Goal: Task Accomplishment & Management: Complete application form

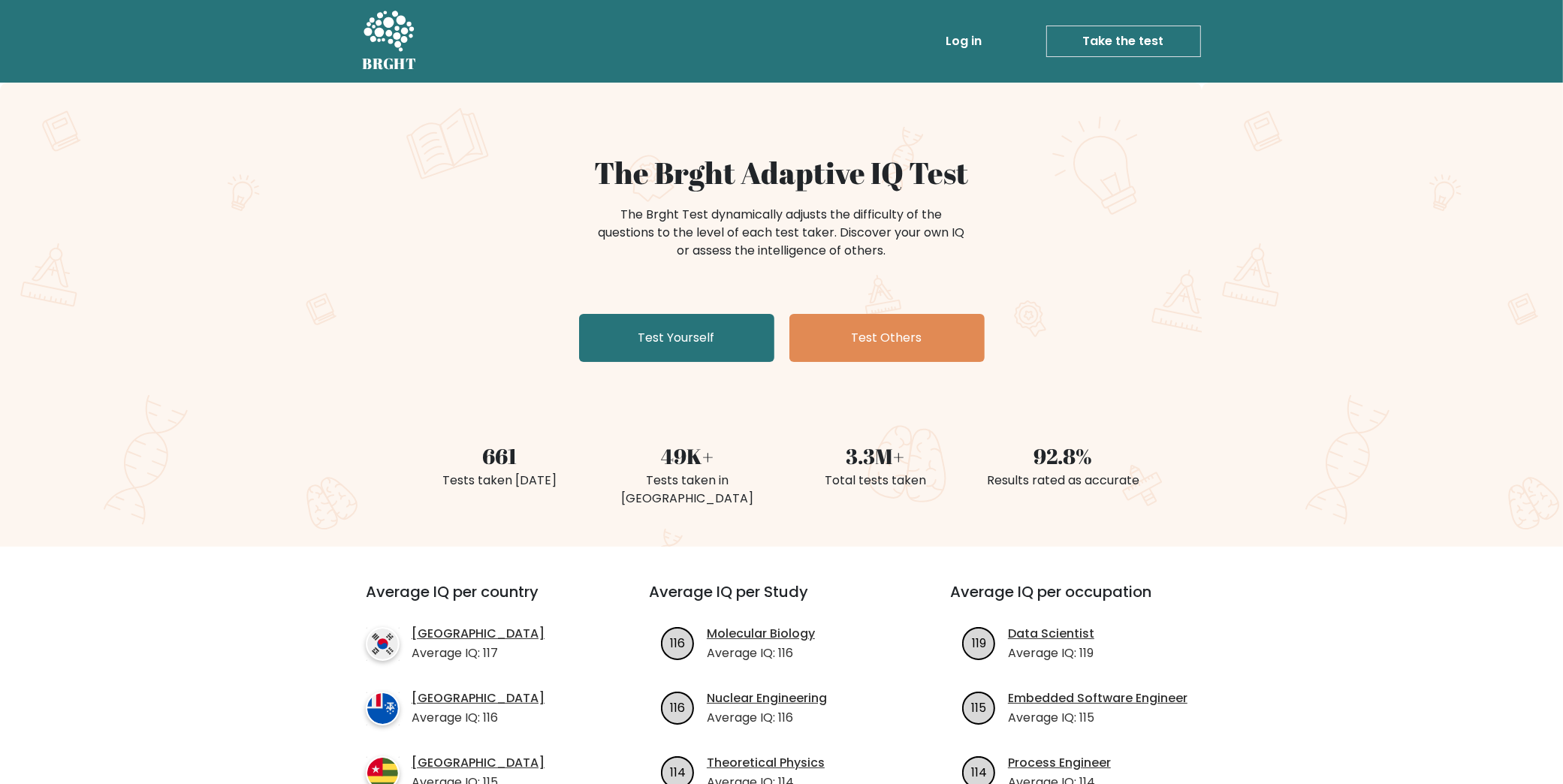
scroll to position [293, 0]
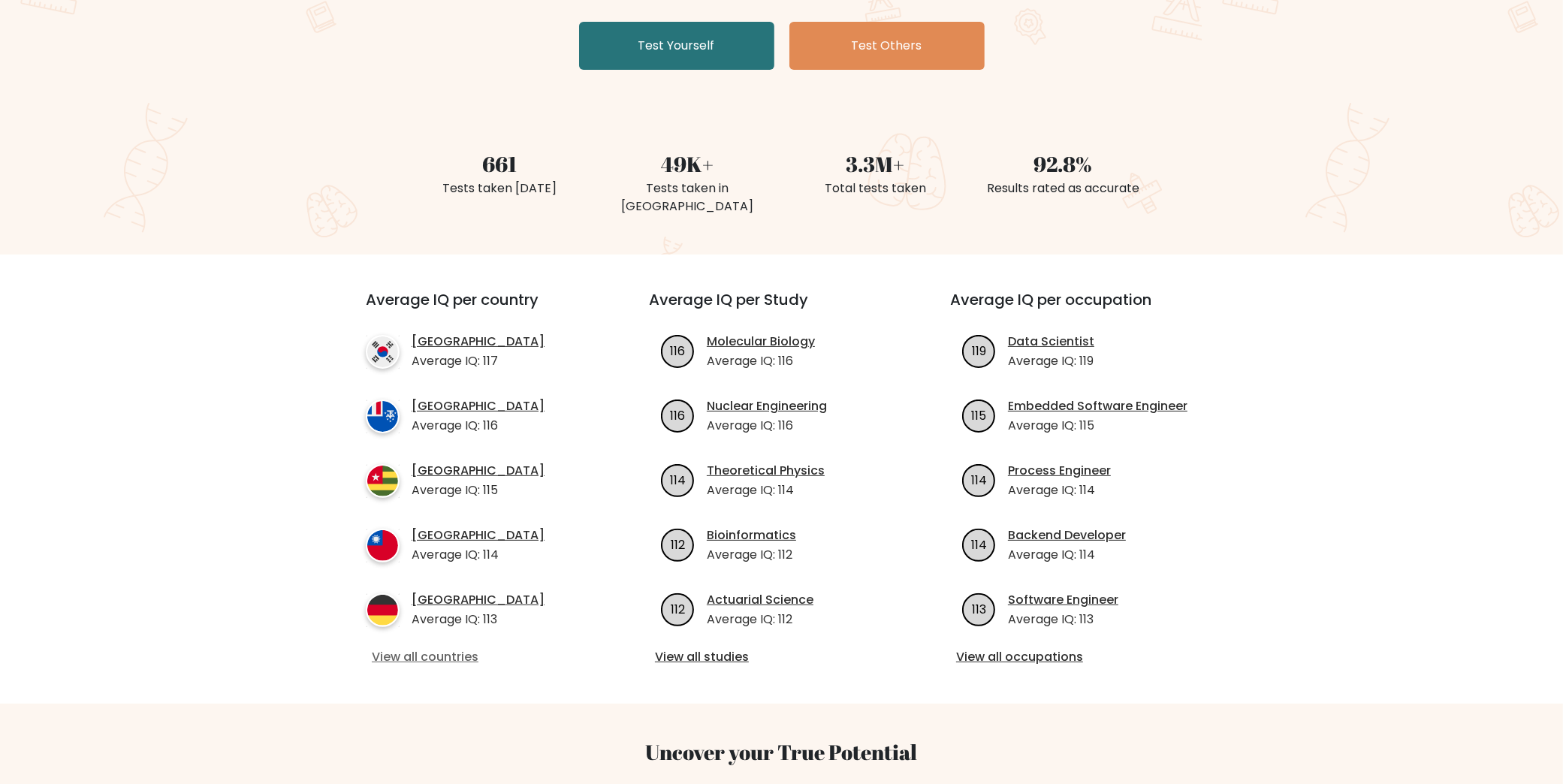
click at [472, 648] on link "View all countries" at bounding box center [481, 657] width 218 height 18
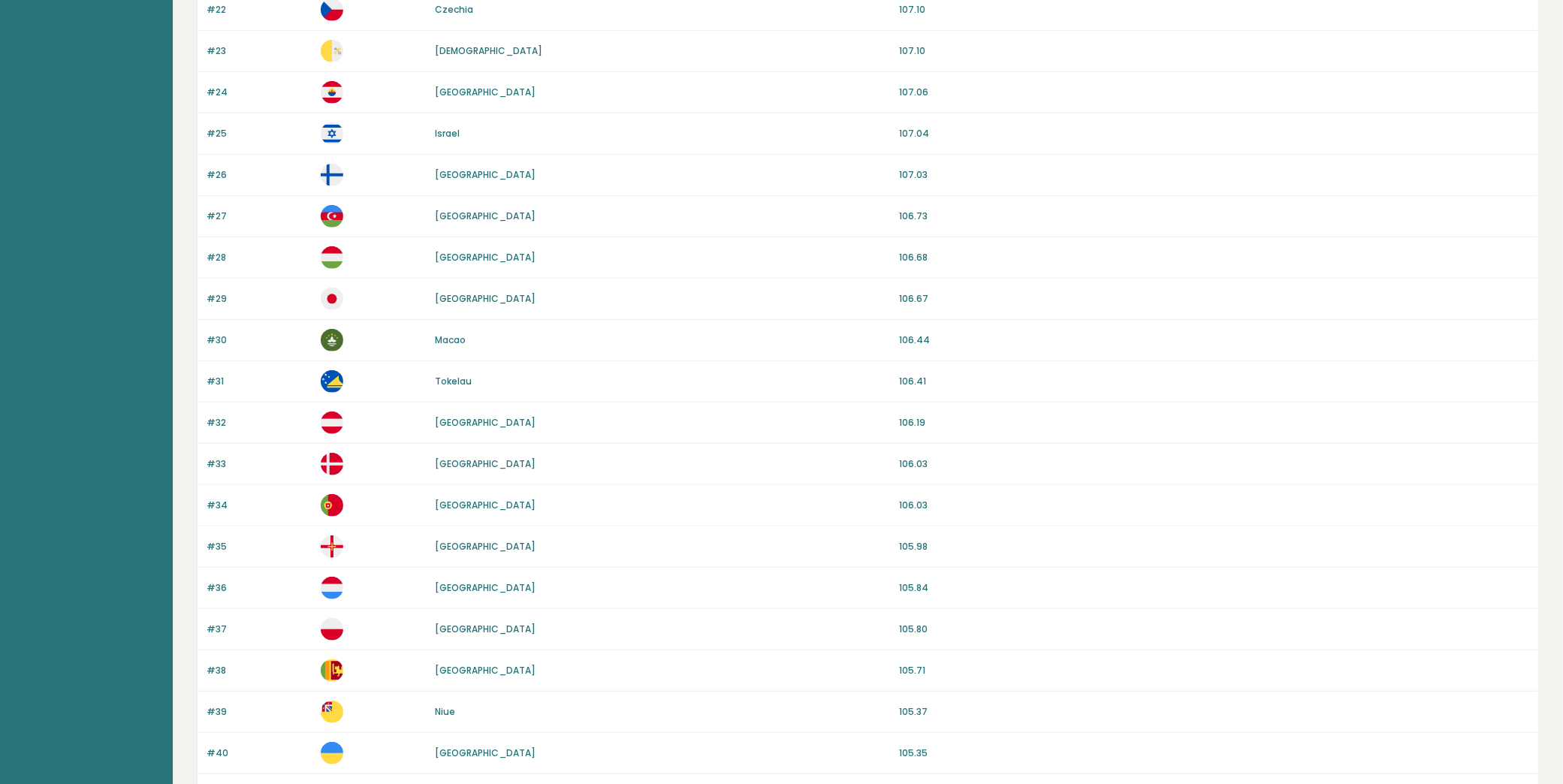
scroll to position [1154, 0]
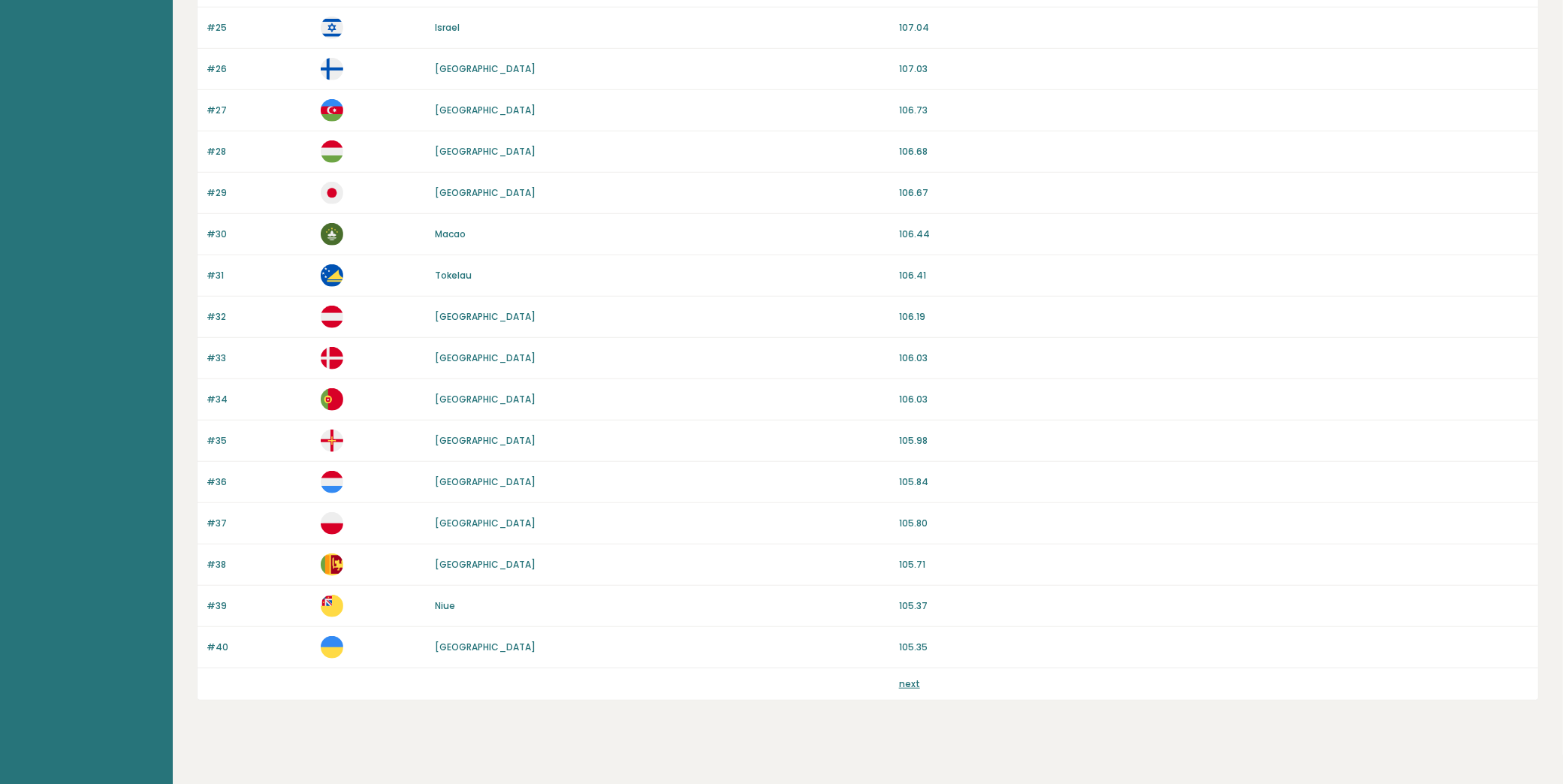
click at [928, 678] on div "next" at bounding box center [1215, 685] width 631 height 13
click at [913, 678] on link "next" at bounding box center [910, 684] width 21 height 13
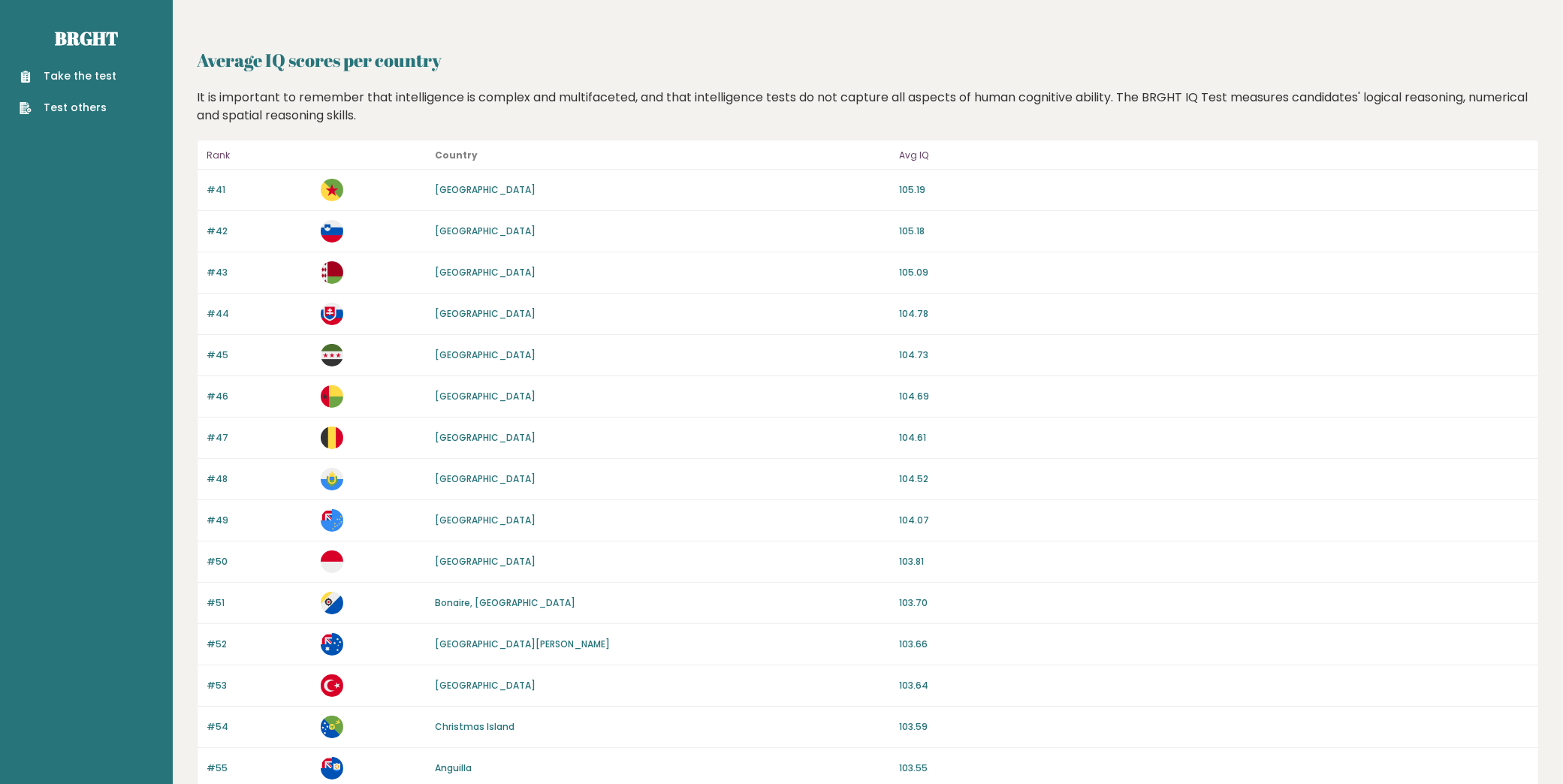
click at [51, 72] on link "Take the test" at bounding box center [67, 76] width 97 height 16
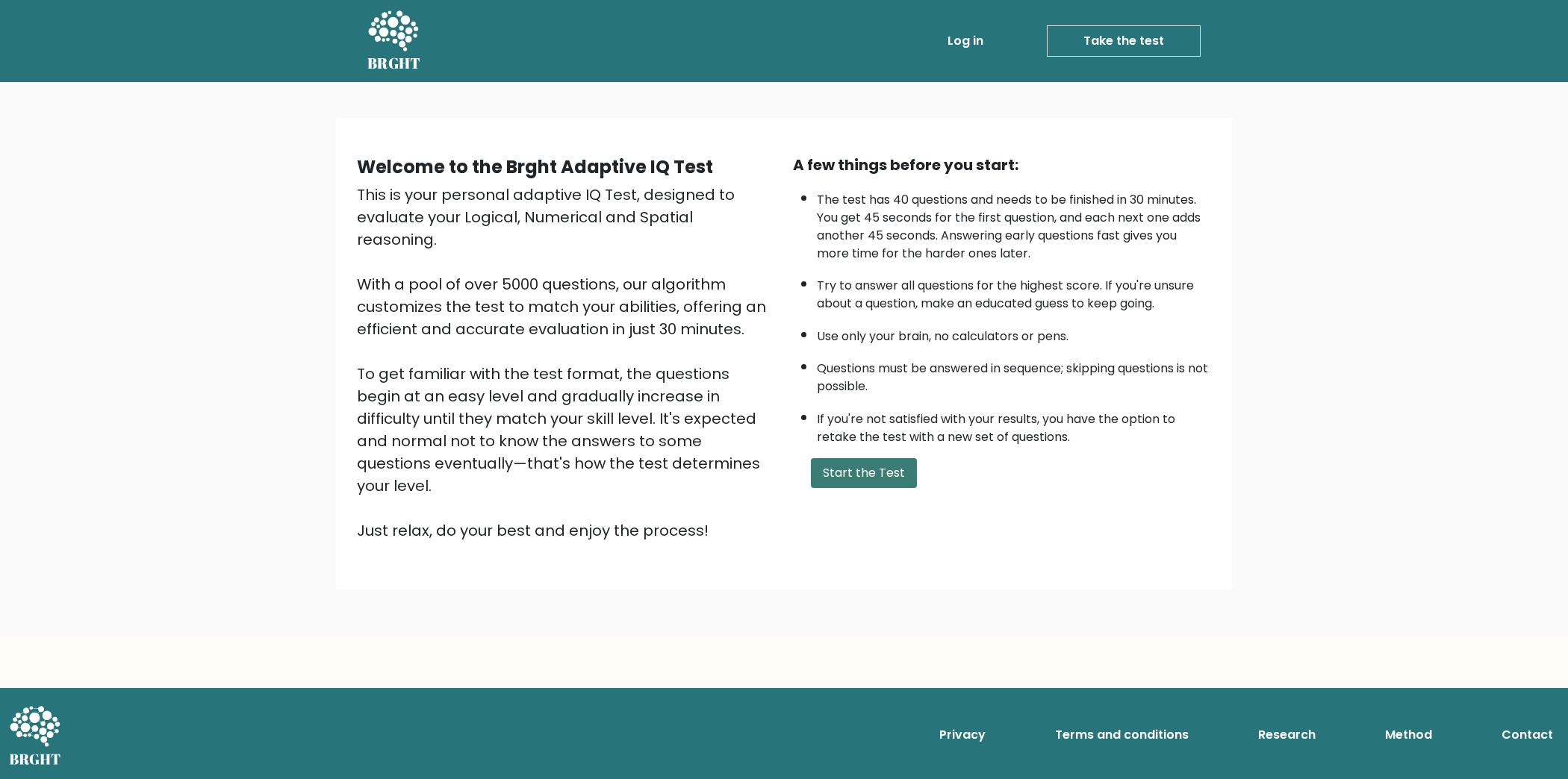
click at [867, 477] on button "Start the Test" at bounding box center [864, 473] width 106 height 30
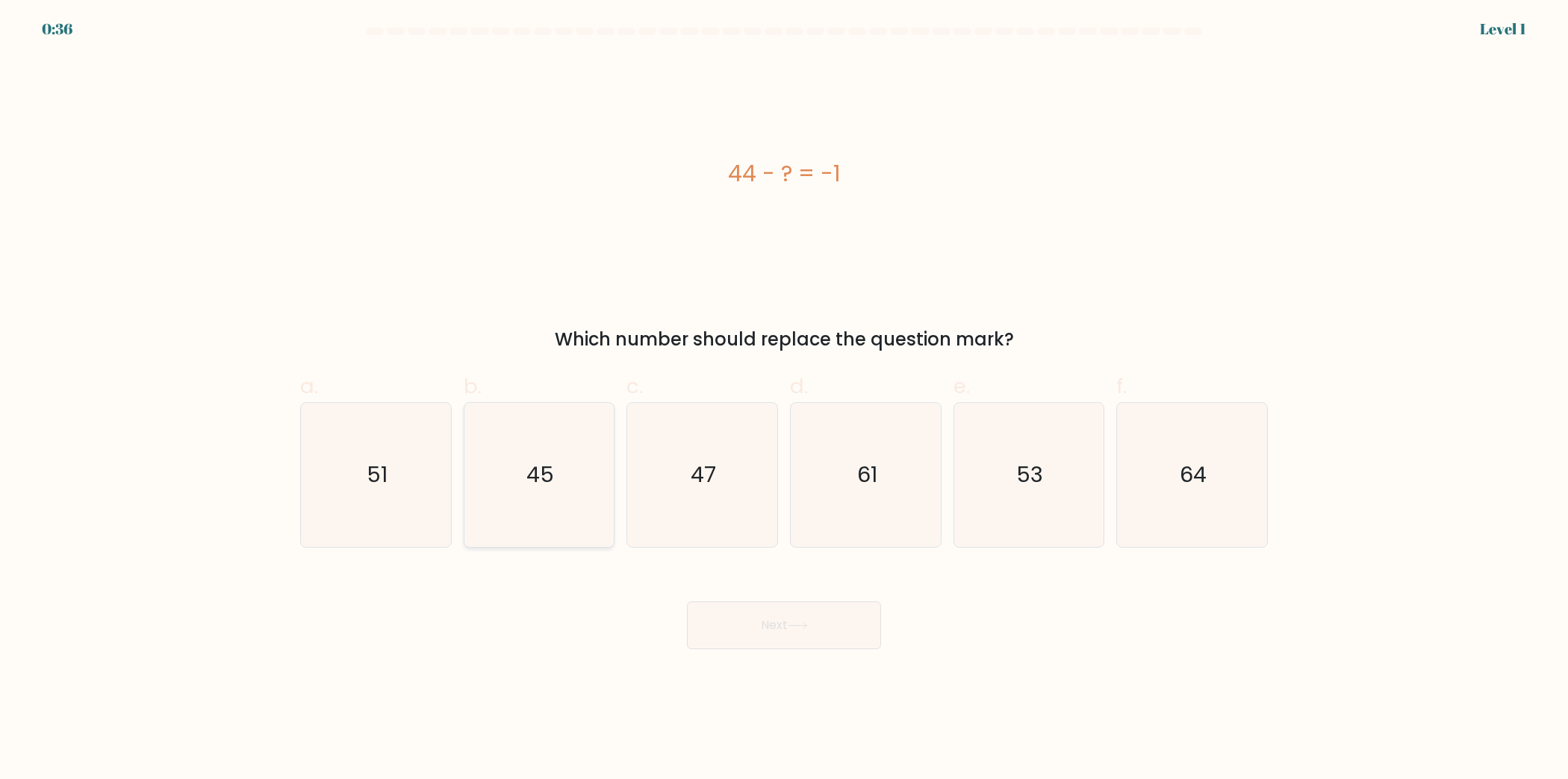
click at [499, 496] on icon "45" at bounding box center [539, 475] width 144 height 144
click at [784, 400] on input "b. 45" at bounding box center [784, 395] width 1 height 10
radio input "true"
click at [811, 631] on button "Next" at bounding box center [784, 625] width 194 height 48
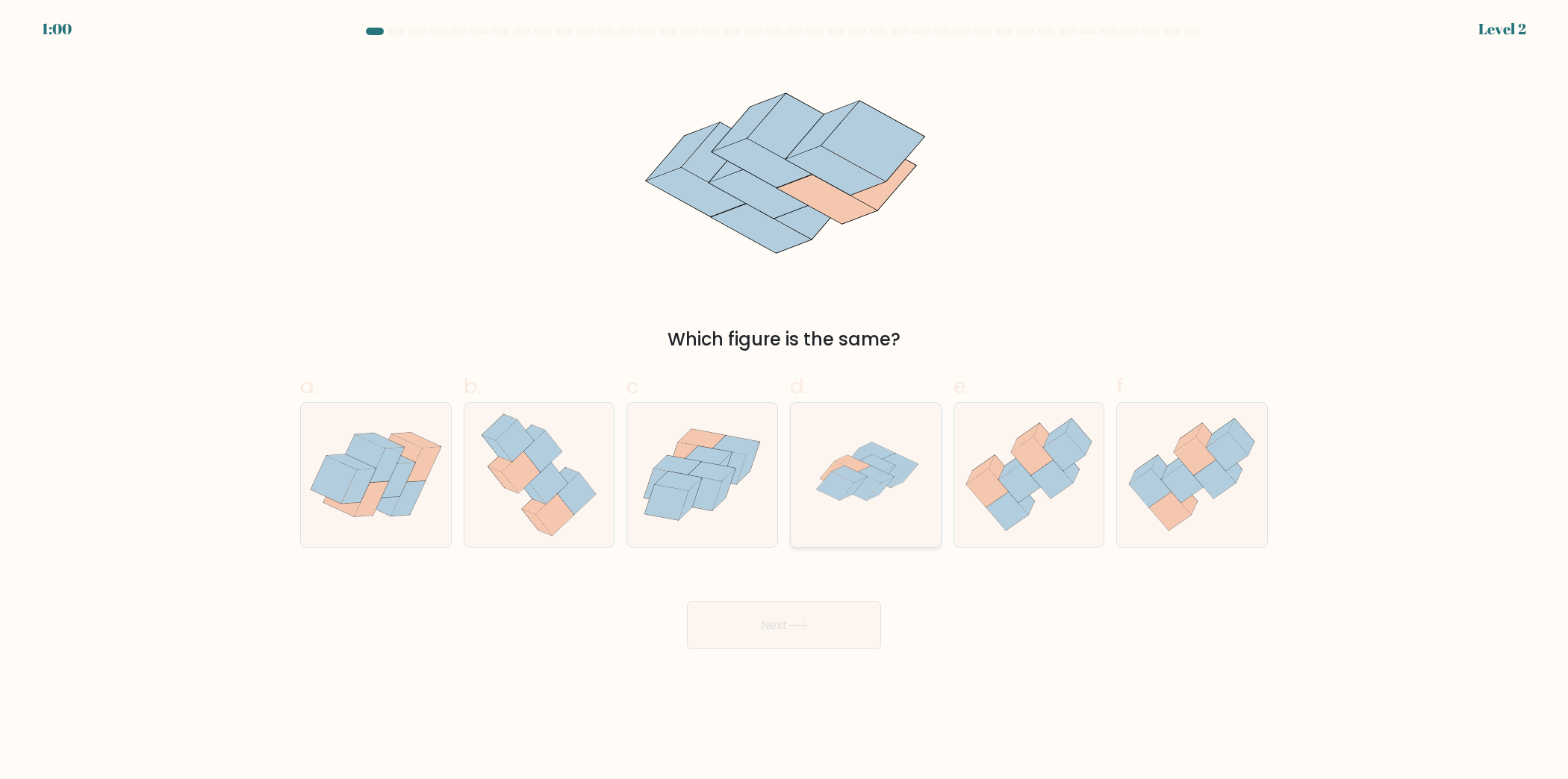
click at [891, 481] on icon at bounding box center [886, 473] width 38 height 28
click at [784, 400] on input "d." at bounding box center [784, 395] width 1 height 10
radio input "true"
click at [822, 633] on button "Next" at bounding box center [784, 625] width 194 height 48
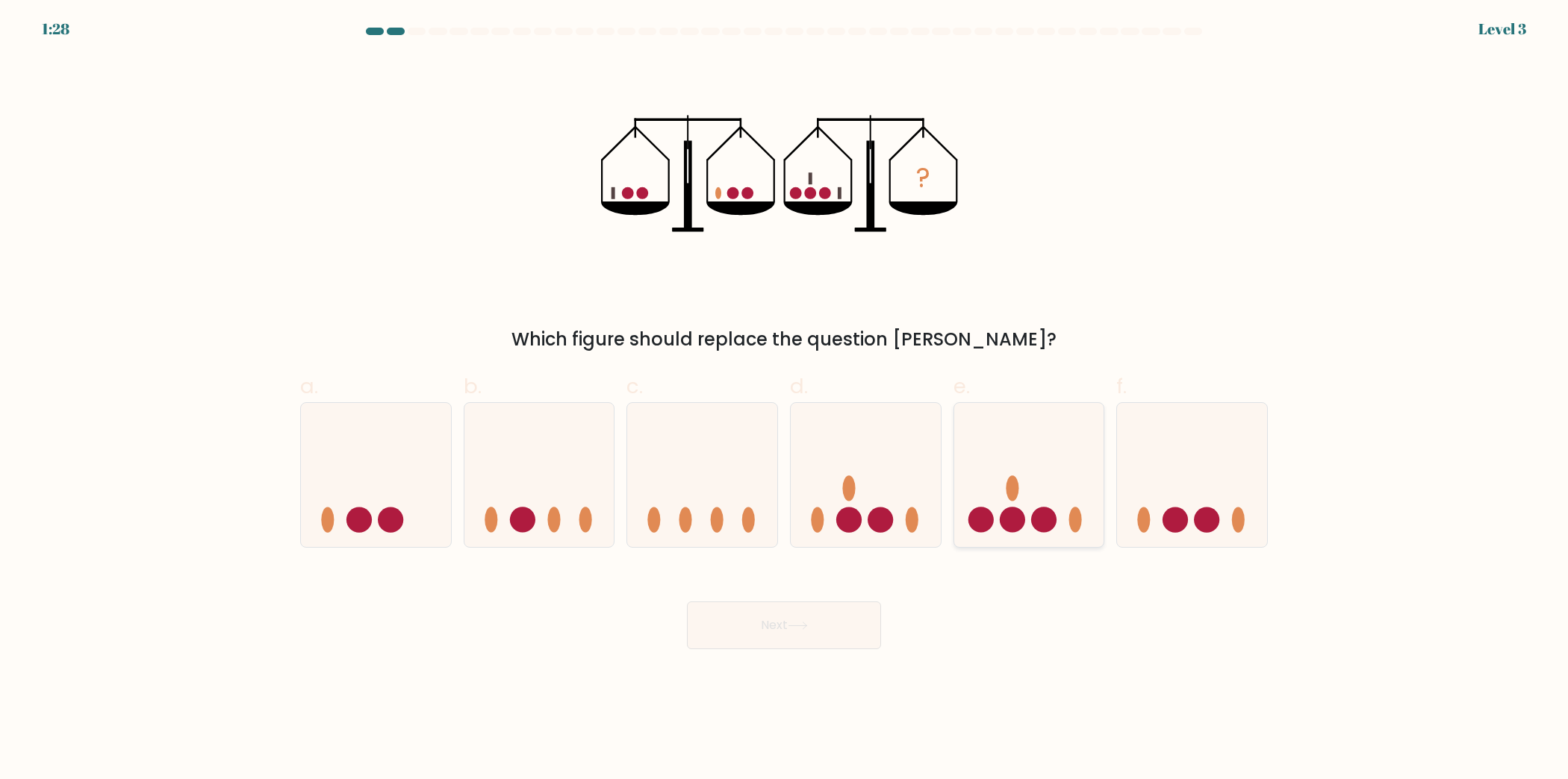
click at [1058, 518] on icon at bounding box center [1029, 475] width 150 height 124
click at [784, 400] on input "e." at bounding box center [784, 395] width 1 height 10
radio input "true"
click at [819, 650] on body "1:26 Level 3" at bounding box center [784, 390] width 1568 height 779
click at [819, 636] on button "Next" at bounding box center [784, 625] width 194 height 48
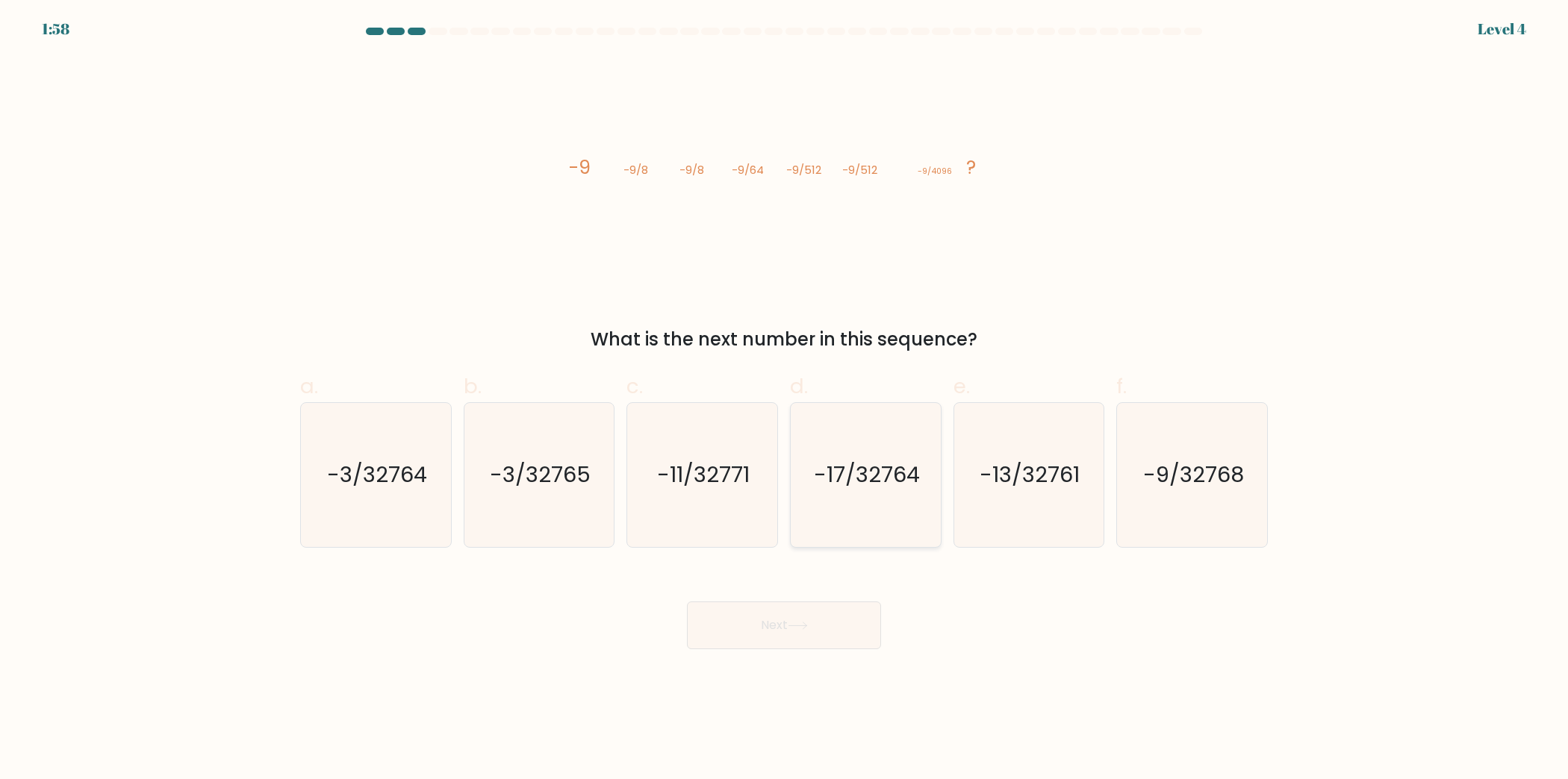
click at [919, 532] on icon "-17/32764" at bounding box center [866, 475] width 144 height 144
click at [784, 400] on input "d. -17/32764" at bounding box center [784, 395] width 1 height 10
radio input "true"
click at [845, 620] on button "Next" at bounding box center [784, 625] width 194 height 48
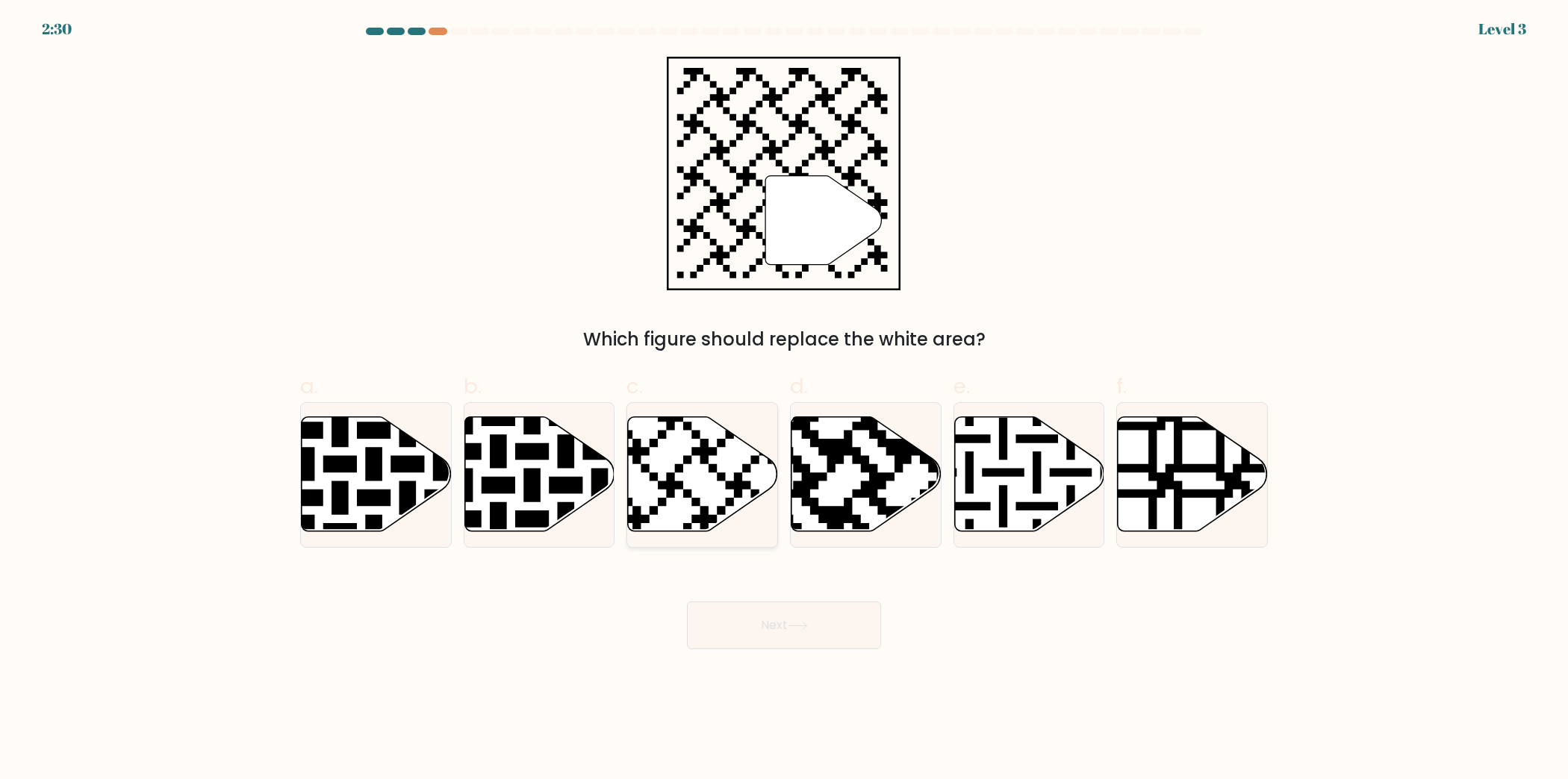
click at [693, 502] on icon at bounding box center [649, 413] width 272 height 271
click at [784, 400] on input "c." at bounding box center [784, 395] width 1 height 10
radio input "true"
click at [752, 619] on button "Next" at bounding box center [784, 625] width 194 height 48
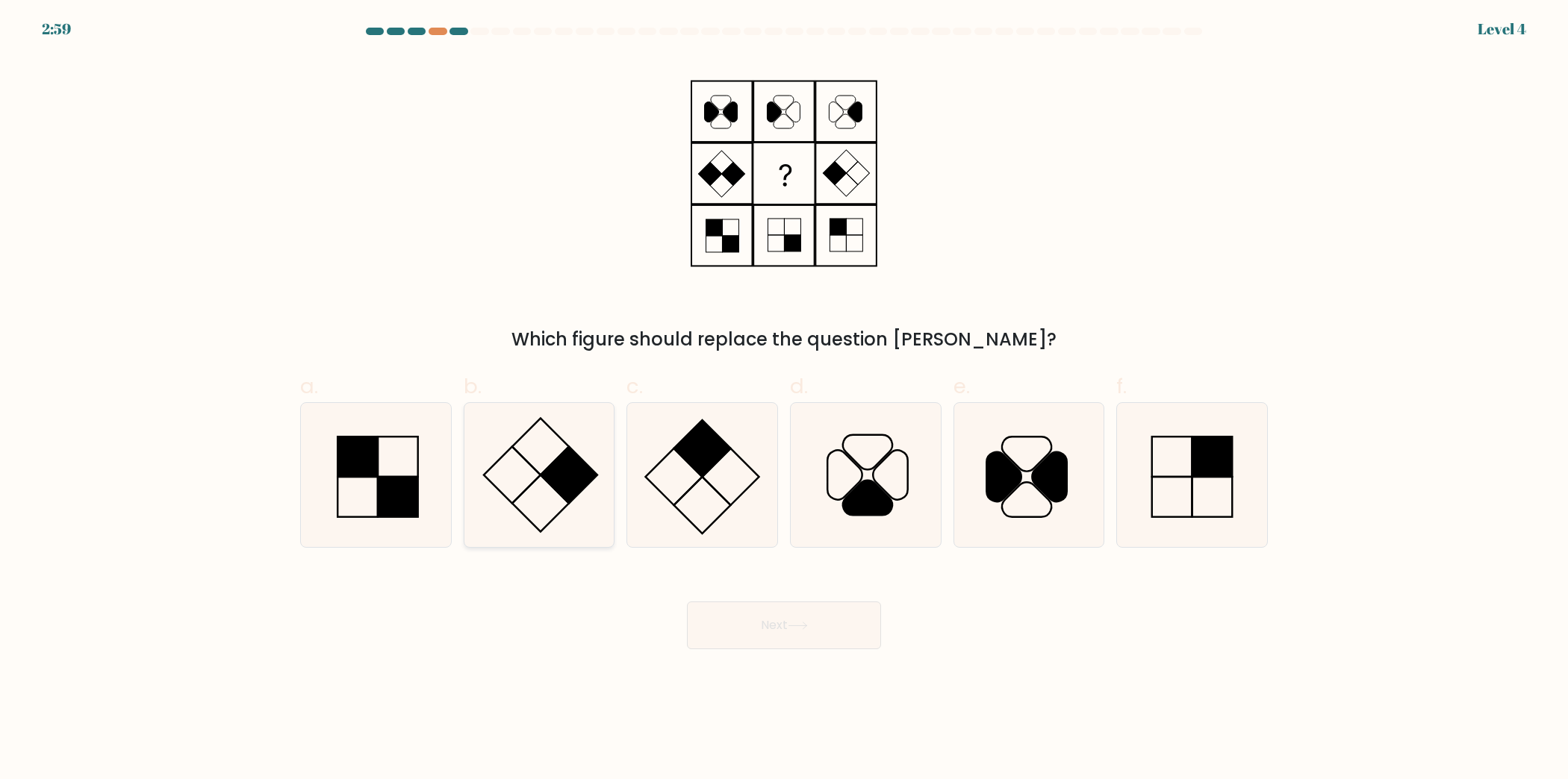
click at [556, 486] on rect at bounding box center [570, 475] width 57 height 57
click at [784, 400] on input "b." at bounding box center [784, 395] width 1 height 10
radio input "true"
click at [808, 627] on icon at bounding box center [798, 626] width 20 height 8
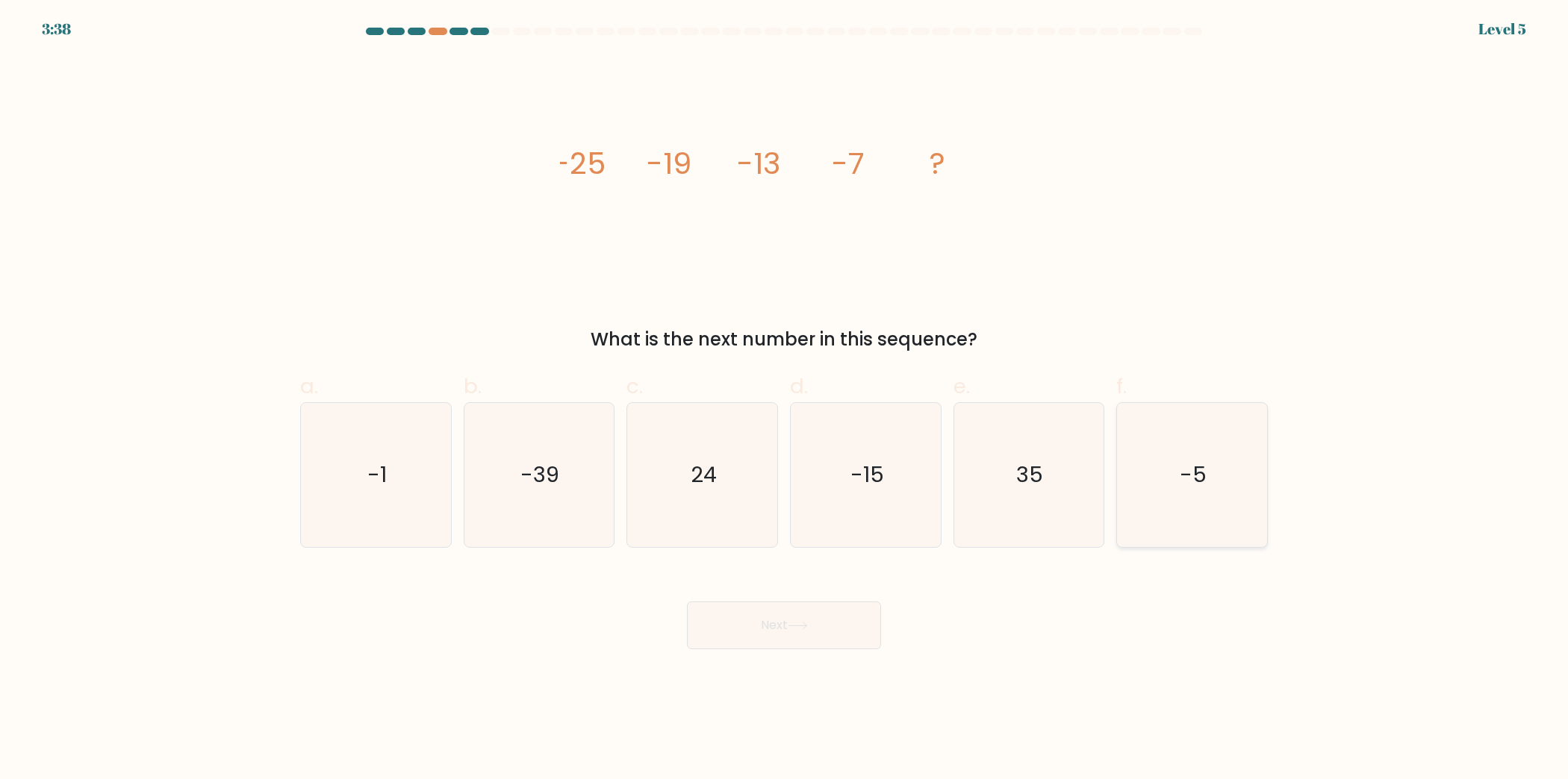
click at [1226, 489] on icon "-5" at bounding box center [1193, 475] width 144 height 144
click at [784, 400] on input "f. -5" at bounding box center [784, 395] width 1 height 10
radio input "true"
click at [819, 615] on button "Next" at bounding box center [784, 625] width 194 height 48
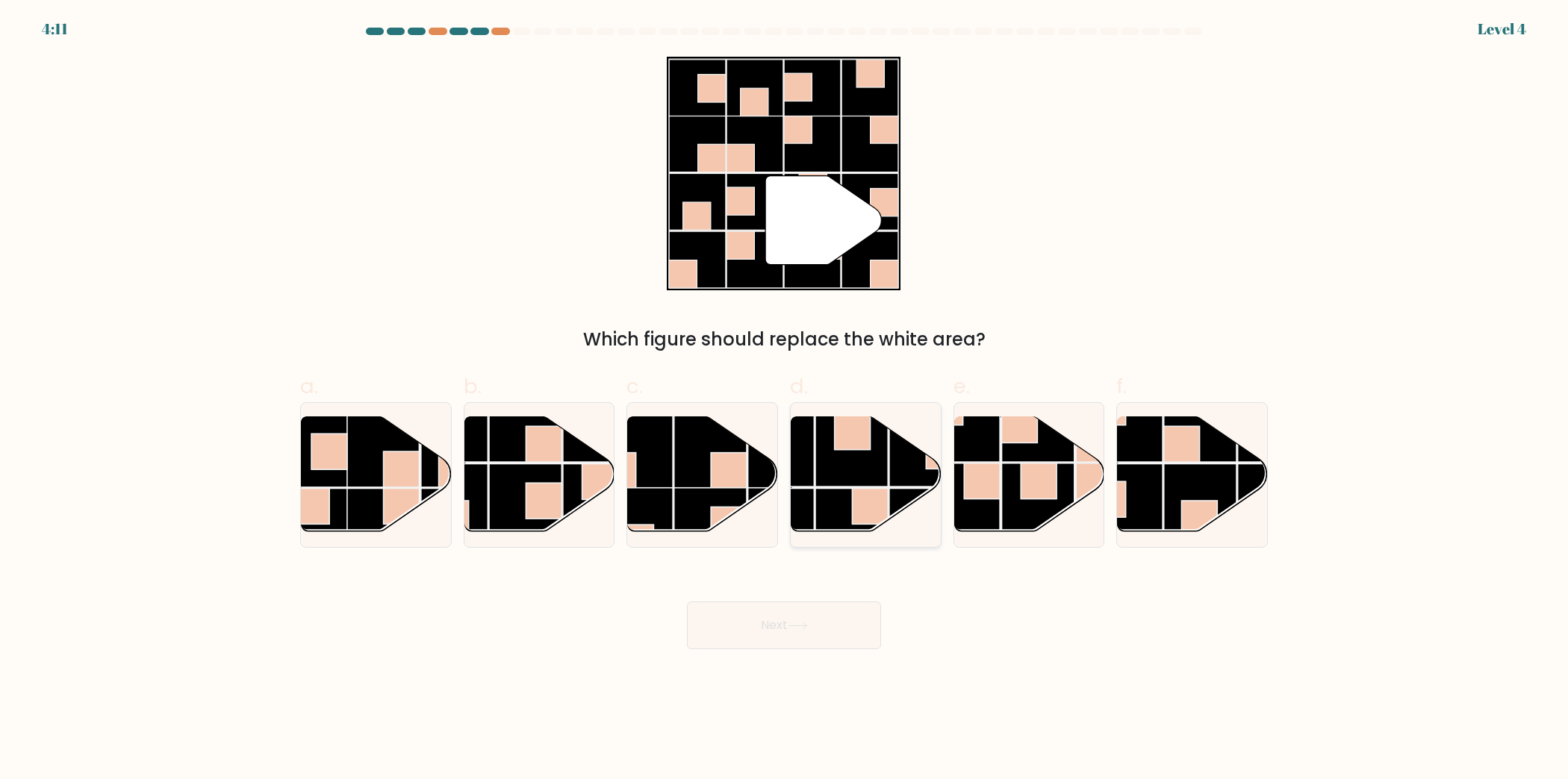
click at [890, 478] on rect at bounding box center [926, 450] width 73 height 73
click at [784, 400] on input "d." at bounding box center [784, 395] width 1 height 10
radio input "true"
click at [714, 628] on button "Next" at bounding box center [784, 625] width 194 height 48
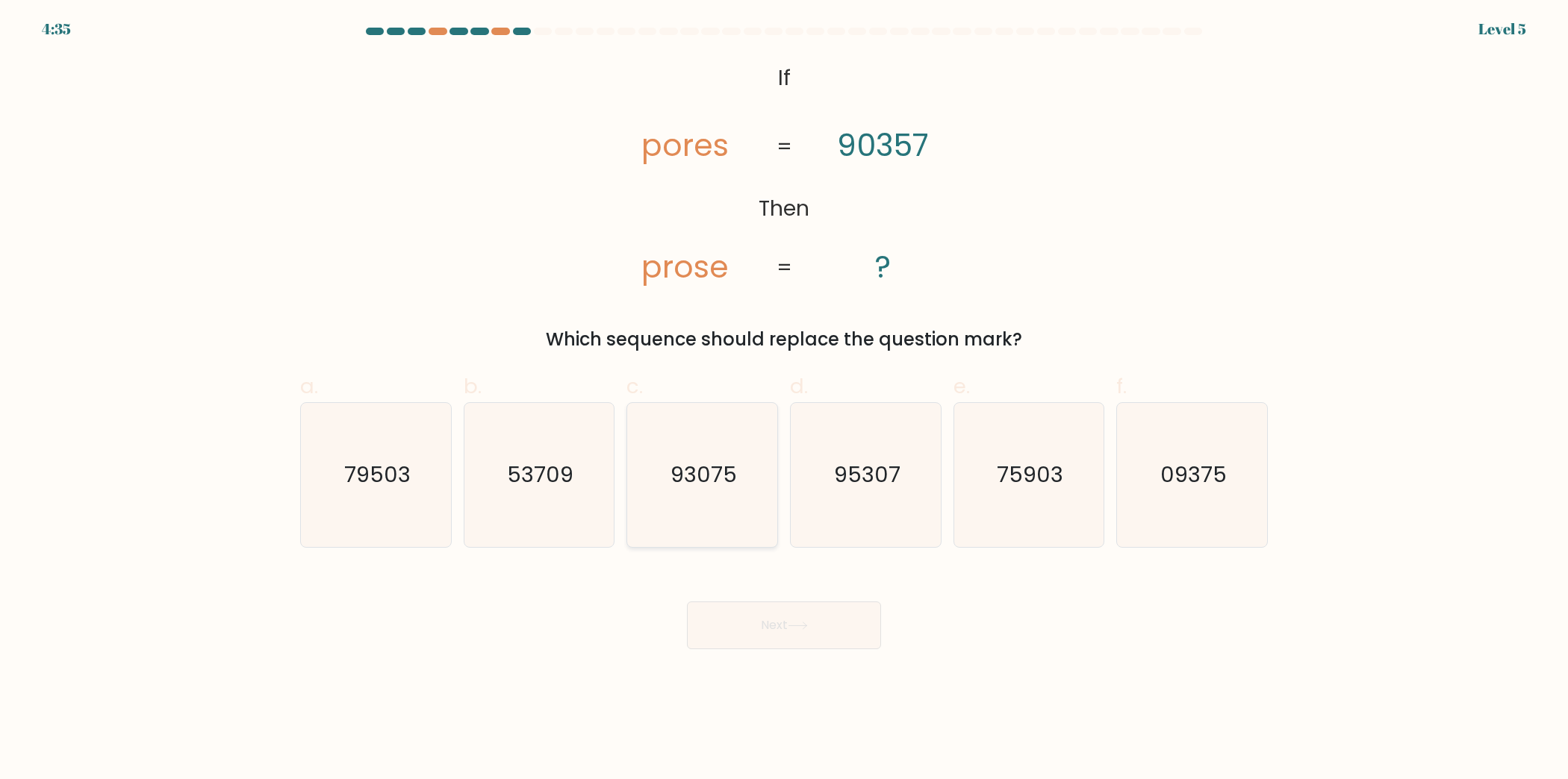
click at [709, 493] on icon "93075" at bounding box center [702, 475] width 144 height 144
click at [784, 400] on input "c. 93075" at bounding box center [784, 395] width 1 height 10
radio input "true"
click at [764, 633] on button "Next" at bounding box center [784, 625] width 194 height 48
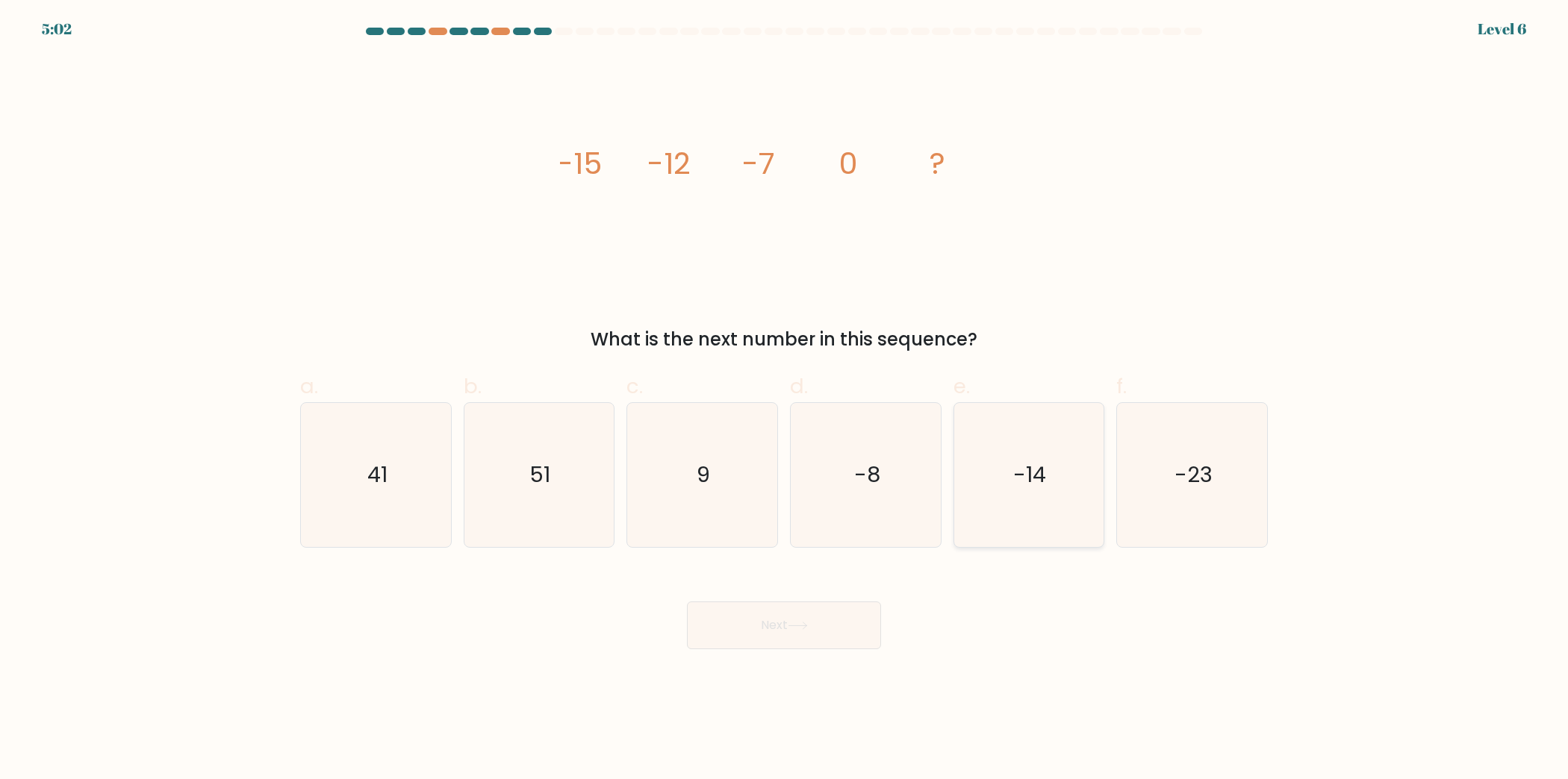
click at [1004, 509] on icon "-14" at bounding box center [1028, 475] width 144 height 144
click at [784, 400] on input "e. -14" at bounding box center [784, 395] width 1 height 10
radio input "true"
click at [878, 632] on button "Next" at bounding box center [784, 625] width 194 height 48
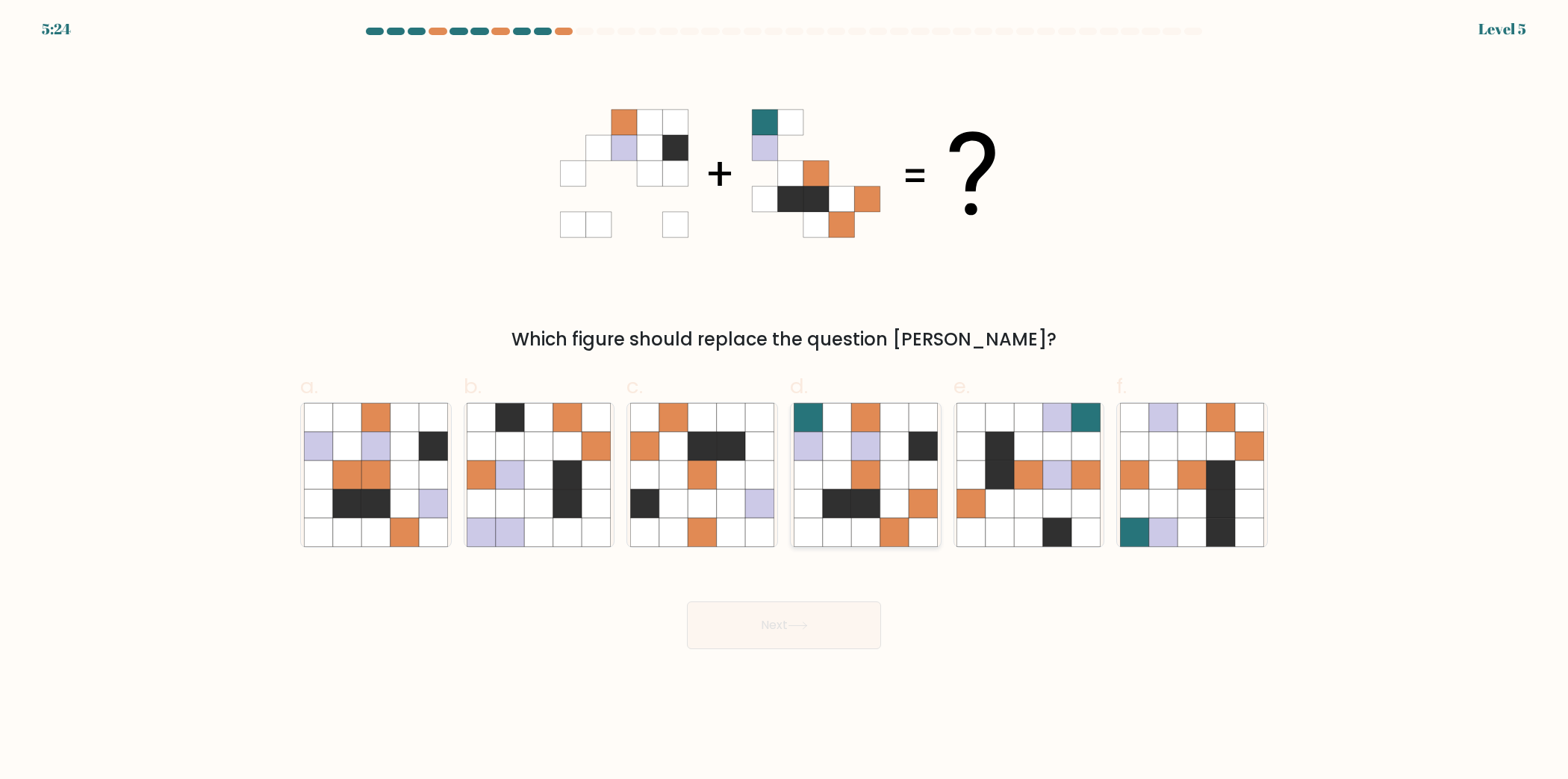
click at [929, 531] on icon at bounding box center [923, 532] width 28 height 28
click at [784, 400] on input "d." at bounding box center [784, 395] width 1 height 10
radio input "true"
click at [846, 616] on button "Next" at bounding box center [784, 625] width 194 height 48
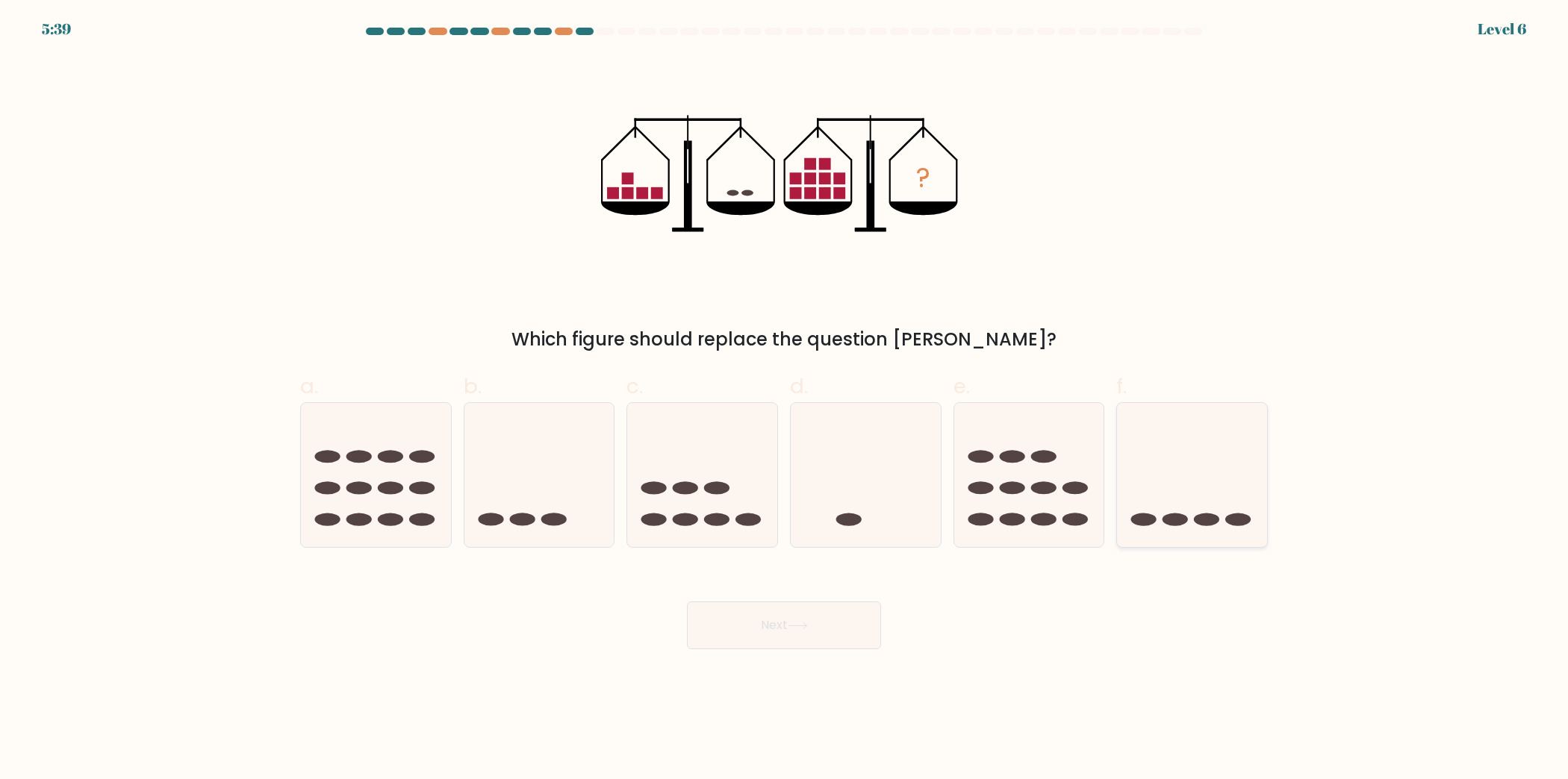
click at [1205, 513] on ellipse at bounding box center [1207, 519] width 25 height 13
click at [784, 400] on input "f." at bounding box center [784, 395] width 1 height 10
radio input "true"
click at [791, 640] on button "Next" at bounding box center [784, 625] width 194 height 48
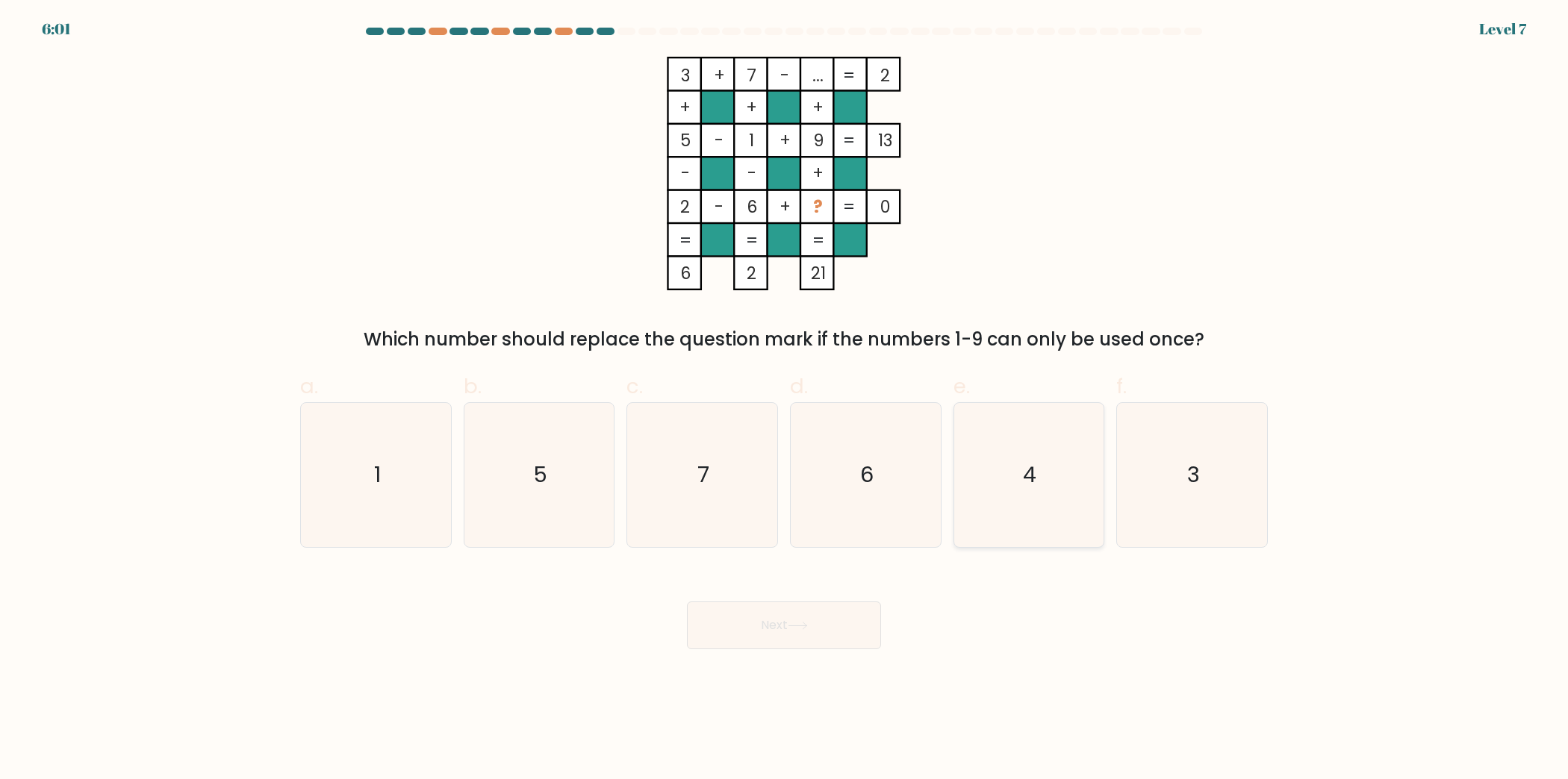
click at [1046, 488] on icon "4" at bounding box center [1028, 475] width 144 height 144
click at [784, 400] on input "e. 4" at bounding box center [784, 395] width 1 height 10
radio input "true"
click at [861, 623] on button "Next" at bounding box center [784, 625] width 194 height 48
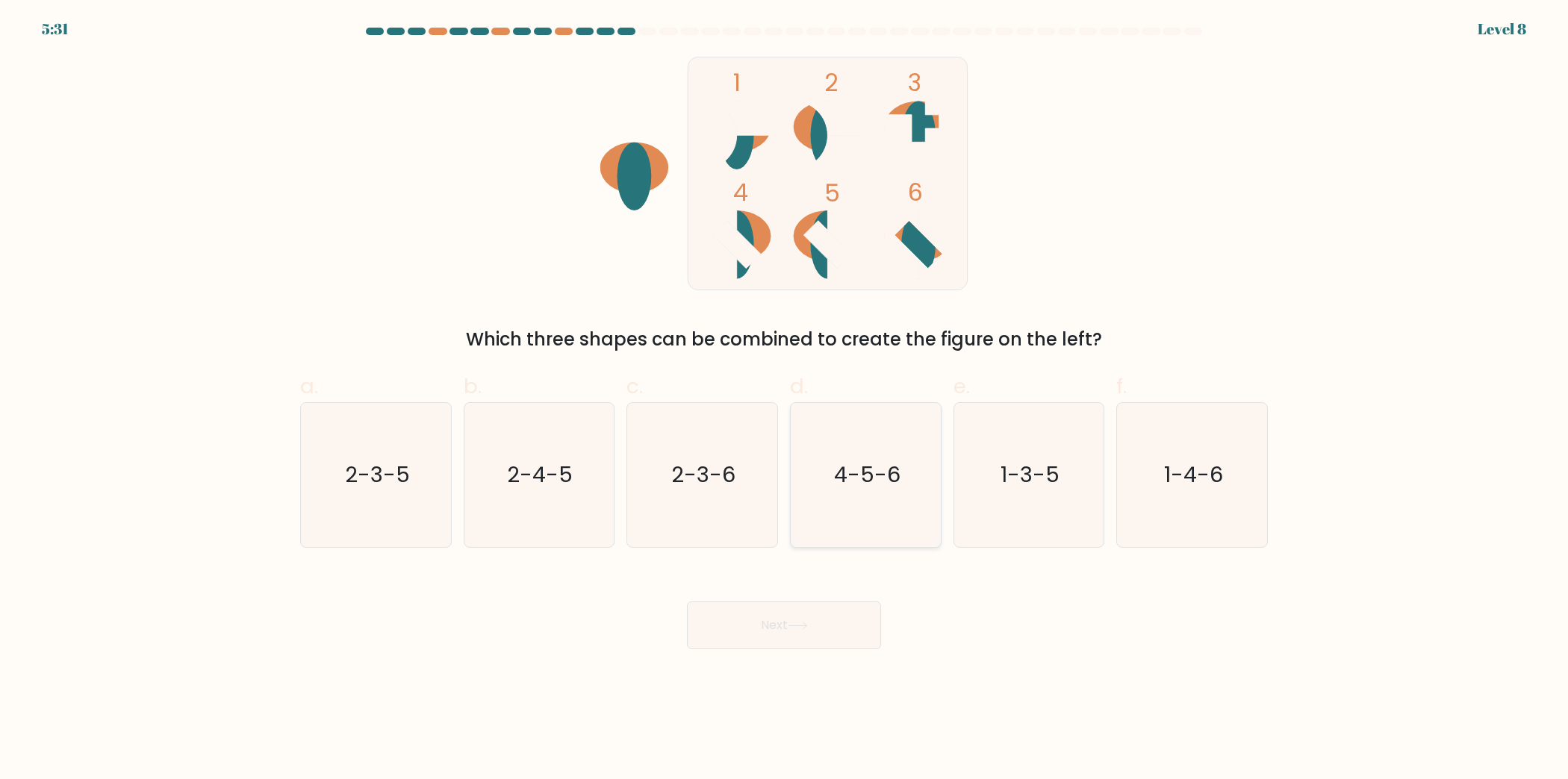
click at [827, 485] on icon "4-5-6" at bounding box center [866, 475] width 144 height 144
click at [784, 400] on input "d. 4-5-6" at bounding box center [784, 395] width 1 height 10
radio input "true"
click at [829, 633] on button "Next" at bounding box center [784, 625] width 194 height 48
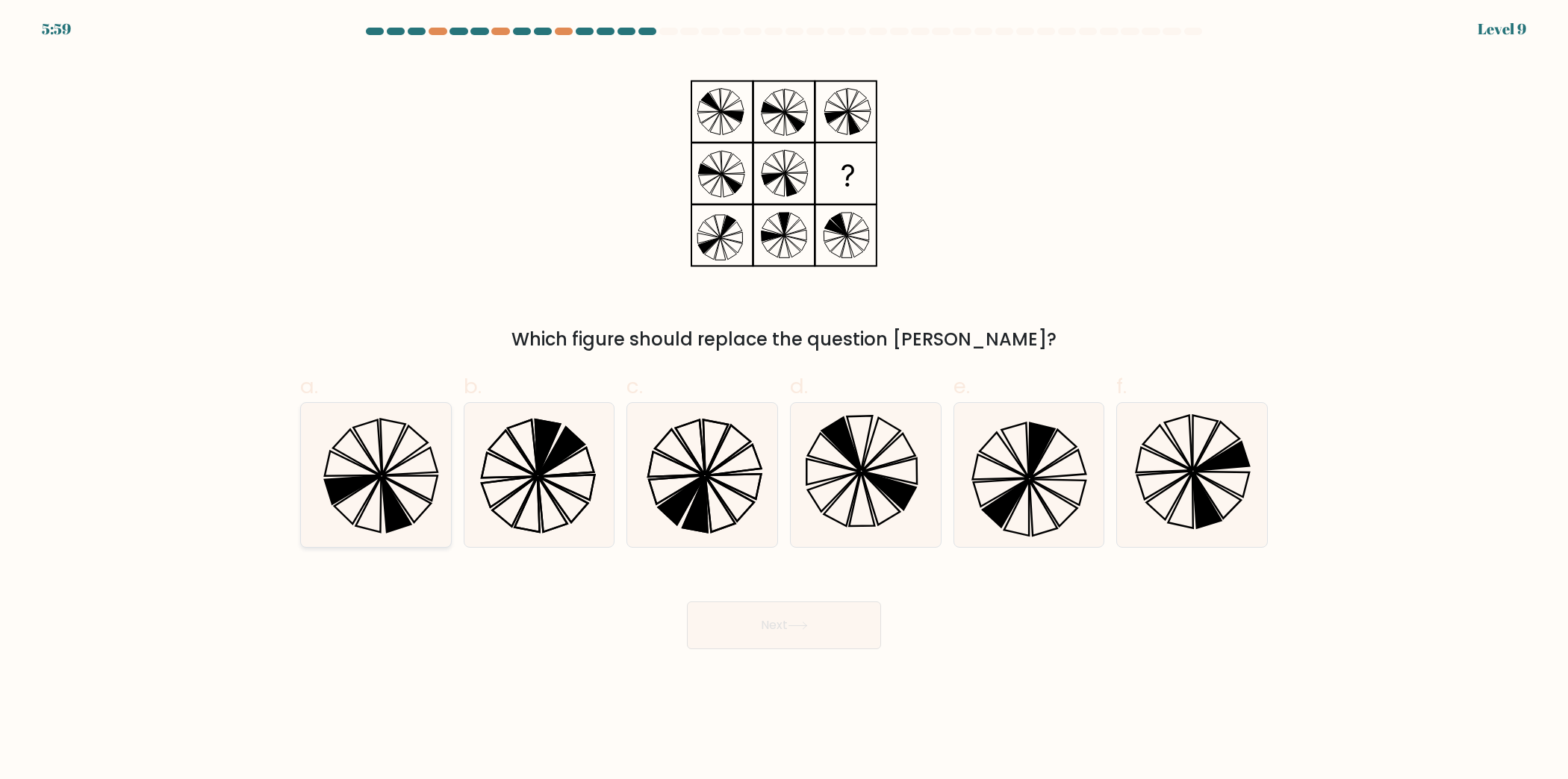
click at [407, 517] on icon at bounding box center [396, 503] width 29 height 55
click at [784, 400] on input "a." at bounding box center [784, 395] width 1 height 10
radio input "true"
click at [821, 508] on icon at bounding box center [866, 475] width 144 height 144
click at [784, 400] on input "d." at bounding box center [784, 395] width 1 height 10
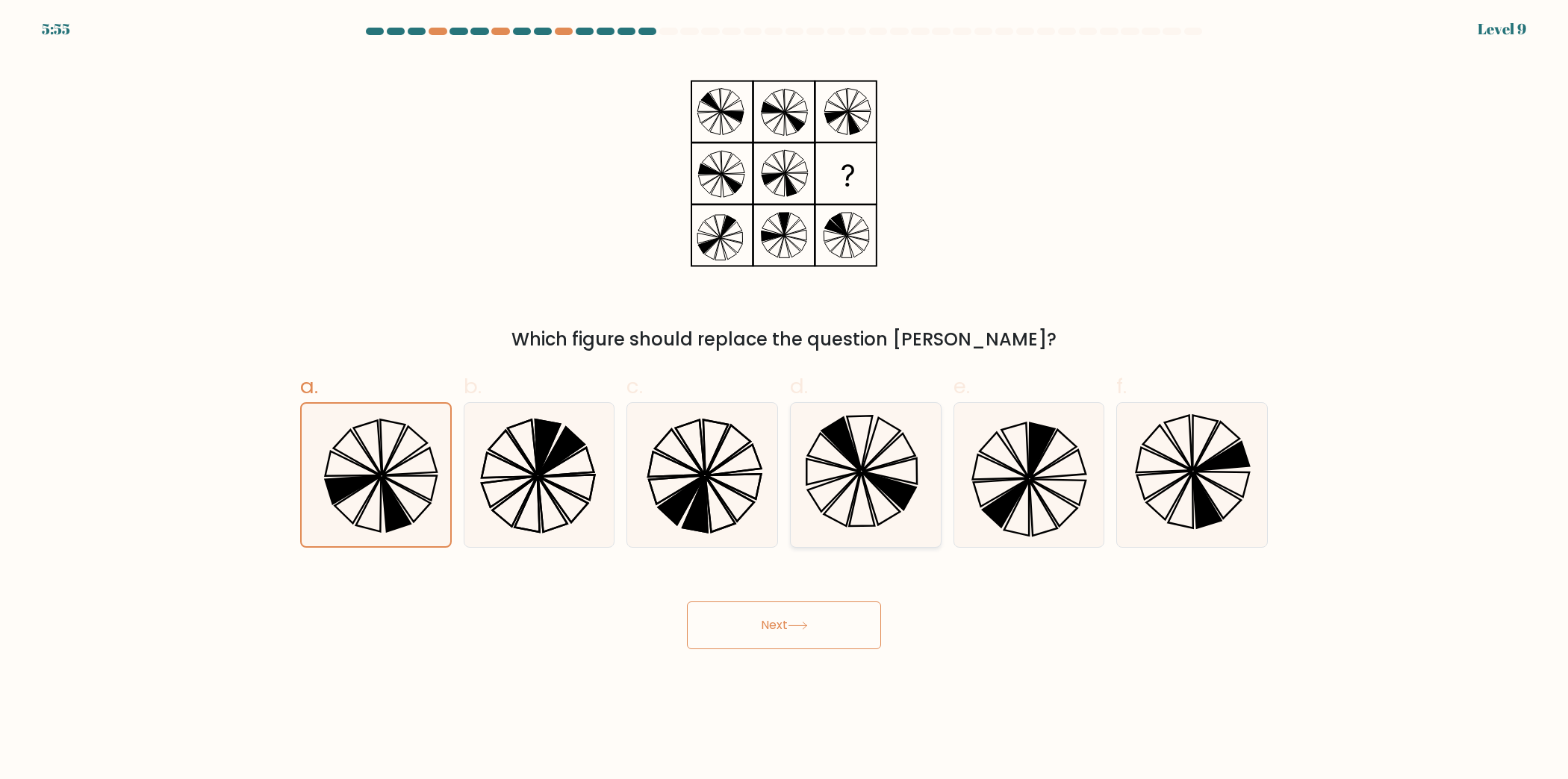
radio input "true"
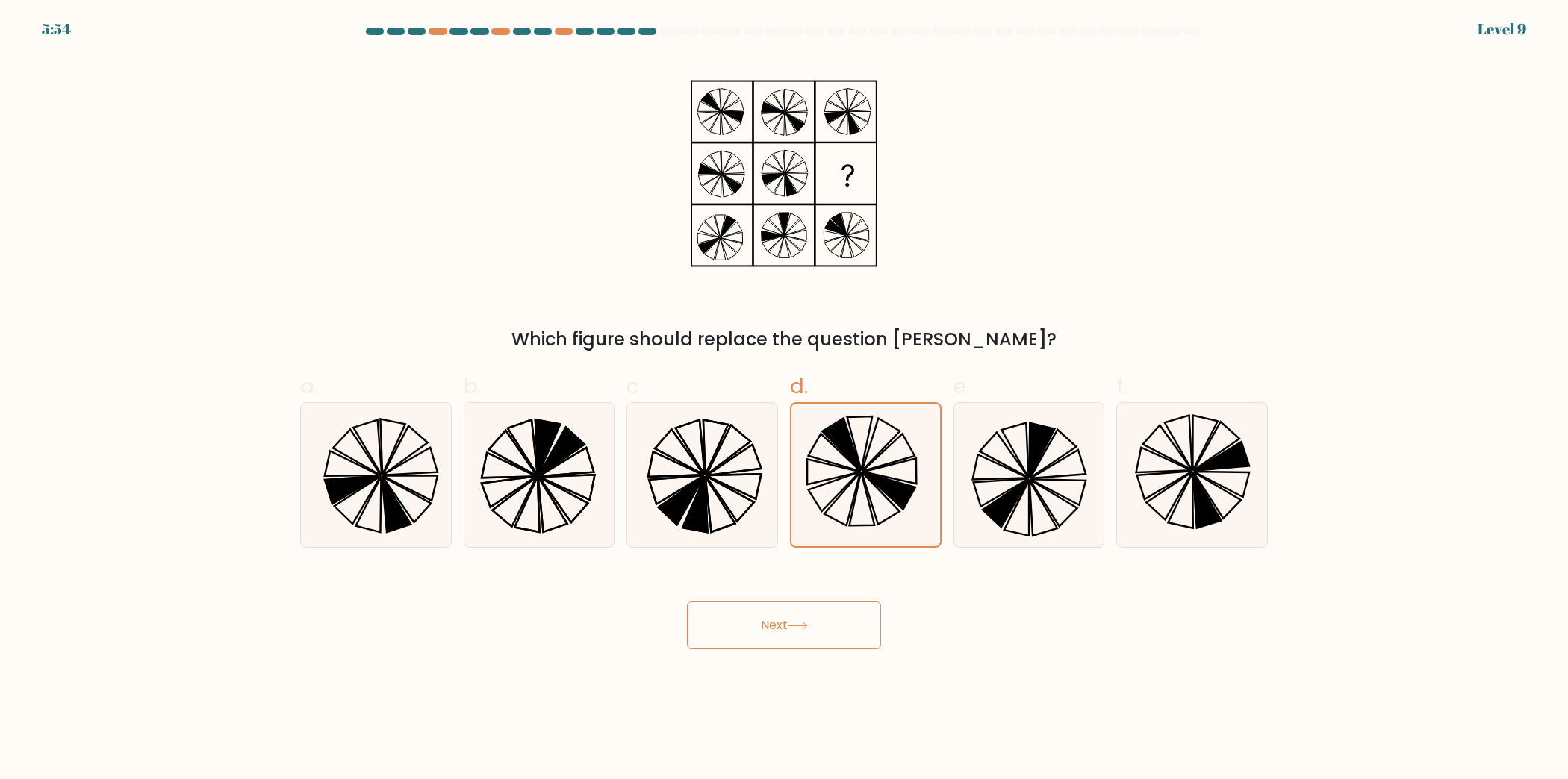
click at [819, 624] on button "Next" at bounding box center [784, 625] width 194 height 48
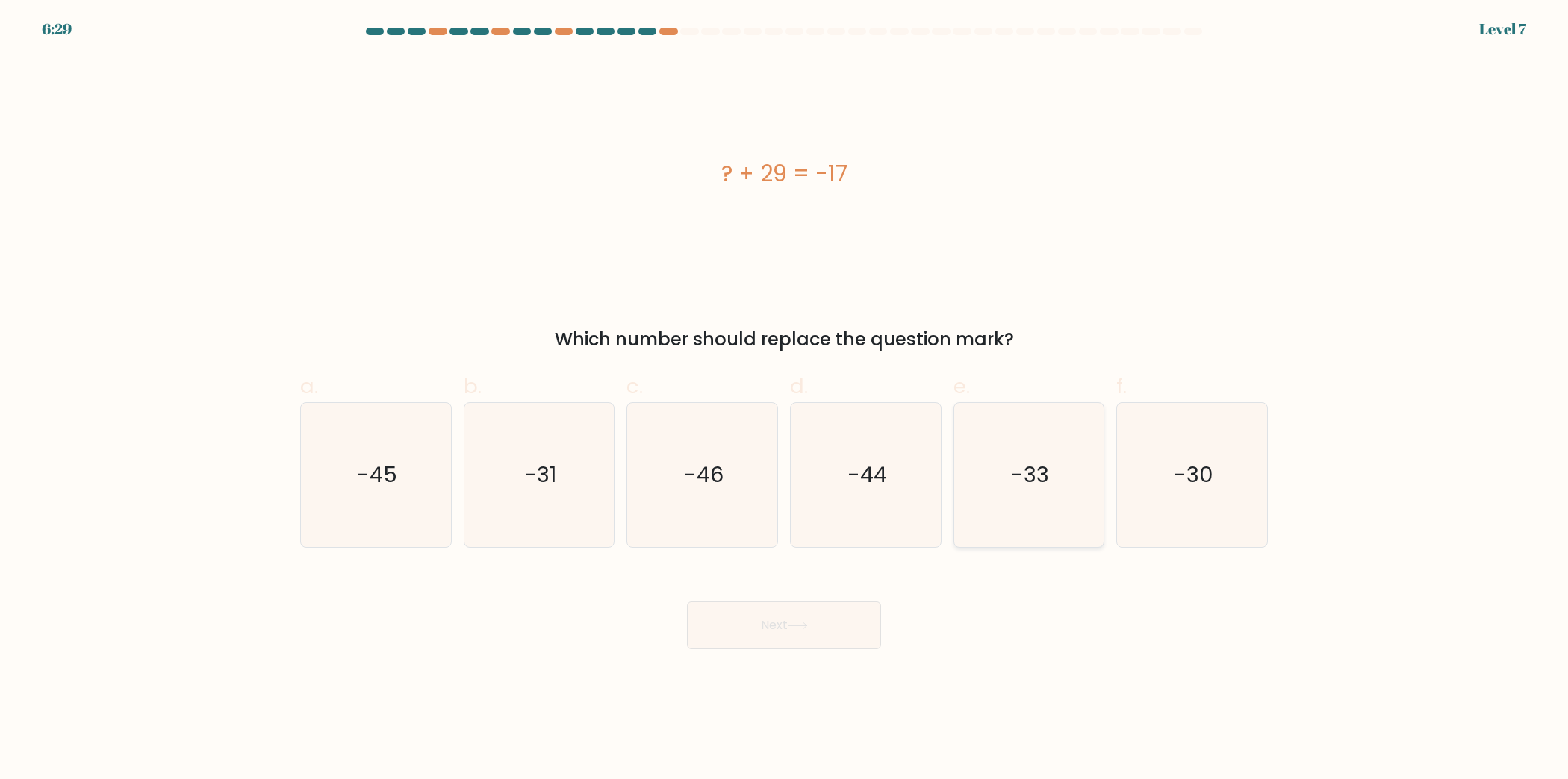
click at [1040, 529] on icon "-33" at bounding box center [1028, 475] width 144 height 144
click at [784, 400] on input "e. -33" at bounding box center [784, 395] width 1 height 10
radio input "true"
click at [877, 621] on button "Next" at bounding box center [784, 625] width 194 height 48
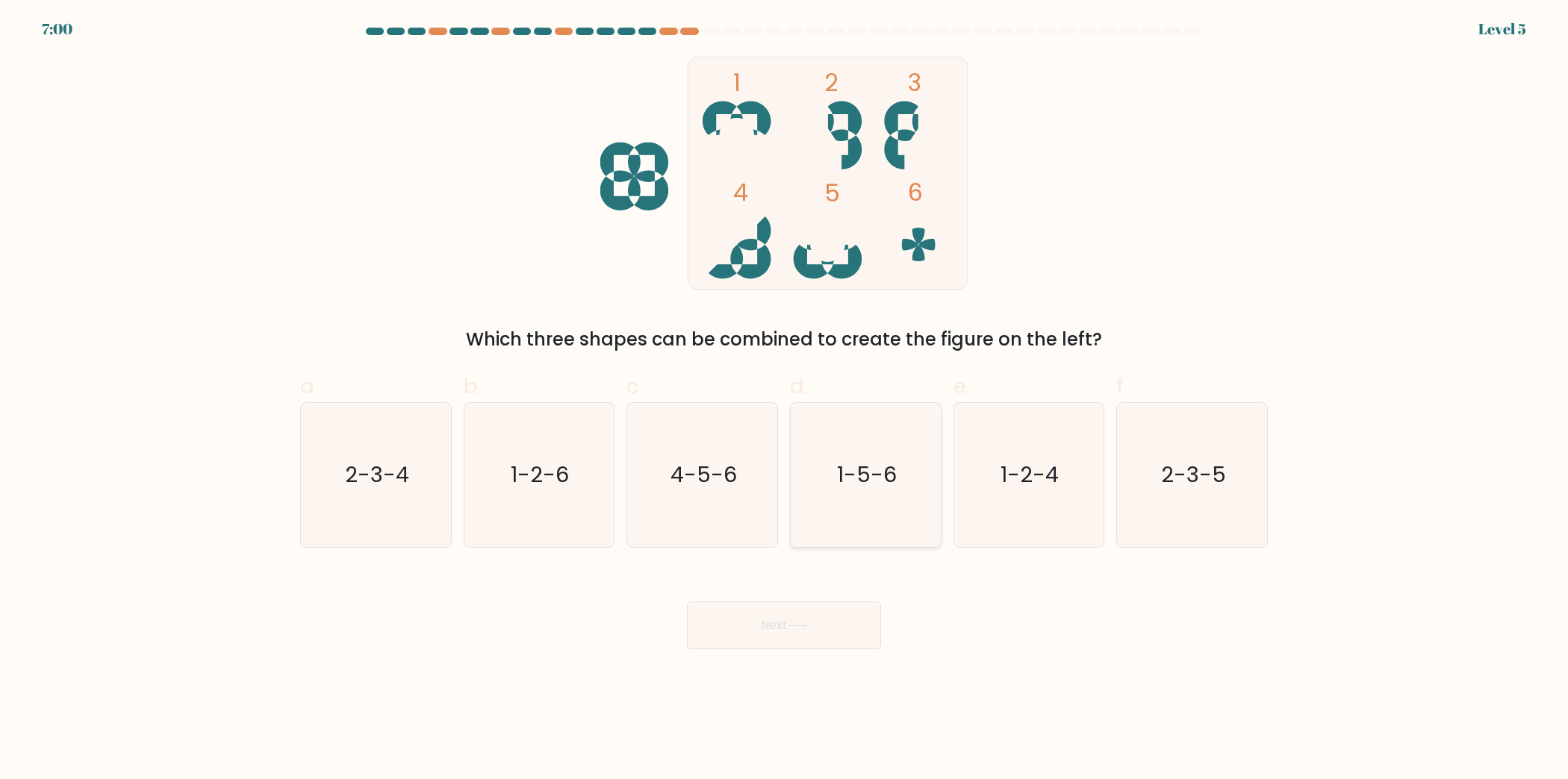
click at [880, 538] on icon "1-5-6" at bounding box center [866, 475] width 144 height 144
click at [784, 400] on input "d. 1-5-6" at bounding box center [784, 395] width 1 height 10
radio input "true"
click at [819, 618] on button "Next" at bounding box center [784, 625] width 194 height 48
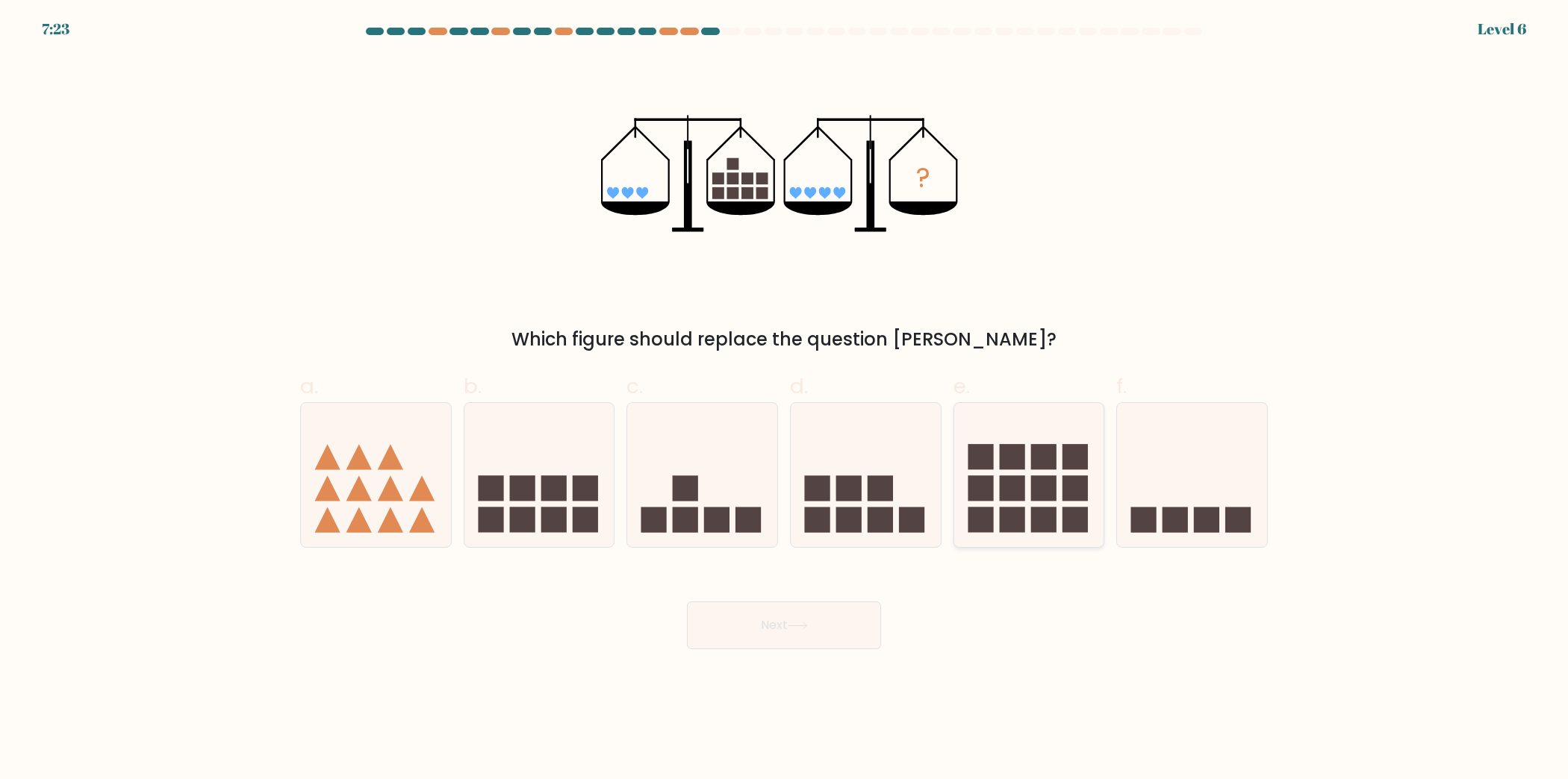
click at [1047, 493] on rect at bounding box center [1044, 488] width 25 height 25
click at [784, 400] on input "e." at bounding box center [784, 395] width 1 height 10
radio input "true"
click at [855, 630] on button "Next" at bounding box center [784, 625] width 194 height 48
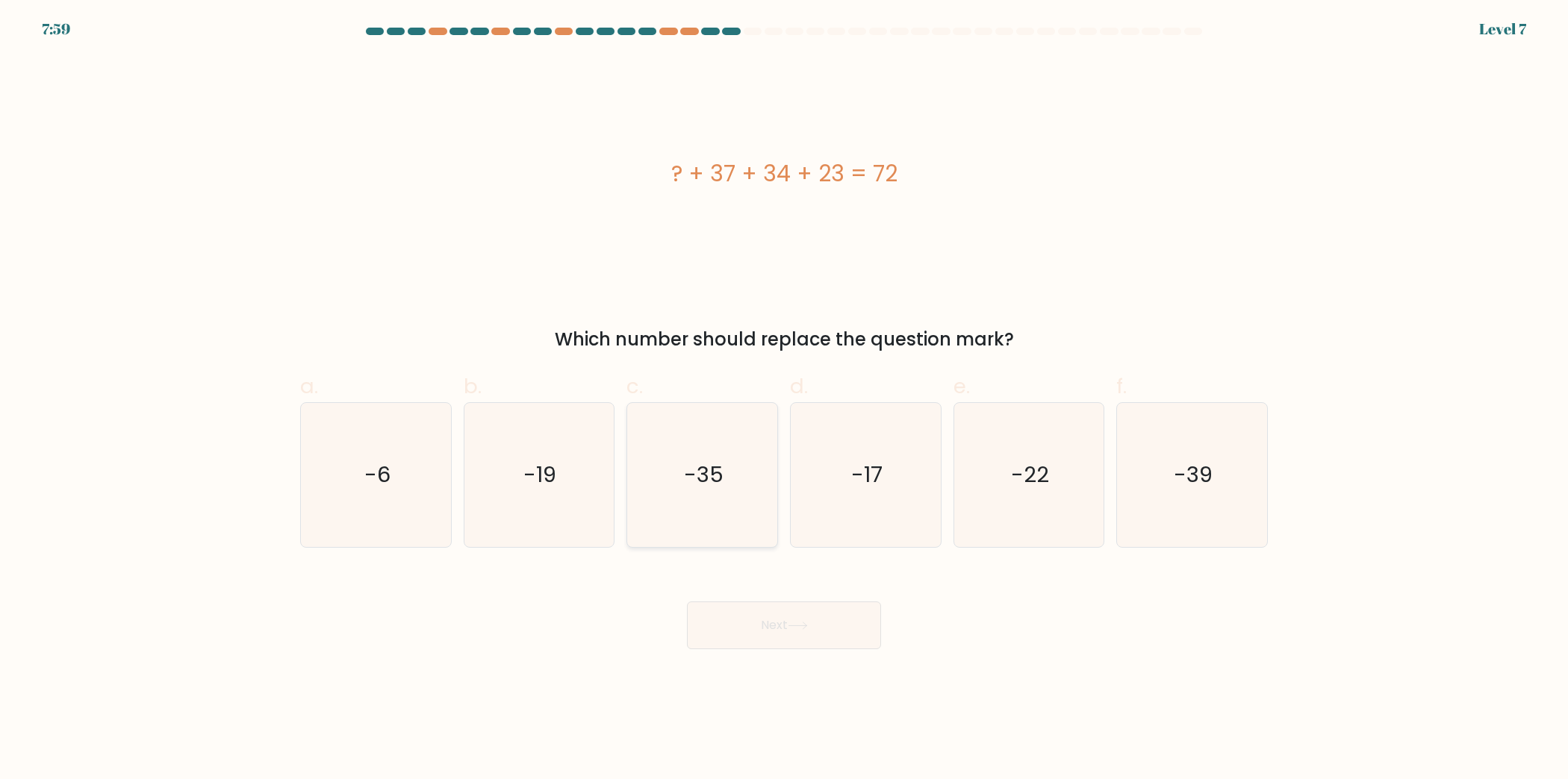
click at [759, 477] on icon "-35" at bounding box center [702, 475] width 144 height 144
click at [784, 400] on input "c. -35" at bounding box center [784, 395] width 1 height 10
radio input "true"
click at [788, 610] on button "Next" at bounding box center [784, 625] width 194 height 48
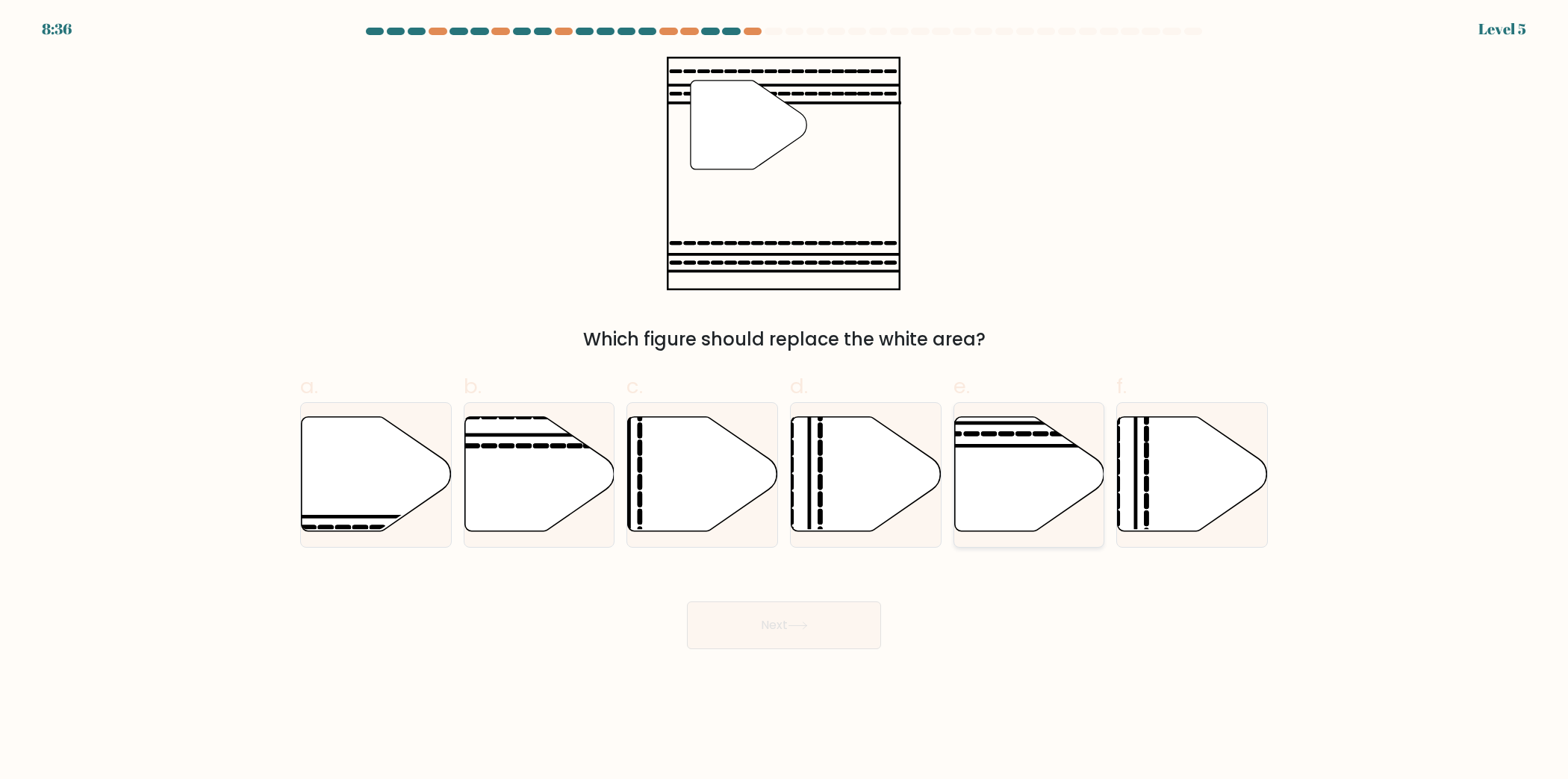
click at [995, 467] on icon at bounding box center [1029, 473] width 150 height 115
click at [784, 400] on input "e." at bounding box center [784, 395] width 1 height 10
radio input "true"
click at [818, 627] on button "Next" at bounding box center [784, 625] width 194 height 48
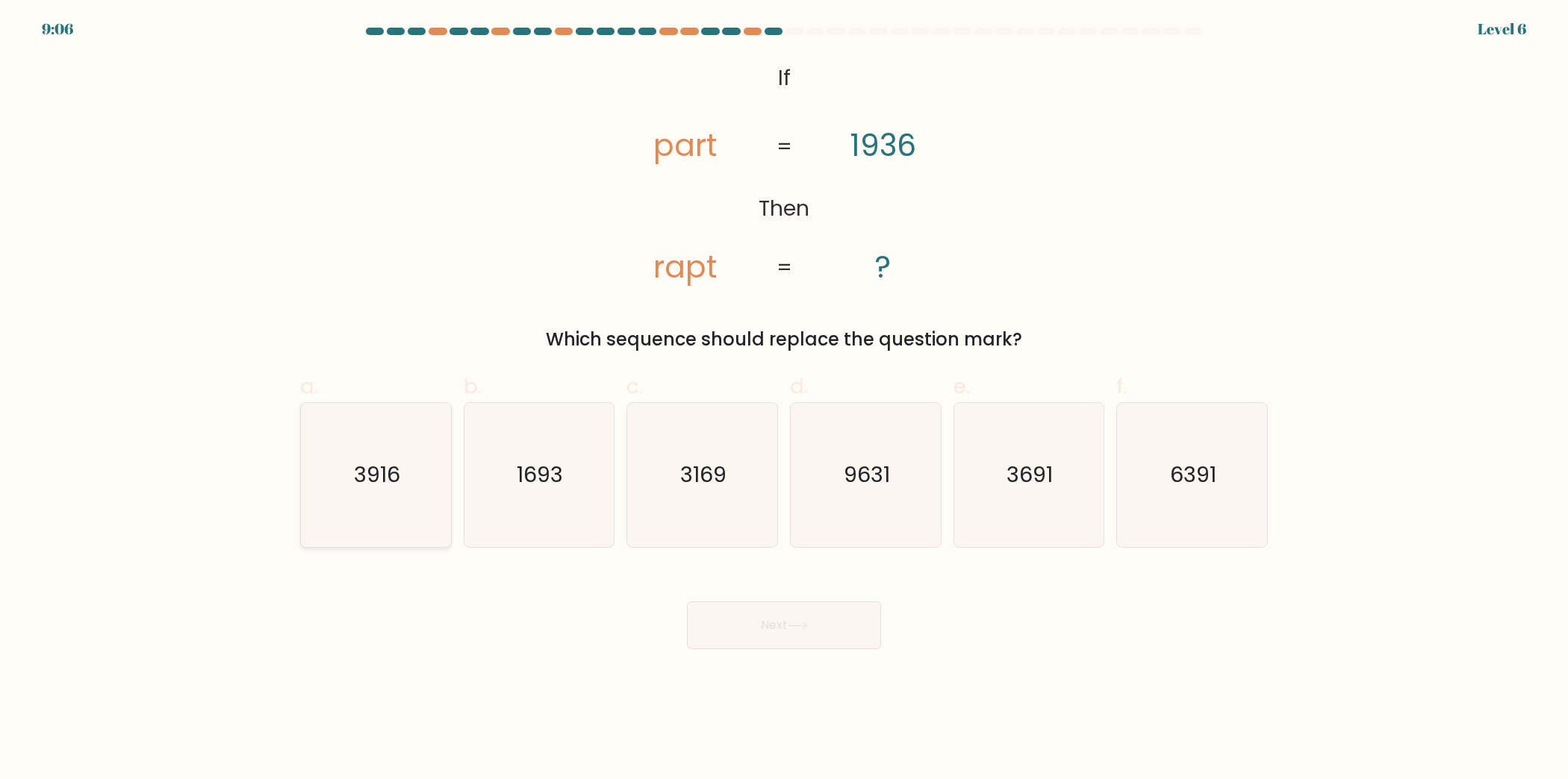
click at [364, 493] on icon "3916" at bounding box center [376, 475] width 144 height 144
click at [784, 400] on input "a. 3916" at bounding box center [784, 395] width 1 height 10
radio input "true"
click at [821, 622] on button "Next" at bounding box center [784, 625] width 194 height 48
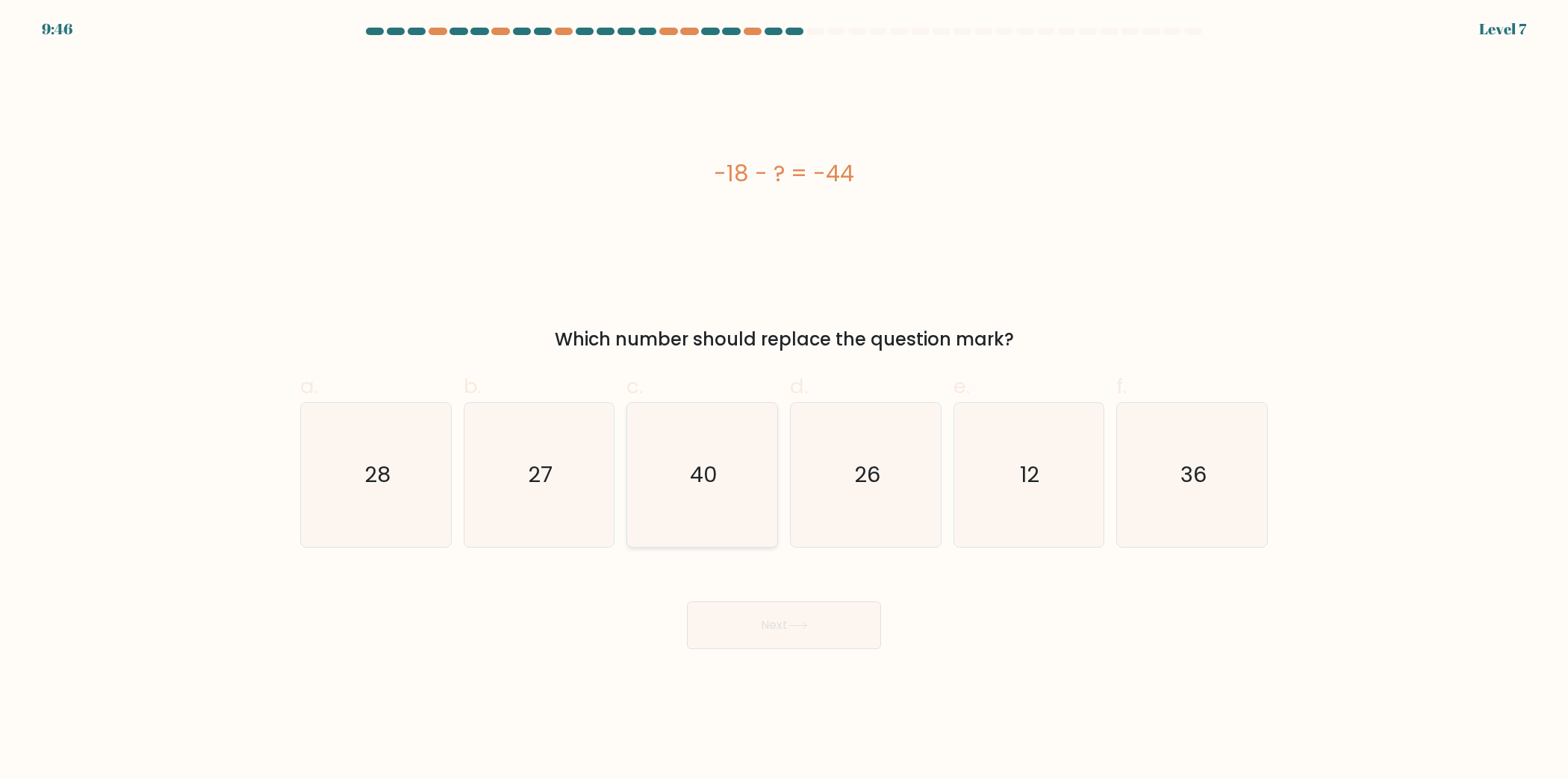
click at [688, 534] on icon "40" at bounding box center [702, 475] width 144 height 144
click at [784, 400] on input "c. 40" at bounding box center [784, 395] width 1 height 10
radio input "true"
click at [810, 633] on button "Next" at bounding box center [784, 625] width 194 height 48
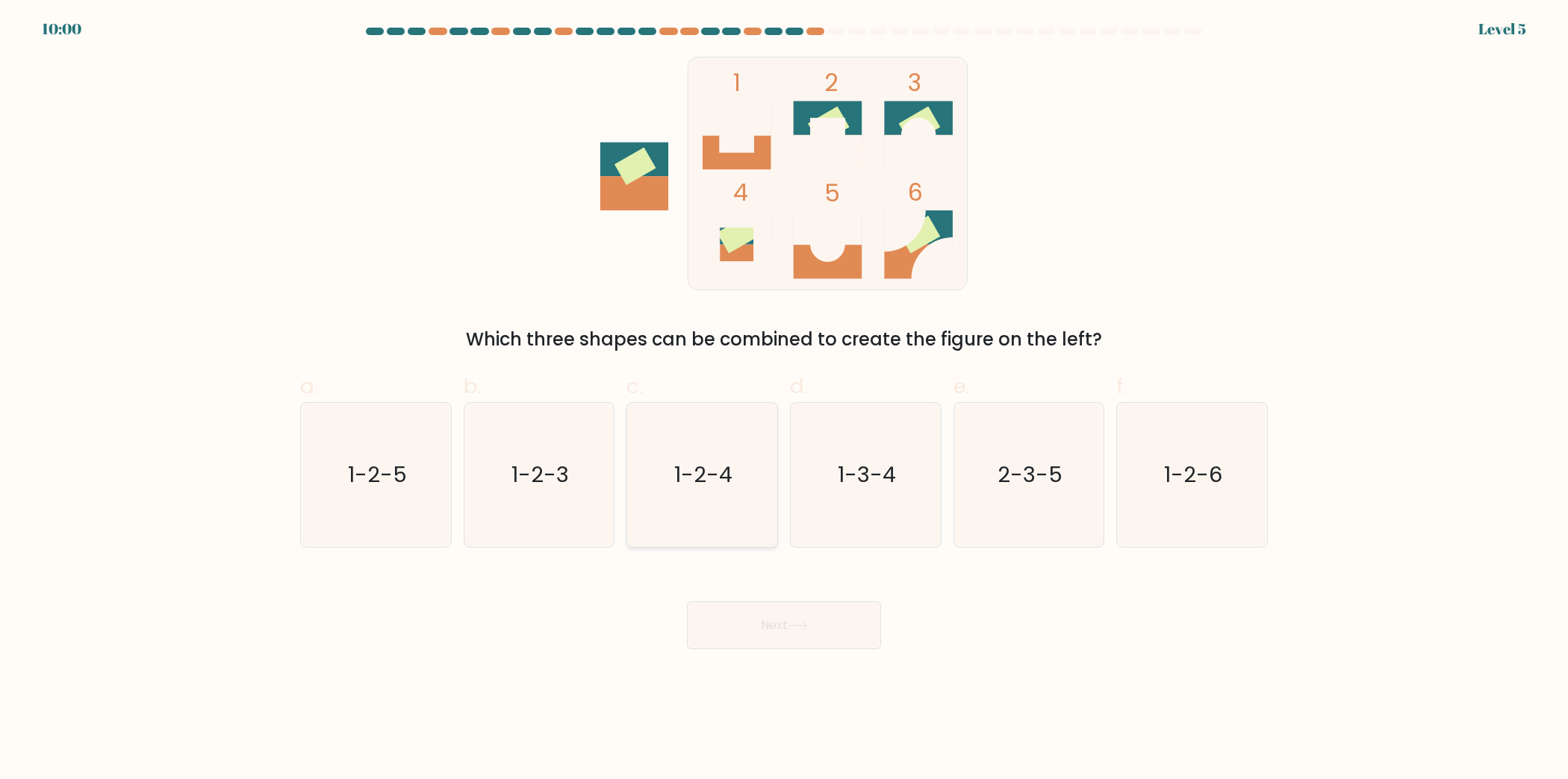
click at [719, 456] on icon "1-2-4" at bounding box center [702, 475] width 144 height 144
click at [784, 400] on input "c. 1-2-4" at bounding box center [784, 395] width 1 height 10
radio input "true"
click at [784, 613] on button "Next" at bounding box center [784, 625] width 194 height 48
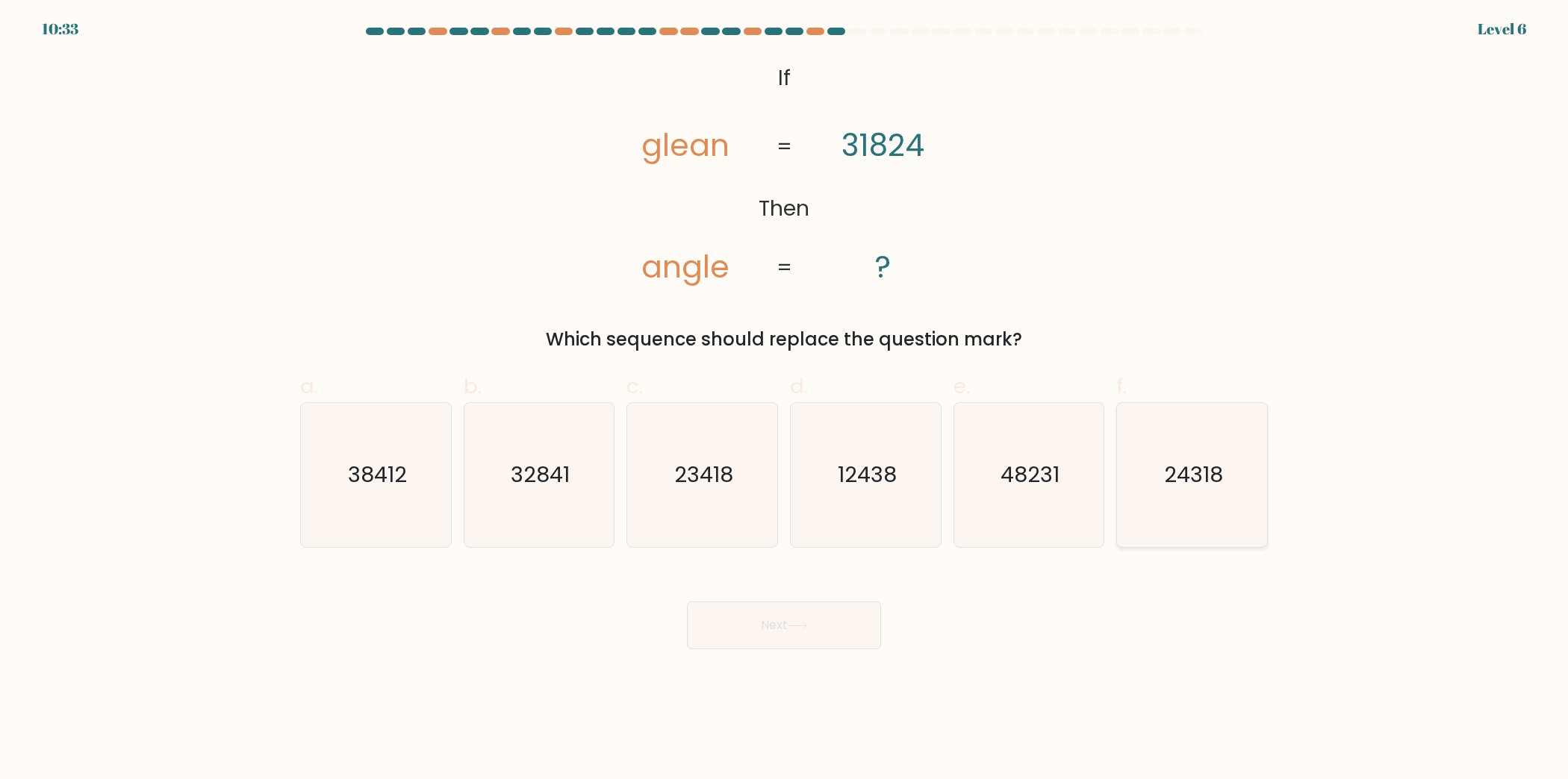
click at [1208, 498] on icon "24318" at bounding box center [1193, 475] width 144 height 144
click at [784, 400] on input "f. 24318" at bounding box center [784, 395] width 1 height 10
radio input "true"
click at [820, 640] on button "Next" at bounding box center [784, 625] width 194 height 48
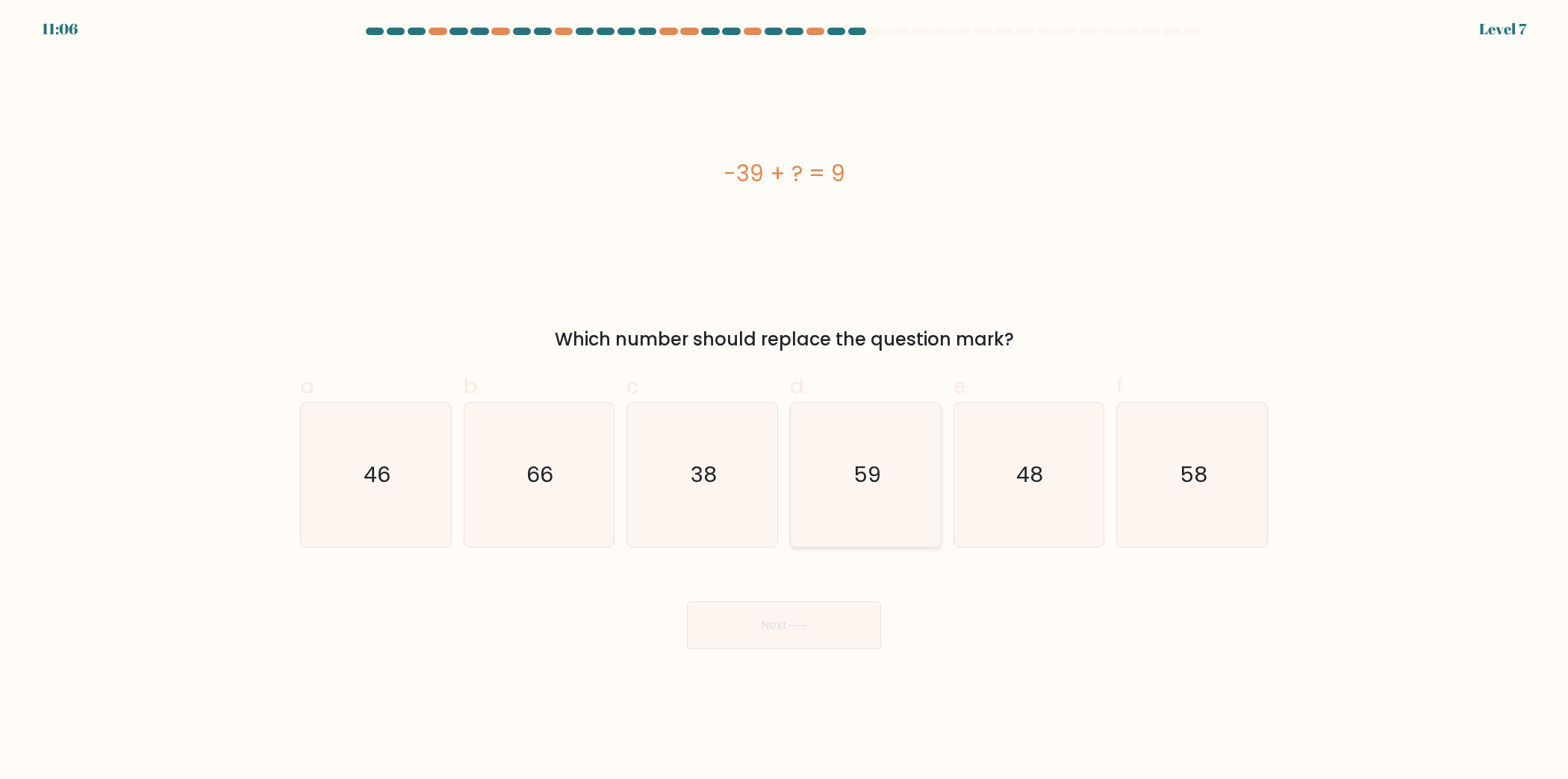
click at [913, 491] on icon "59" at bounding box center [866, 475] width 144 height 144
click at [784, 400] on input "d. 59" at bounding box center [784, 395] width 1 height 10
radio input "true"
click at [830, 631] on button "Next" at bounding box center [784, 625] width 194 height 48
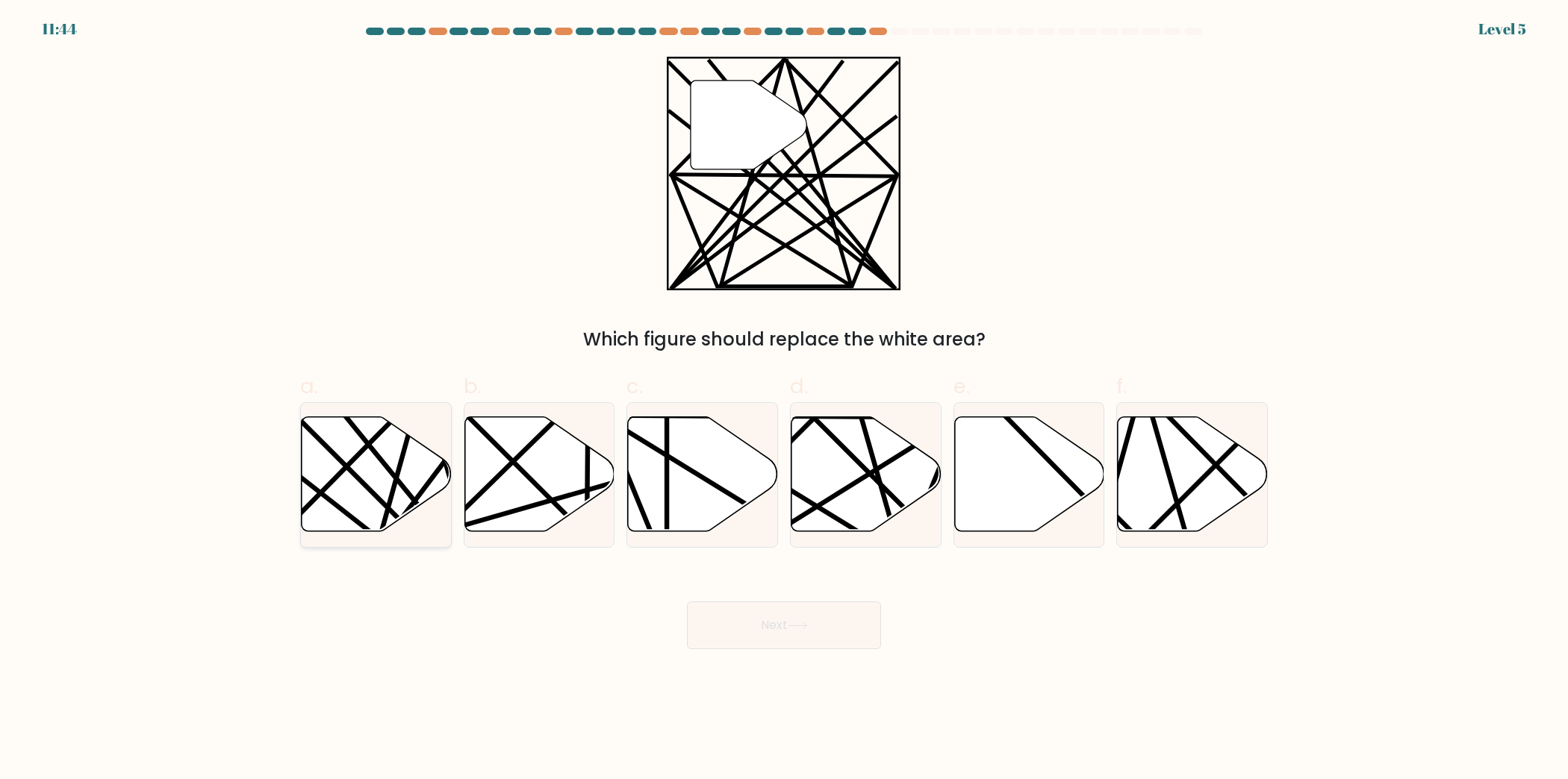
click at [346, 519] on icon at bounding box center [376, 473] width 150 height 115
click at [784, 400] on input "a." at bounding box center [784, 395] width 1 height 10
radio input "true"
click at [770, 616] on button "Next" at bounding box center [784, 625] width 194 height 48
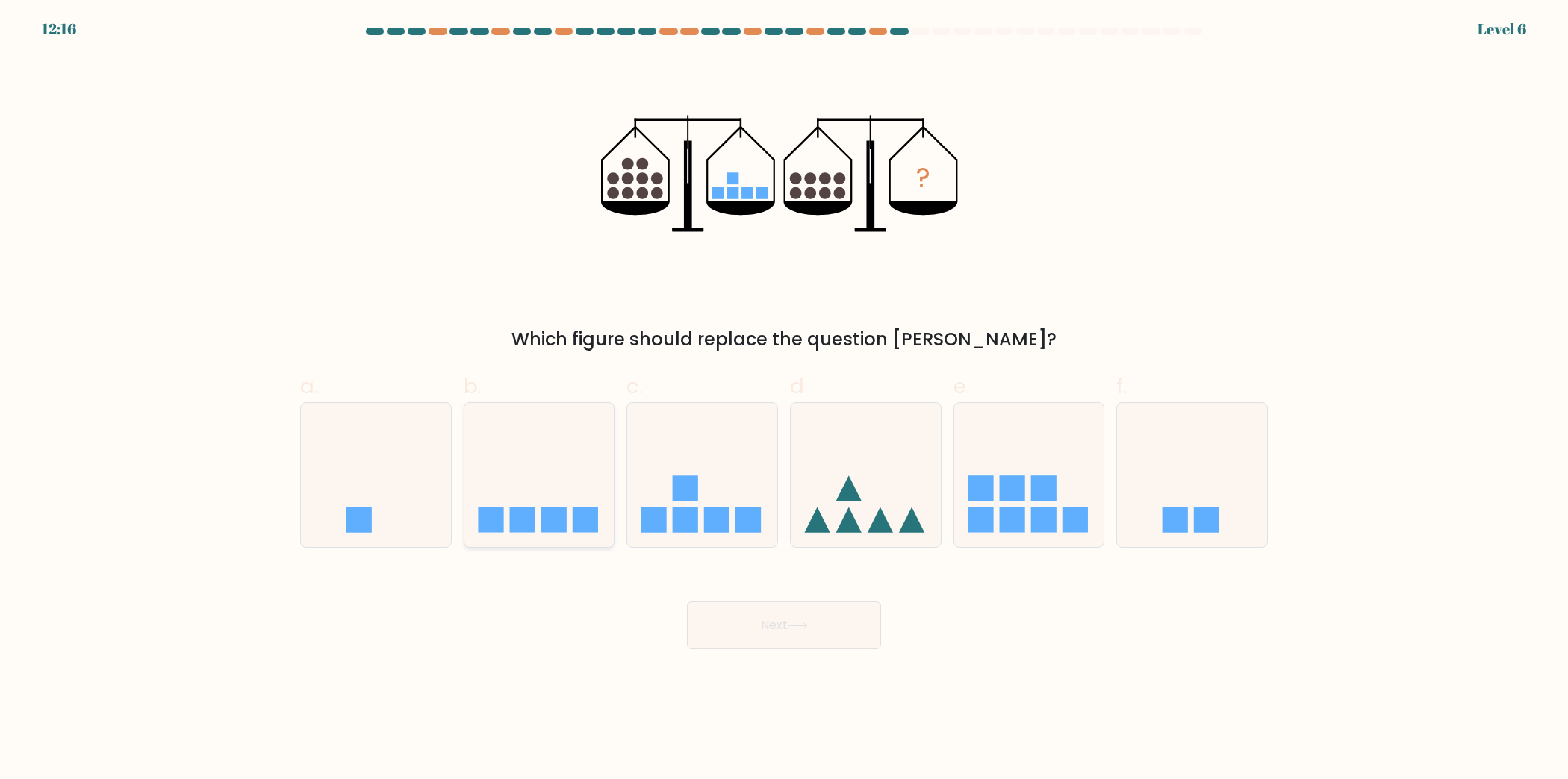
click at [604, 544] on div at bounding box center [539, 475] width 152 height 146
click at [784, 400] on input "b." at bounding box center [784, 395] width 1 height 10
radio input "true"
click at [774, 608] on button "Next" at bounding box center [784, 625] width 194 height 48
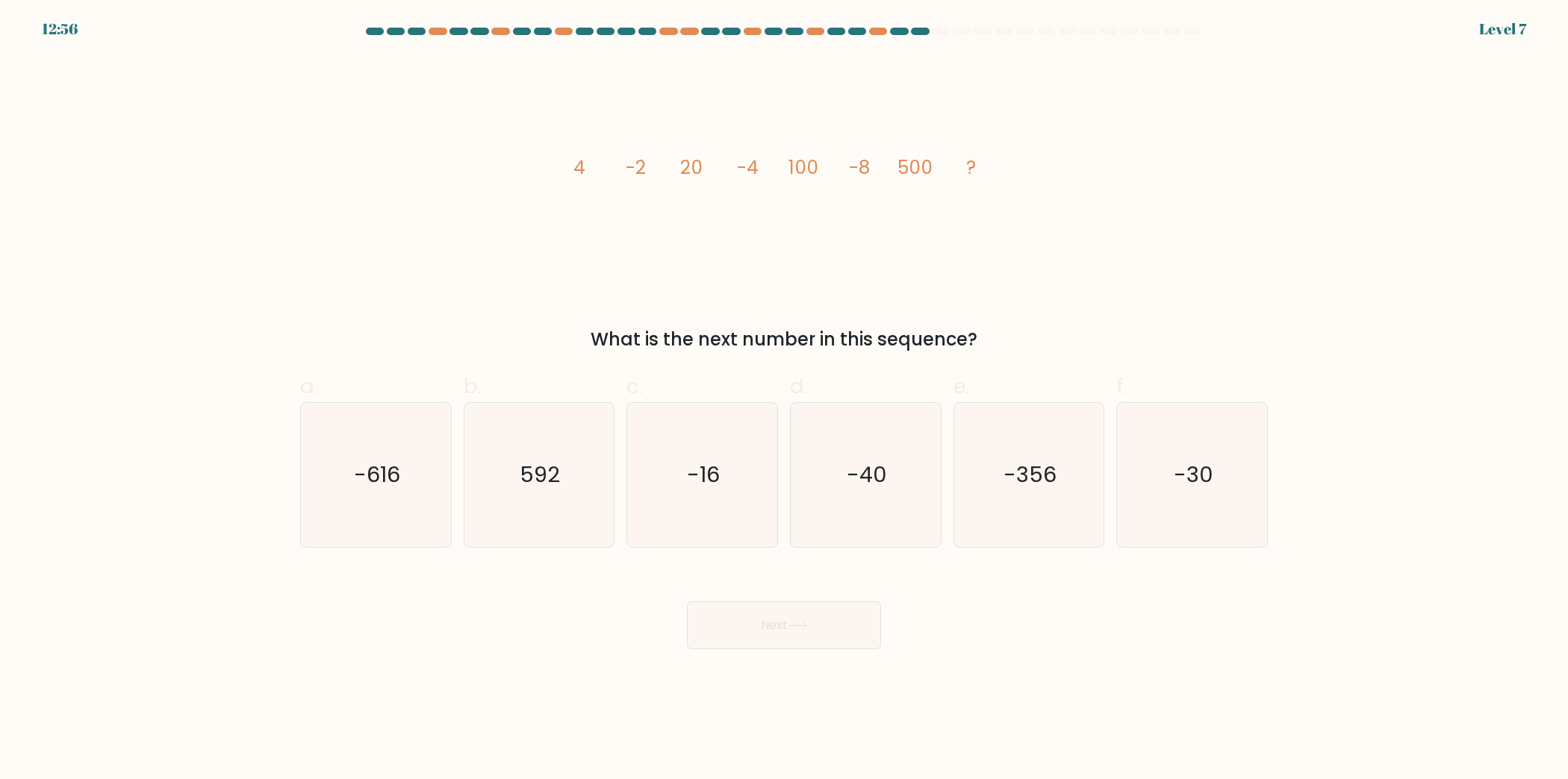
click at [461, 504] on div "b. 592" at bounding box center [539, 459] width 163 height 176
click at [437, 508] on icon "-616" at bounding box center [376, 475] width 144 height 144
click at [784, 400] on input "a. -616" at bounding box center [784, 395] width 1 height 10
radio input "true"
click at [829, 620] on button "Next" at bounding box center [784, 625] width 194 height 48
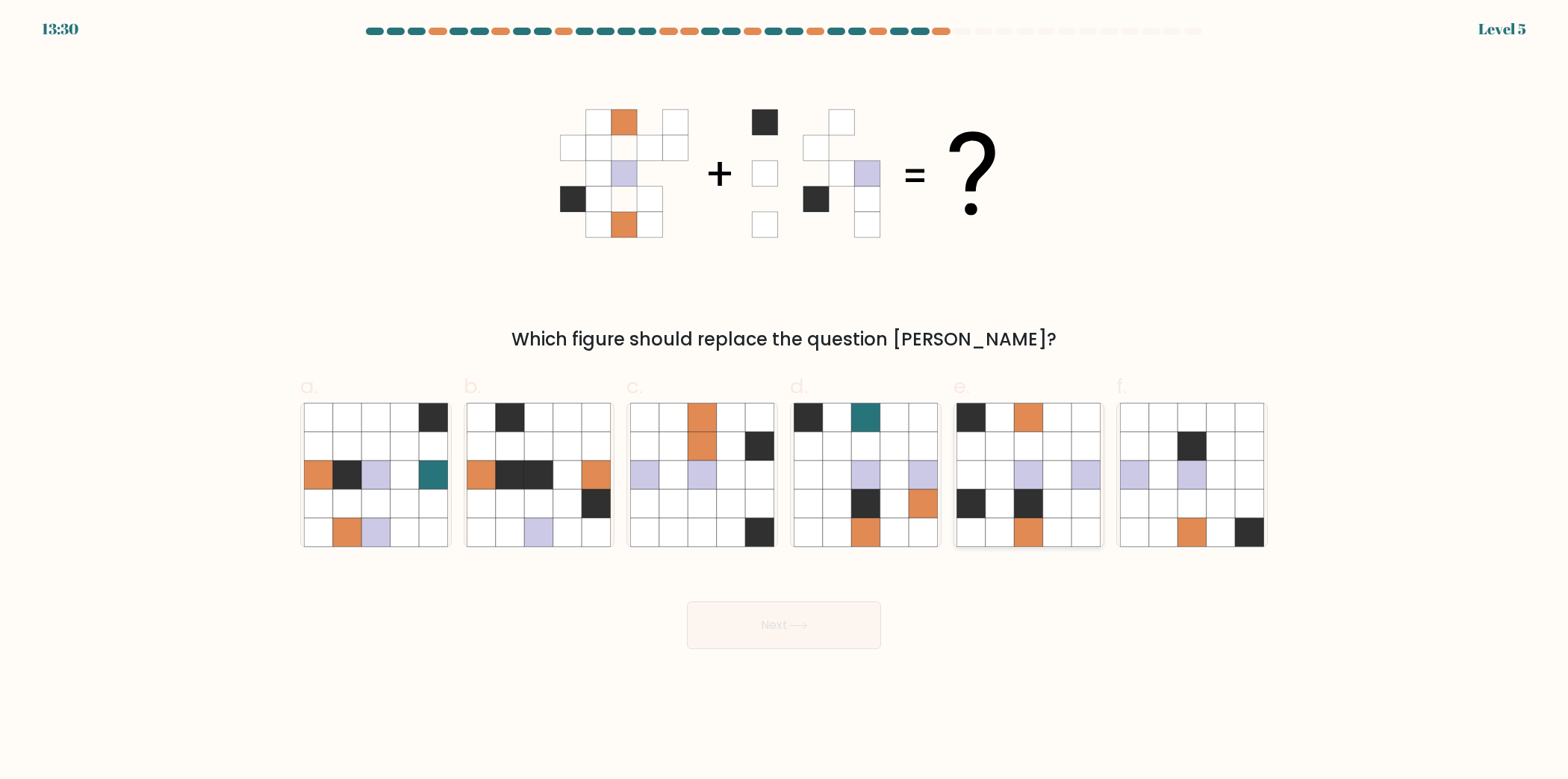
click at [1067, 474] on icon at bounding box center [1058, 475] width 28 height 28
click at [784, 400] on input "e." at bounding box center [784, 395] width 1 height 10
radio input "true"
click at [788, 630] on button "Next" at bounding box center [784, 625] width 194 height 48
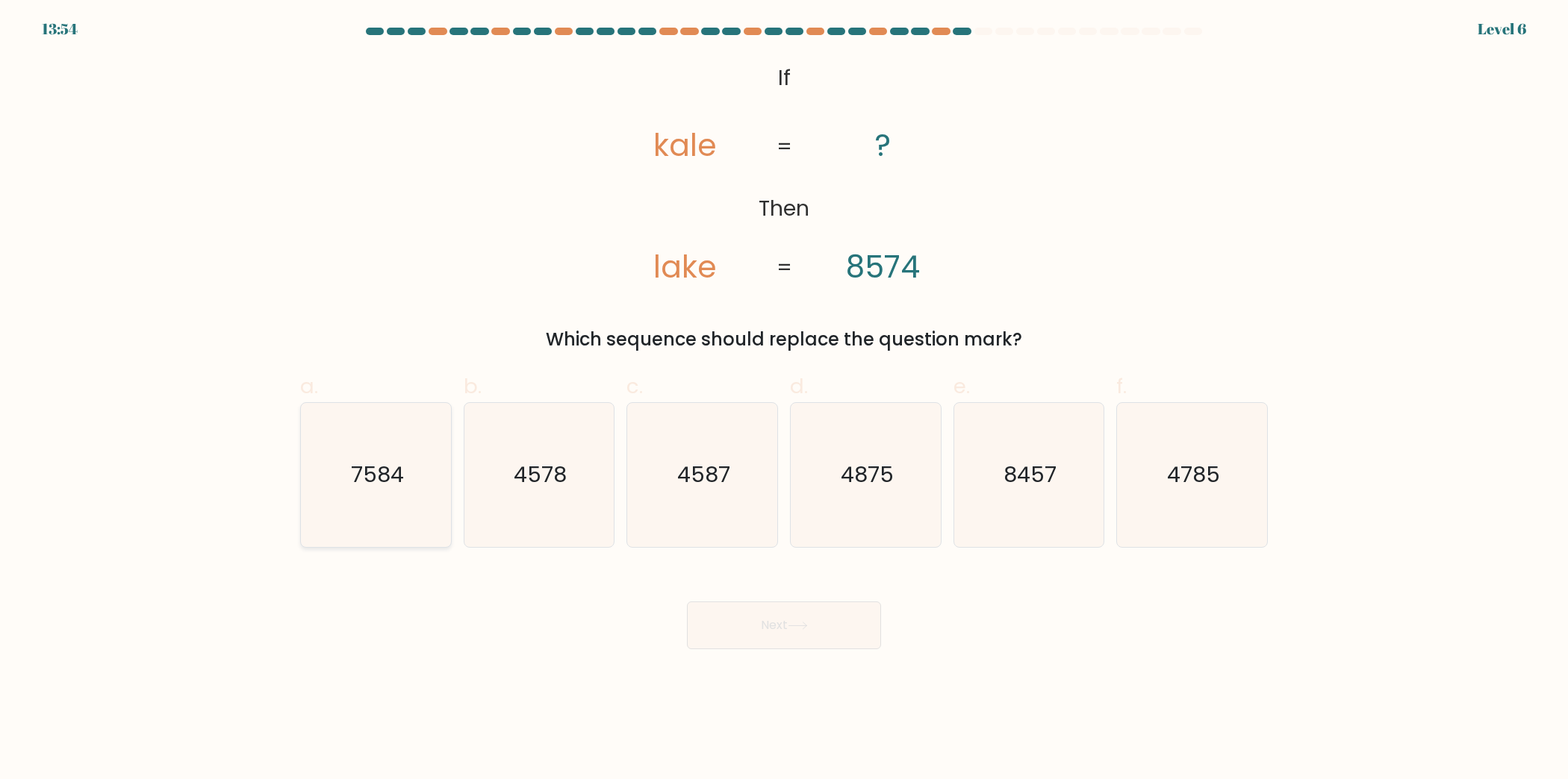
click at [368, 512] on icon "7584" at bounding box center [376, 475] width 144 height 144
click at [784, 400] on input "a. 7584" at bounding box center [784, 395] width 1 height 10
radio input "true"
click at [783, 618] on button "Next" at bounding box center [784, 625] width 194 height 48
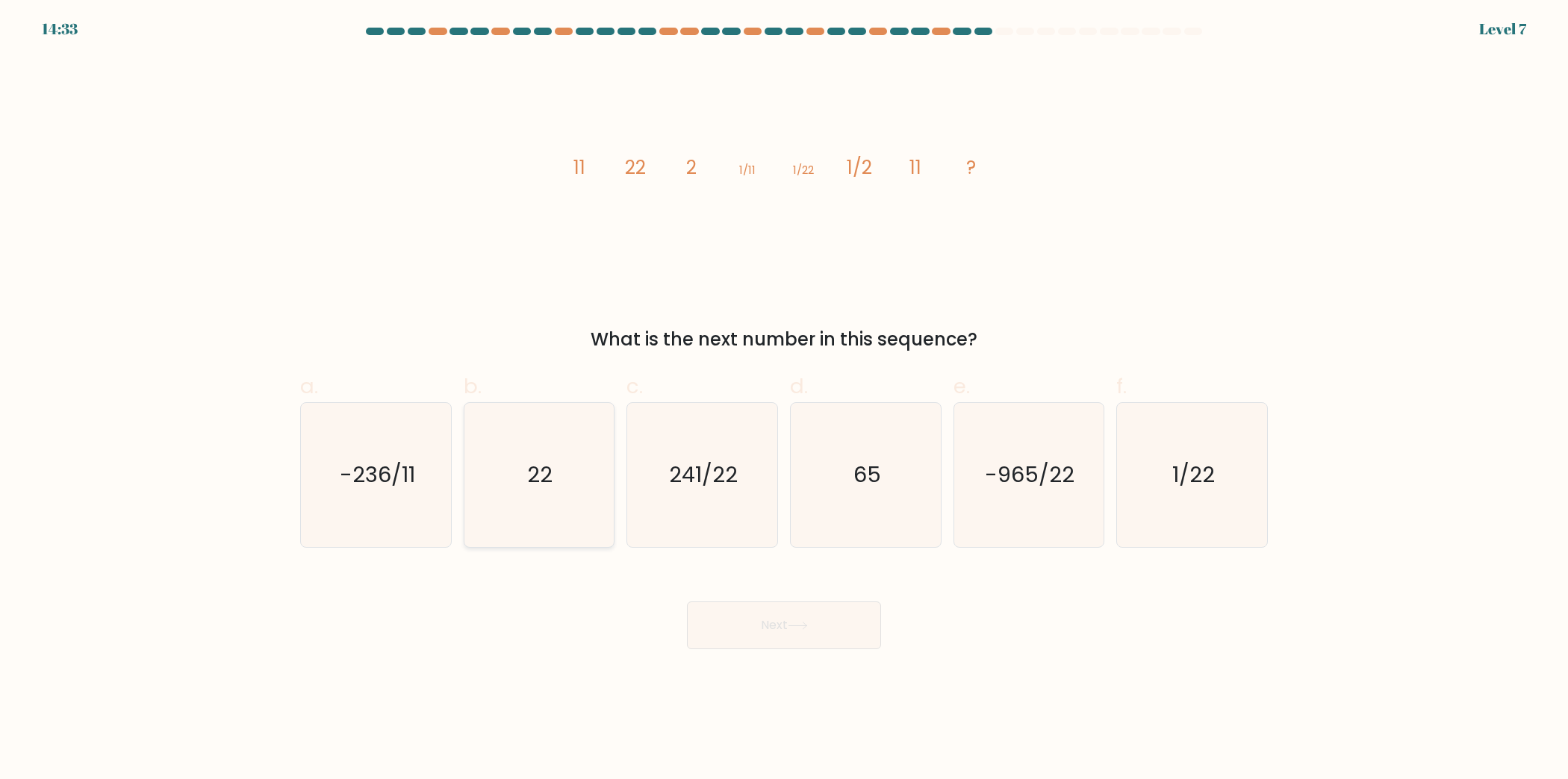
click at [607, 530] on icon "22" at bounding box center [539, 475] width 144 height 144
click at [784, 400] on input "b. 22" at bounding box center [784, 395] width 1 height 10
radio input "true"
click at [820, 611] on button "Next" at bounding box center [784, 625] width 194 height 48
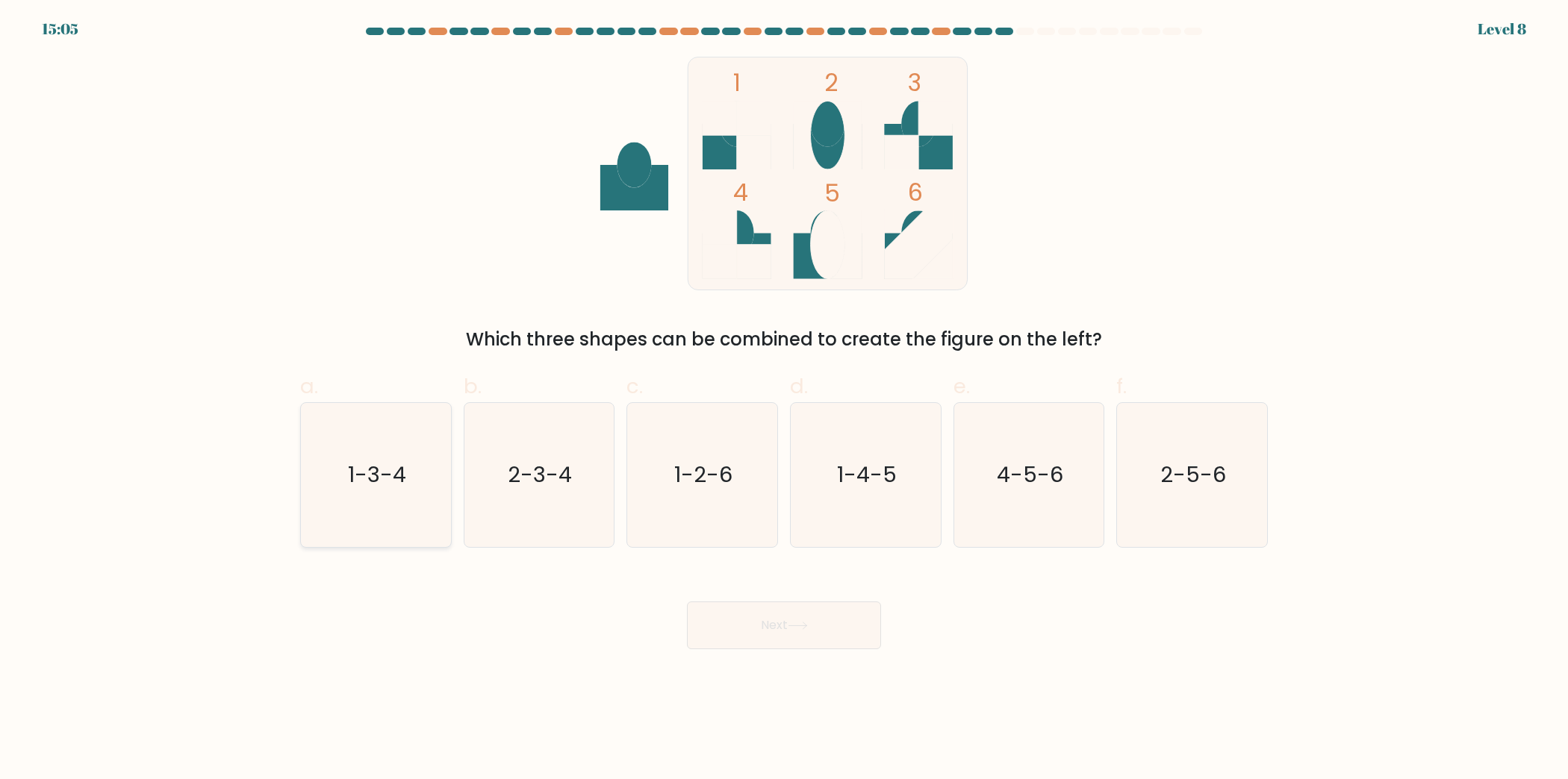
click at [376, 503] on icon "1-3-4" at bounding box center [376, 475] width 144 height 144
click at [784, 400] on input "a. 1-3-4" at bounding box center [784, 395] width 1 height 10
radio input "true"
click at [763, 613] on button "Next" at bounding box center [784, 625] width 194 height 48
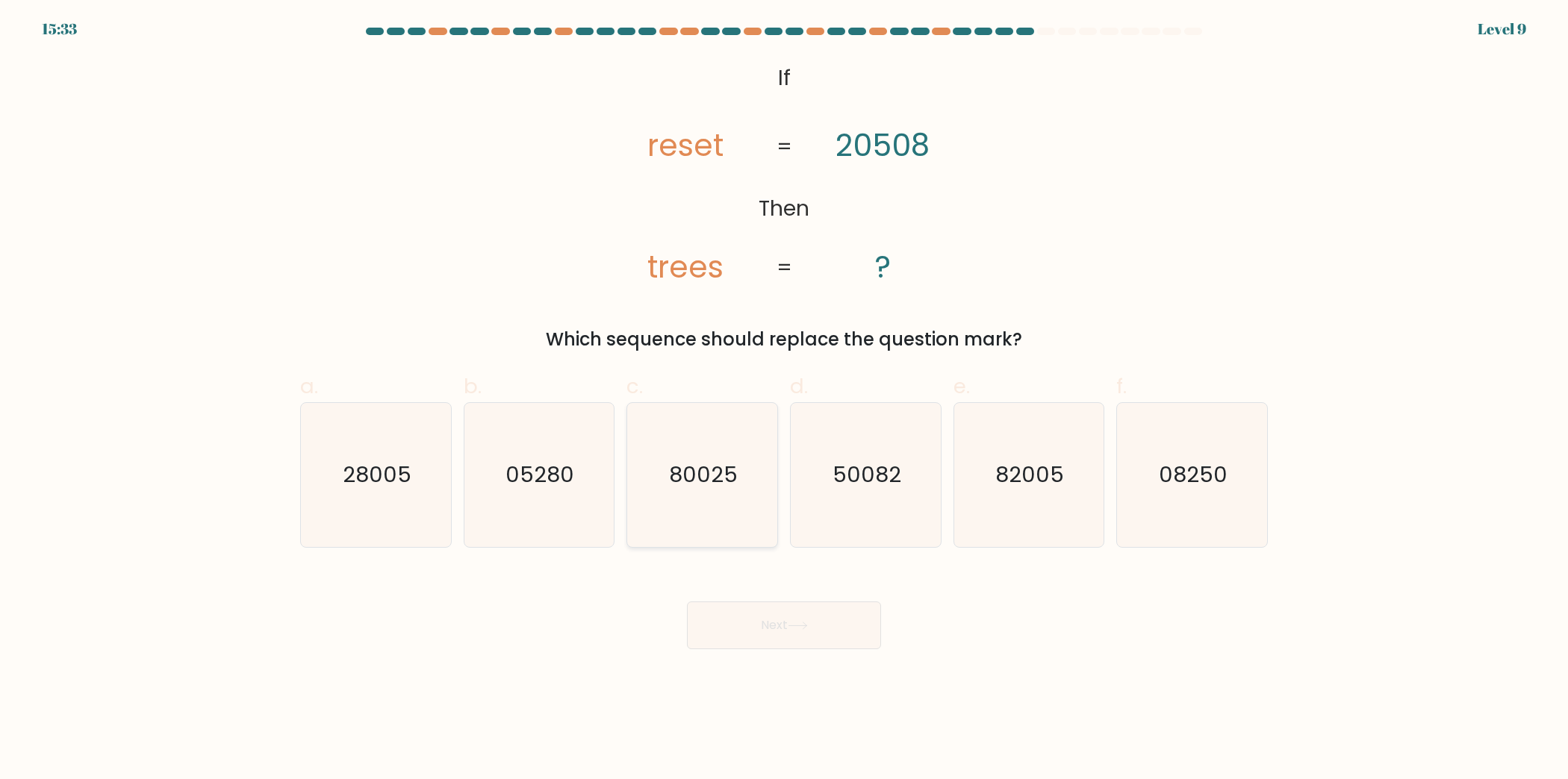
click at [677, 494] on icon "80025" at bounding box center [702, 475] width 144 height 144
click at [784, 400] on input "c. 80025" at bounding box center [784, 395] width 1 height 10
radio input "true"
click at [765, 626] on button "Next" at bounding box center [784, 625] width 194 height 48
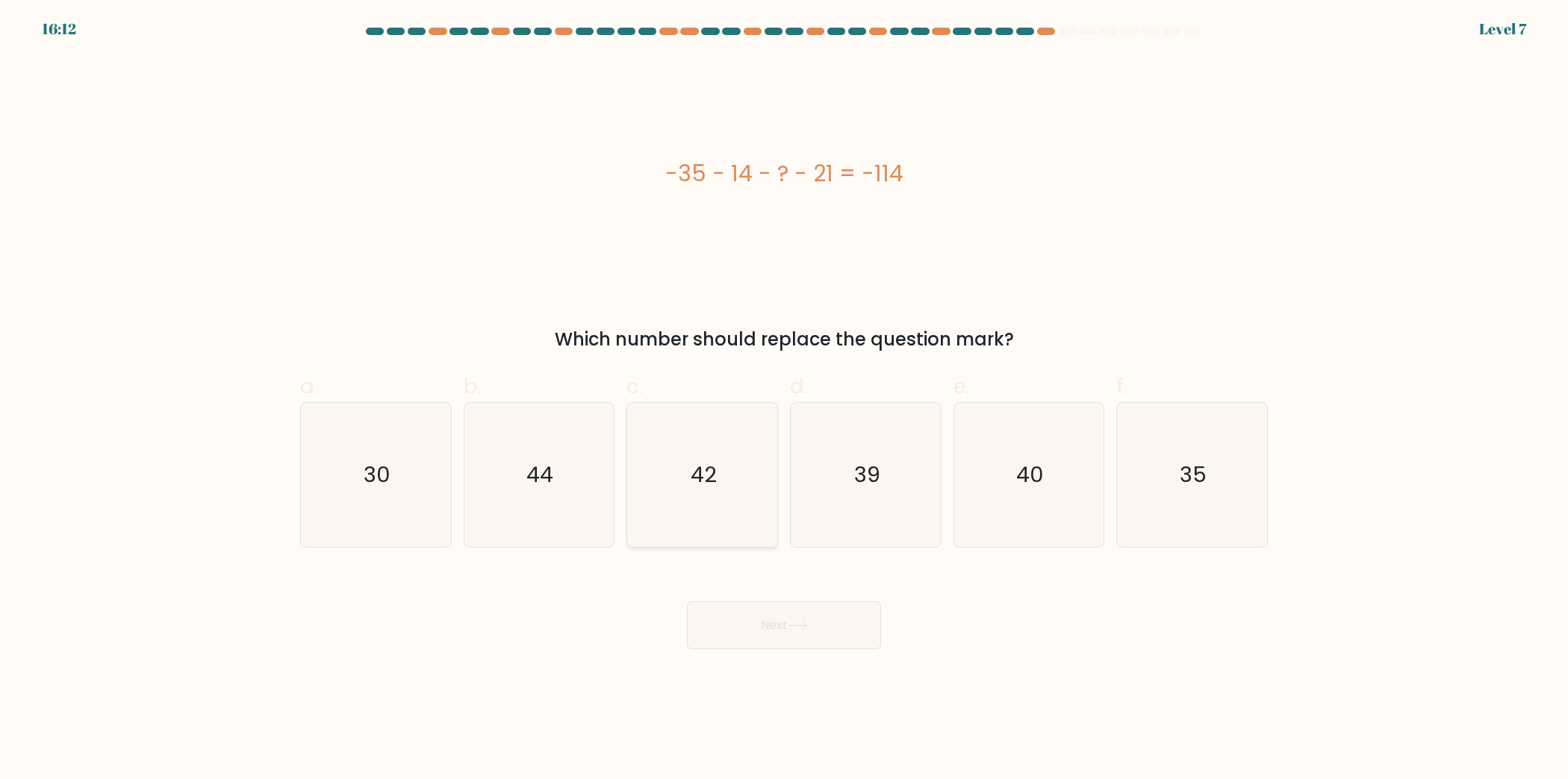
click at [664, 498] on icon "42" at bounding box center [702, 475] width 144 height 144
click at [784, 400] on input "c. 42" at bounding box center [784, 395] width 1 height 10
radio input "true"
click at [786, 642] on button "Next" at bounding box center [784, 625] width 194 height 48
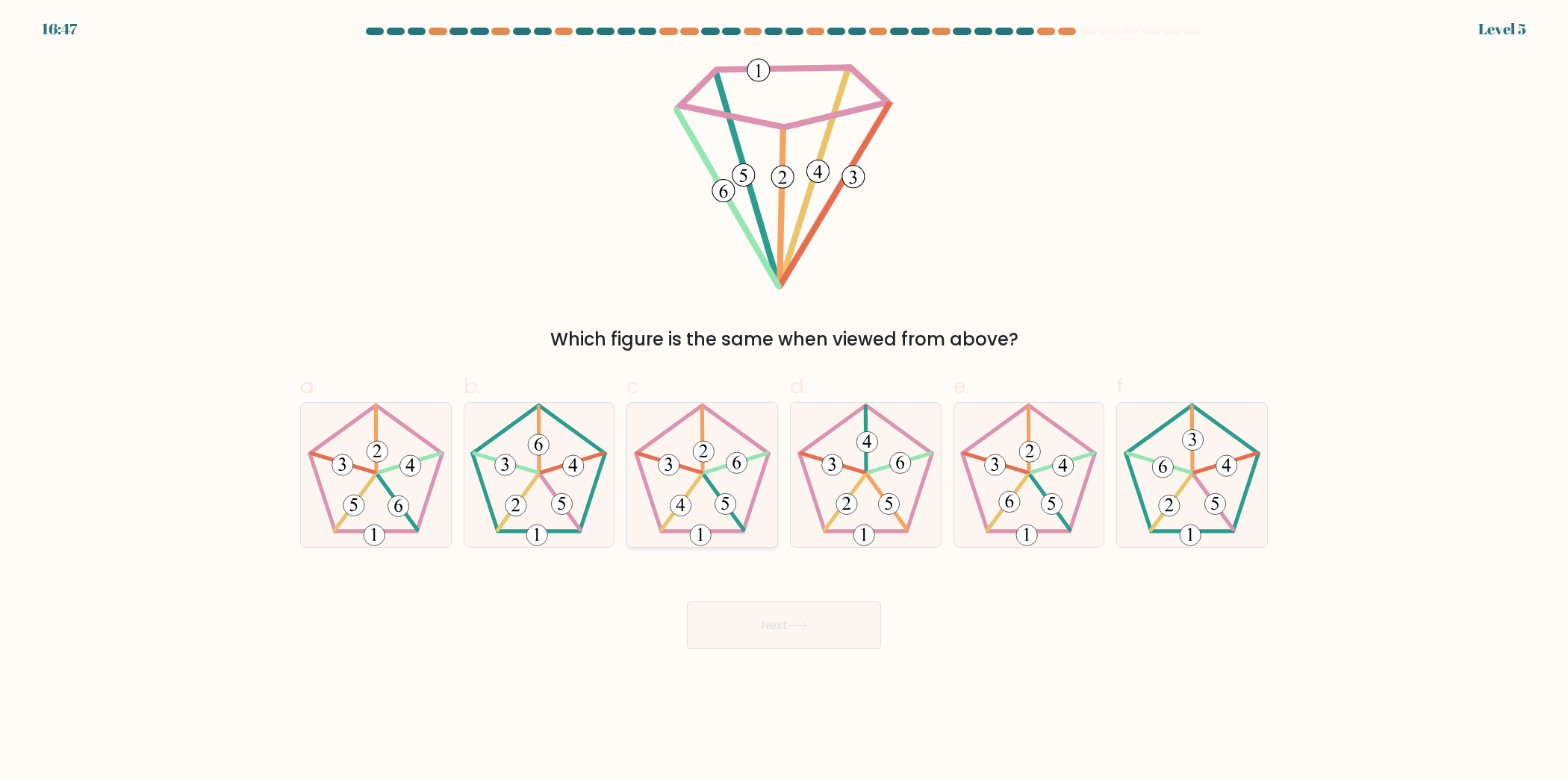
click at [722, 523] on icon at bounding box center [702, 475] width 144 height 144
click at [784, 400] on input "c." at bounding box center [784, 395] width 1 height 10
radio input "true"
click at [841, 616] on button "Next" at bounding box center [784, 625] width 194 height 48
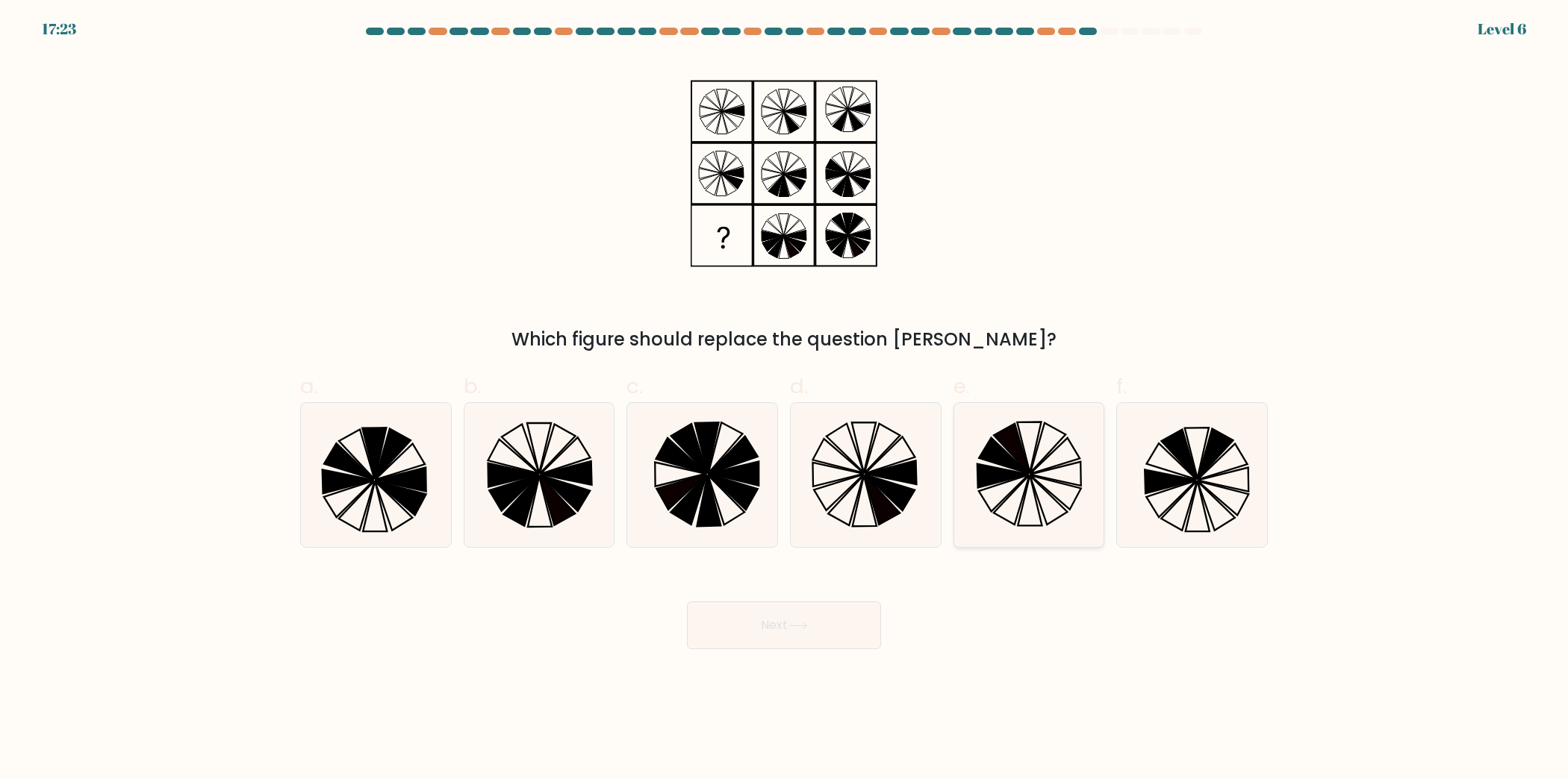
click at [1011, 498] on icon at bounding box center [1028, 475] width 144 height 144
click at [784, 400] on input "e." at bounding box center [784, 395] width 1 height 10
radio input "true"
click at [817, 643] on button "Next" at bounding box center [784, 625] width 194 height 48
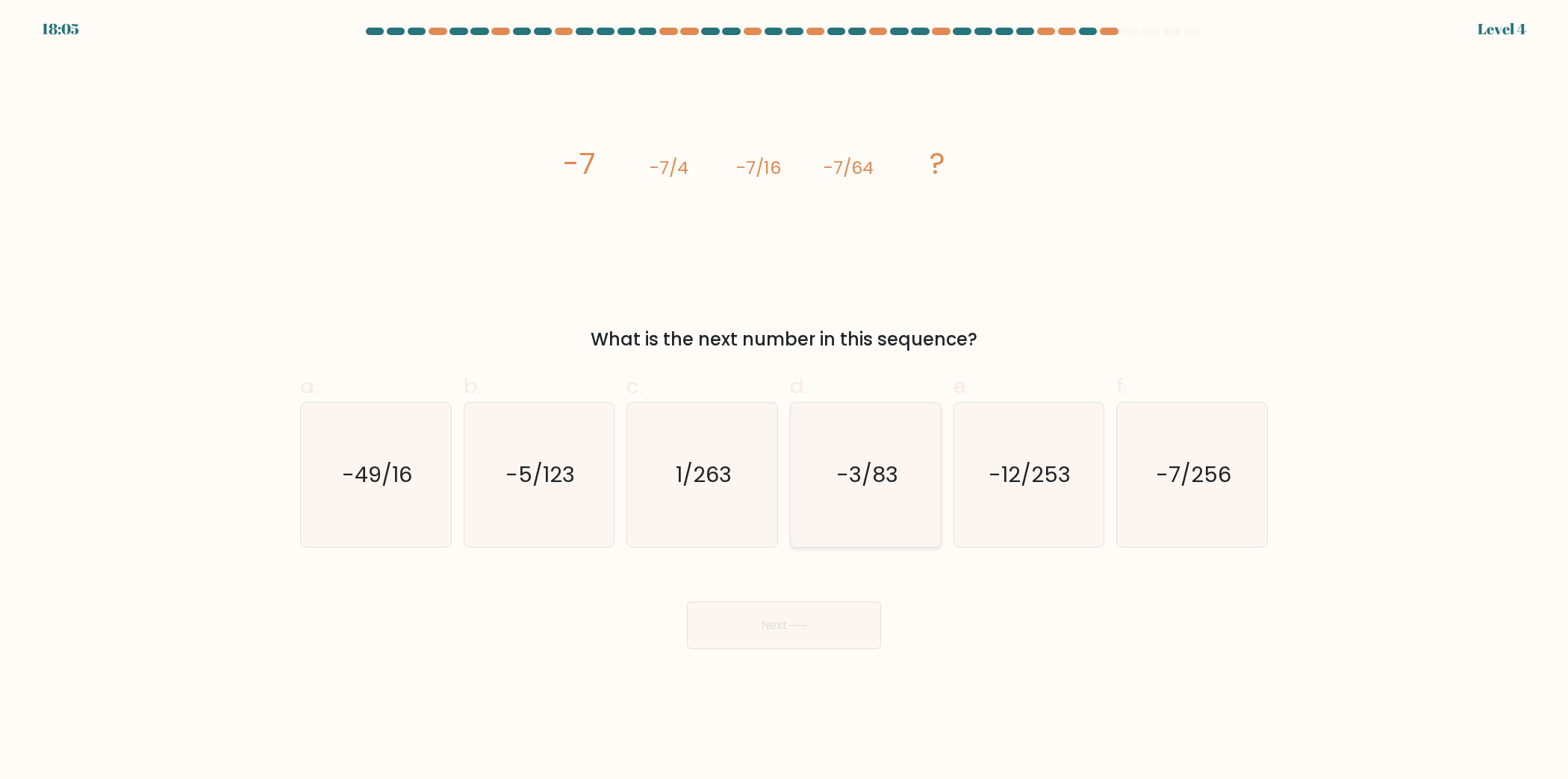
click at [928, 517] on icon "-3/83" at bounding box center [866, 475] width 144 height 144
click at [784, 400] on input "d. -3/83" at bounding box center [784, 395] width 1 height 10
radio input "true"
click at [835, 616] on button "Next" at bounding box center [784, 625] width 194 height 48
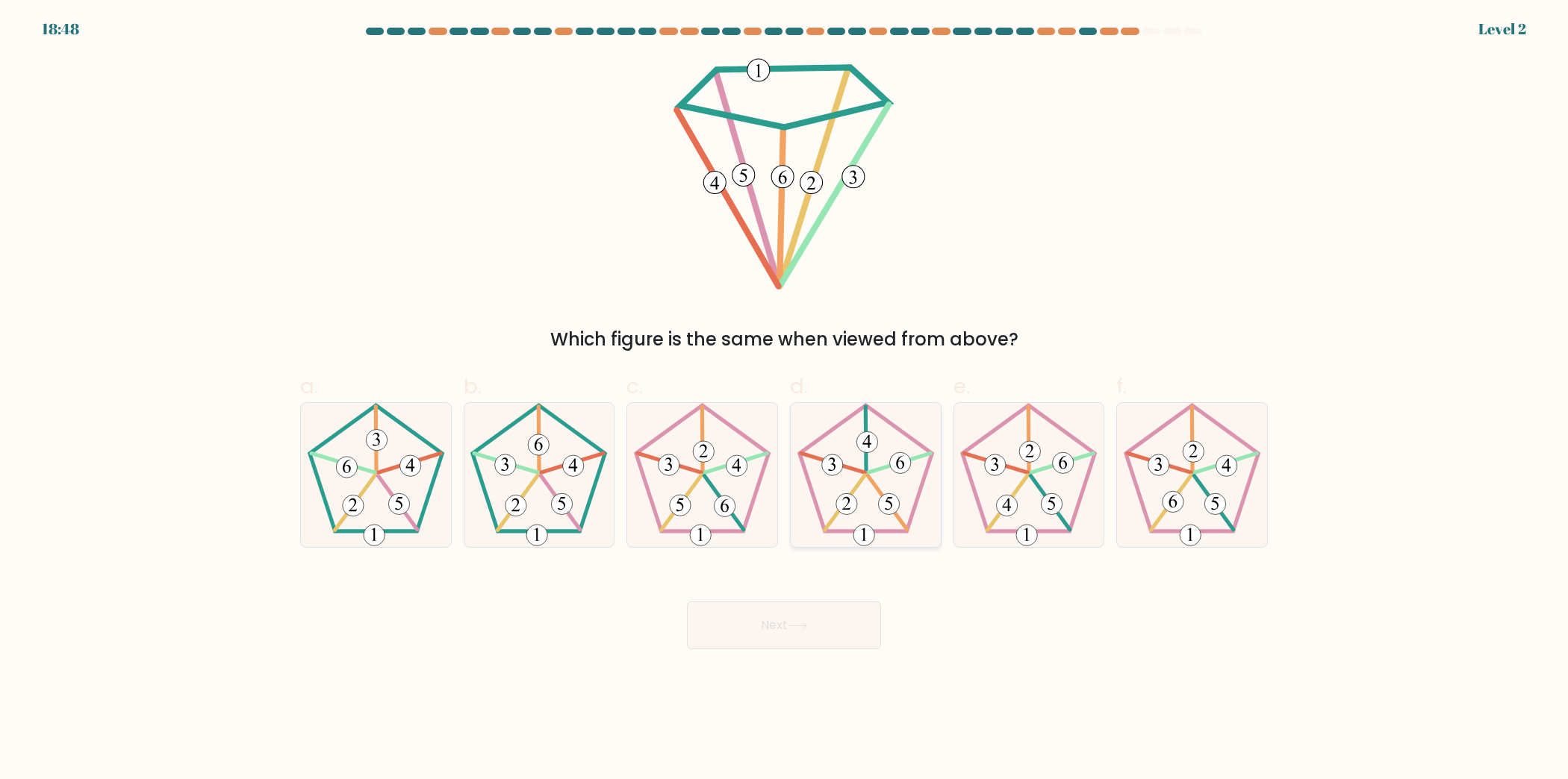
click at [886, 519] on icon at bounding box center [866, 475] width 144 height 144
click at [784, 400] on input "d." at bounding box center [784, 395] width 1 height 10
radio input "true"
click at [819, 614] on button "Next" at bounding box center [784, 625] width 194 height 48
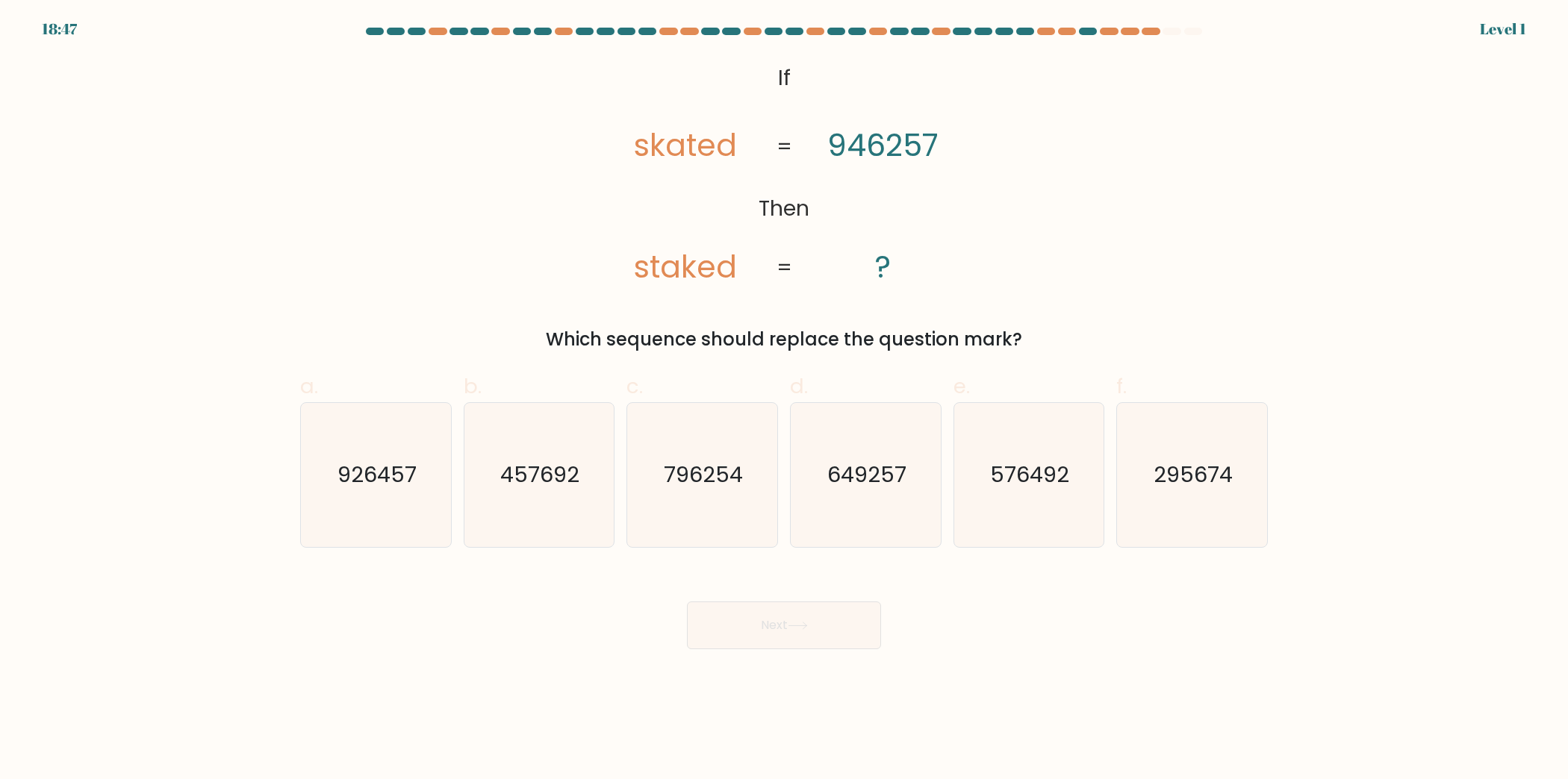
click at [820, 631] on button "Next" at bounding box center [784, 625] width 194 height 48
click at [949, 492] on div "e. 576492" at bounding box center [1029, 459] width 163 height 176
drag, startPoint x: 901, startPoint y: 496, endPoint x: 882, endPoint y: 523, distance: 33.0
click at [901, 496] on icon "649257" at bounding box center [866, 475] width 144 height 144
click at [784, 400] on input "d. 649257" at bounding box center [784, 395] width 1 height 10
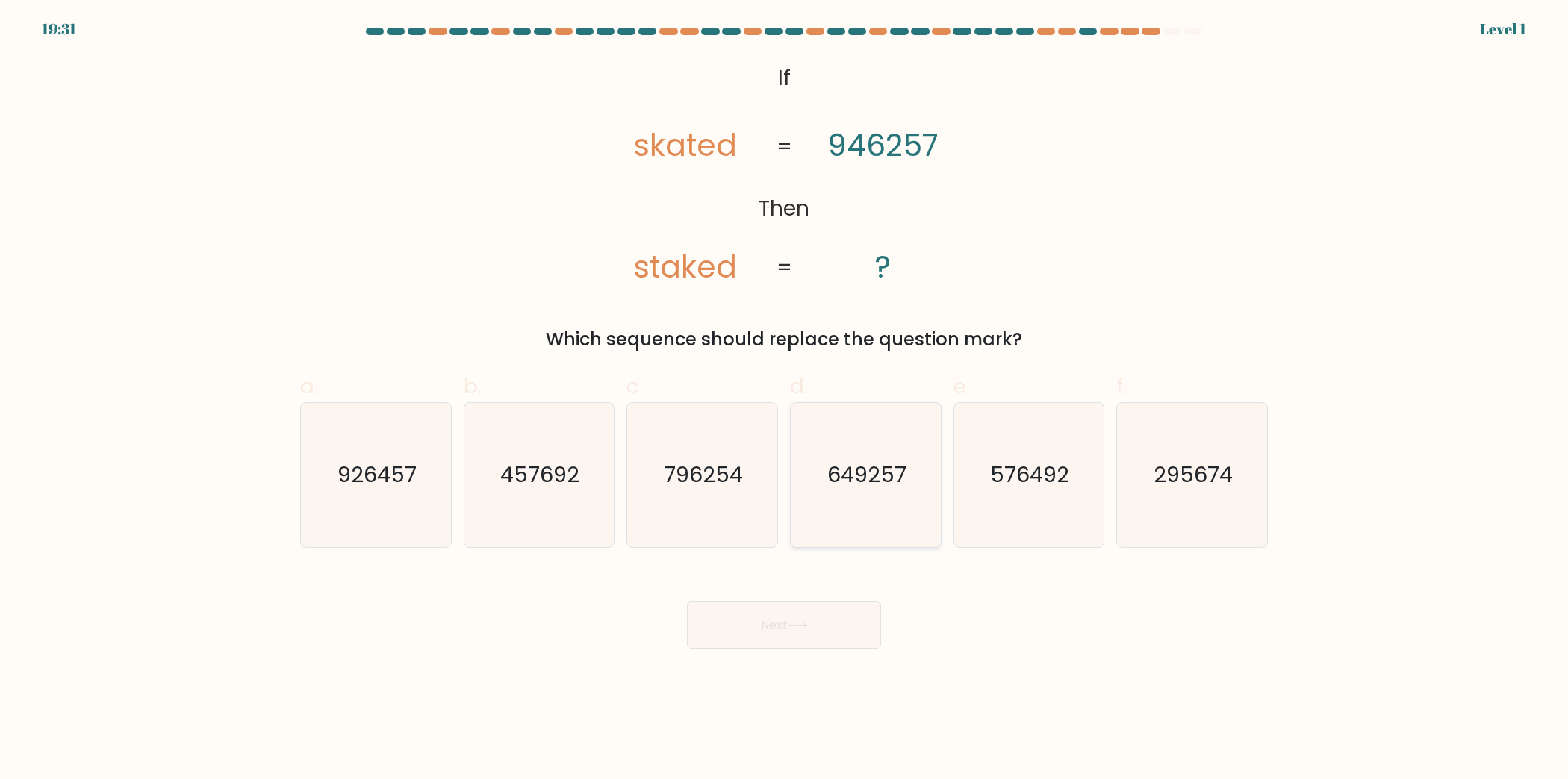
radio input "true"
click at [814, 612] on button "Next" at bounding box center [784, 625] width 194 height 48
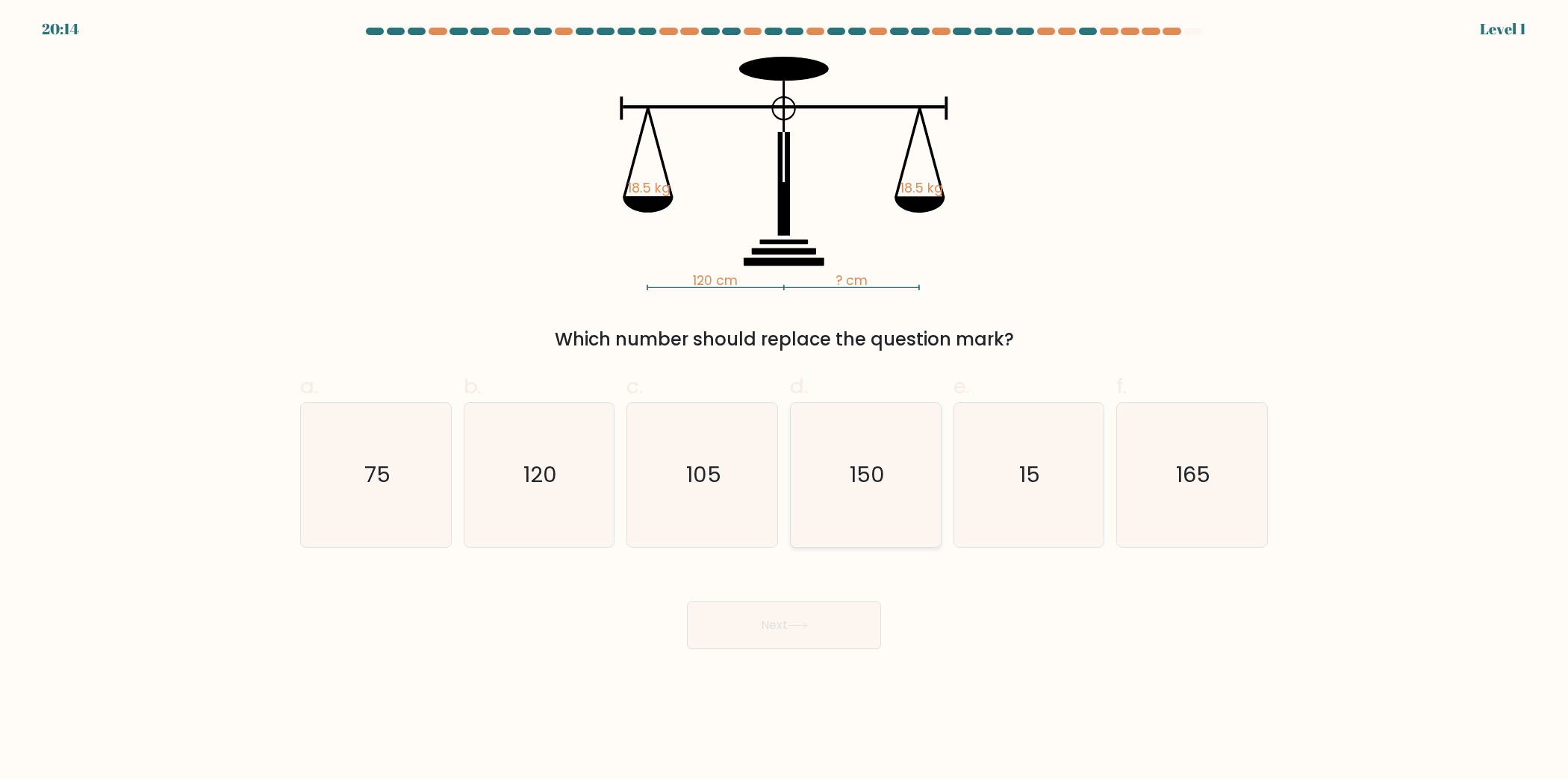
click at [874, 480] on text "150" at bounding box center [867, 475] width 35 height 30
click at [784, 400] on input "d. 150" at bounding box center [784, 395] width 1 height 10
radio input "true"
click at [789, 613] on button "Next" at bounding box center [784, 625] width 194 height 48
click at [782, 636] on button "Next" at bounding box center [784, 625] width 194 height 48
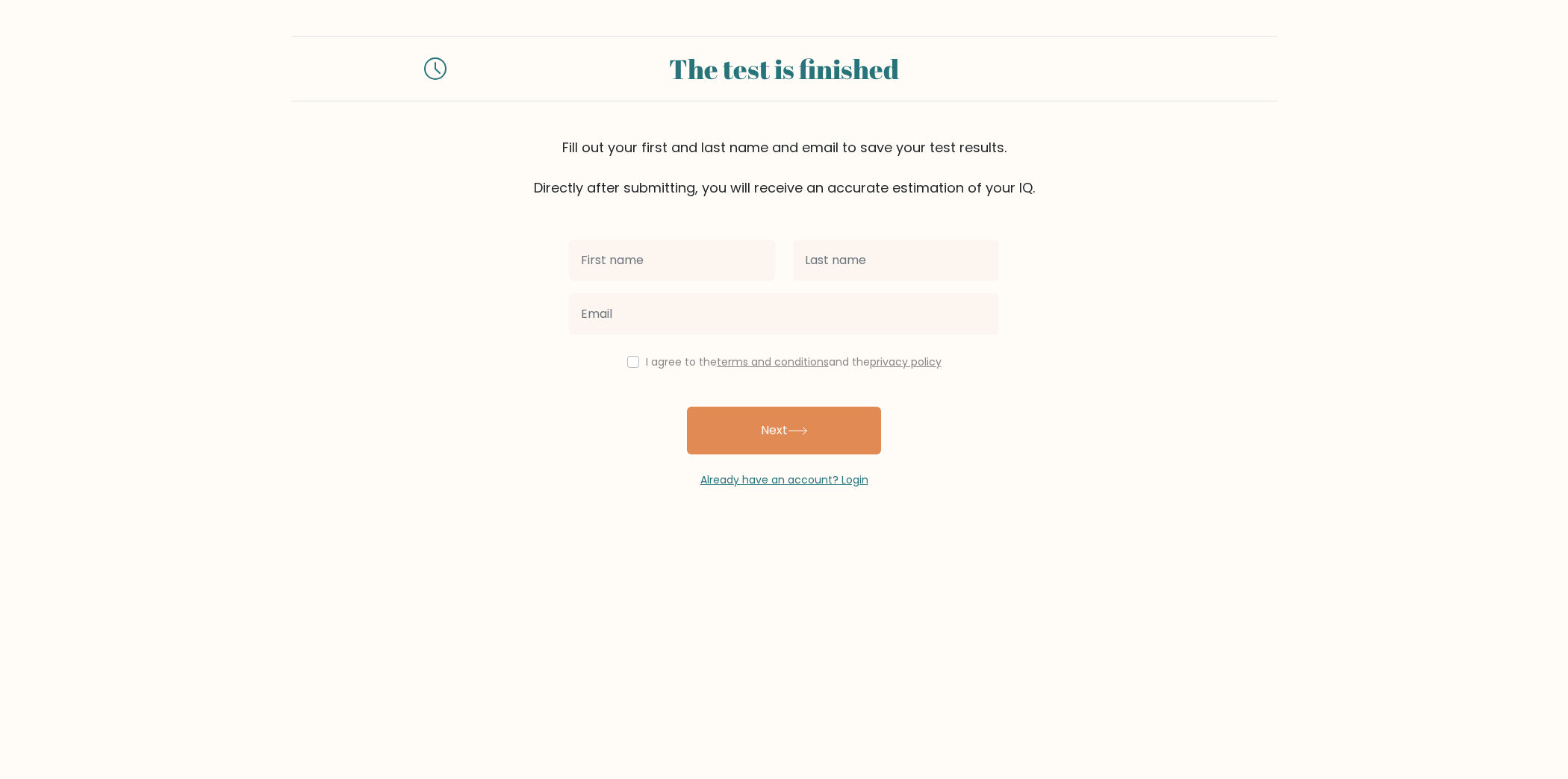
click at [621, 363] on div "I agree to the terms and conditions and the privacy policy" at bounding box center [784, 361] width 448 height 18
click at [635, 279] on input "text" at bounding box center [672, 261] width 206 height 42
type input "Nuruljannah"
click at [857, 253] on input "text" at bounding box center [896, 261] width 206 height 42
type input "m"
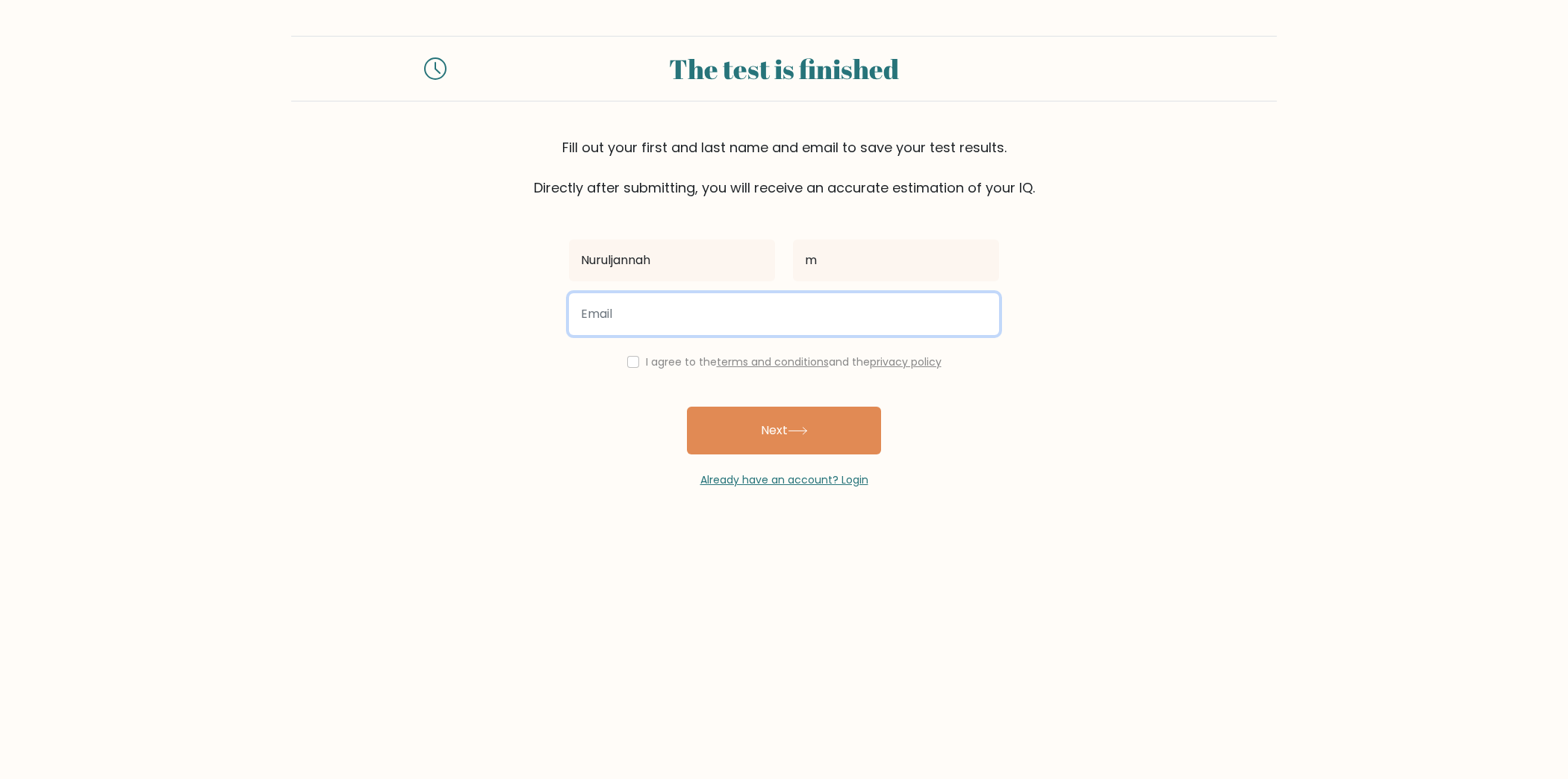
click at [903, 306] on input "email" at bounding box center [784, 314] width 430 height 42
type input "nuruljannah.mohd@gmail.com"
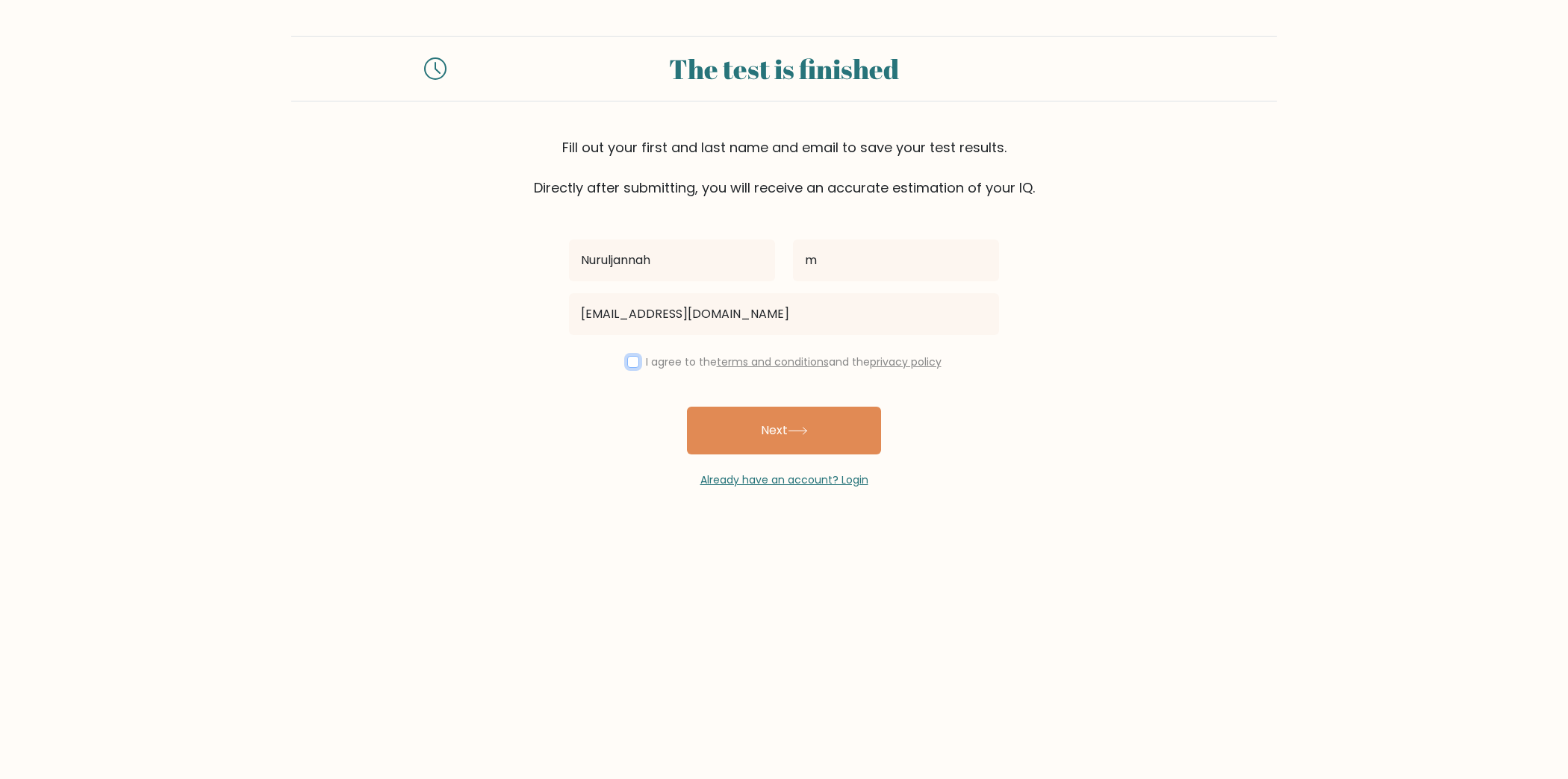
click at [627, 362] on input "checkbox" at bounding box center [633, 362] width 12 height 12
checkbox input "true"
click at [716, 410] on button "Next" at bounding box center [784, 431] width 194 height 48
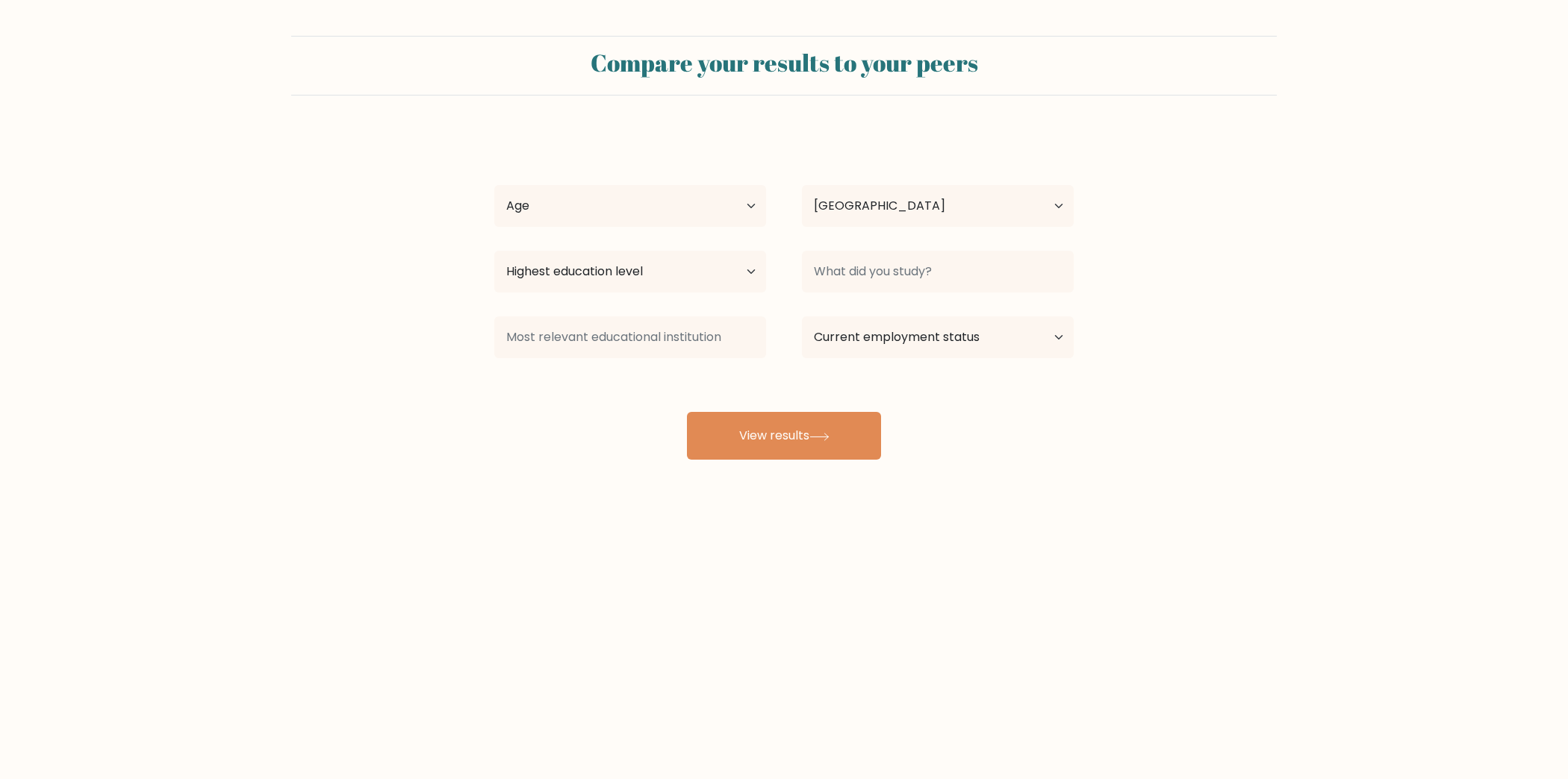
select select "MY"
click at [652, 203] on select "Age Under [DEMOGRAPHIC_DATA] [DEMOGRAPHIC_DATA] [DEMOGRAPHIC_DATA] [DEMOGRAPHIC…" at bounding box center [630, 206] width 272 height 42
select select "25_34"
click at [494, 185] on select "Age Under 18 years old 18-24 years old 25-34 years old 35-44 years old 45-54 ye…" at bounding box center [630, 206] width 272 height 42
click at [620, 271] on select "Highest education level No schooling Primary Lower Secondary Upper Secondary Oc…" at bounding box center [630, 271] width 272 height 42
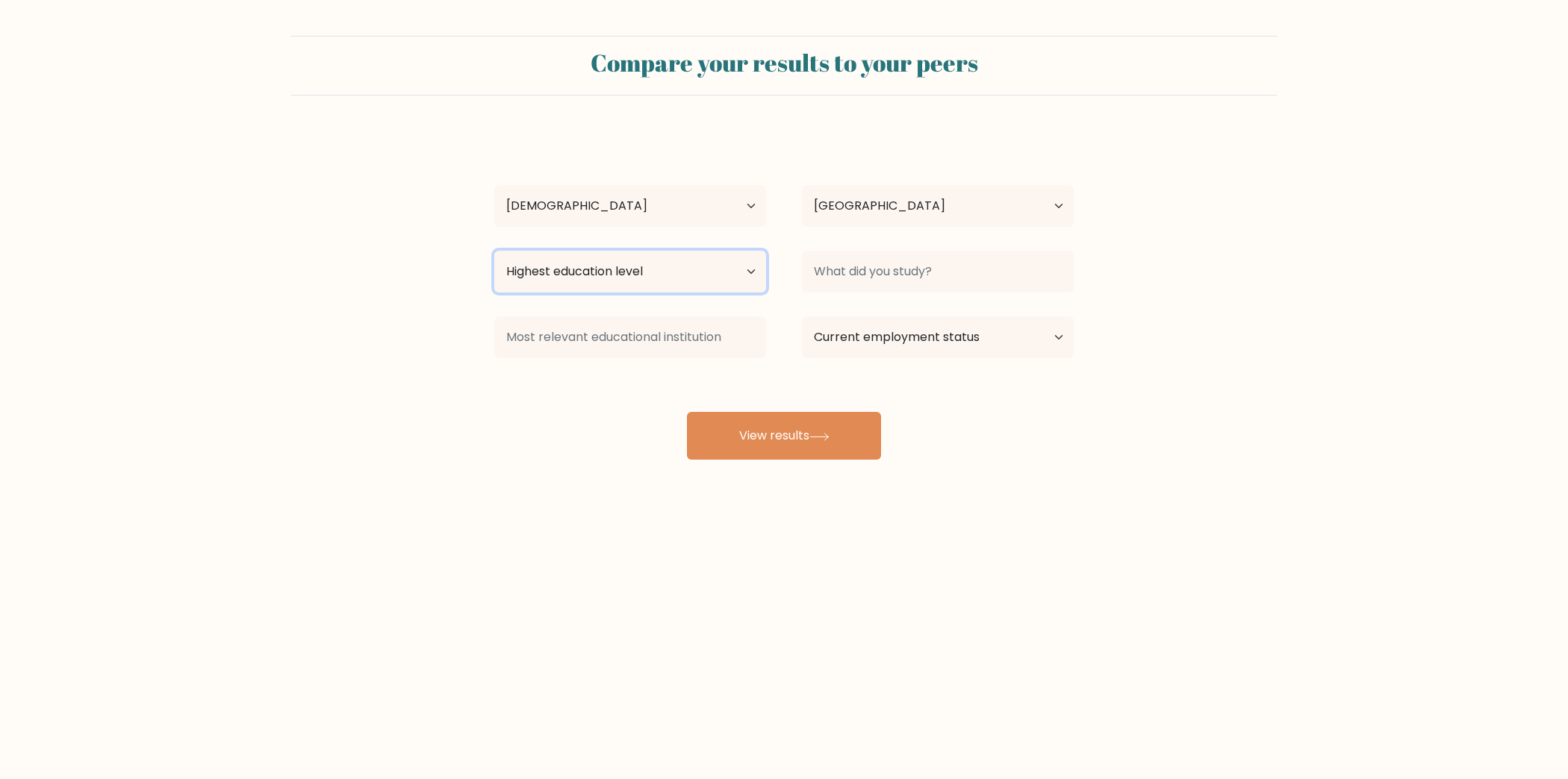
select select "bachelors_degree"
click at [494, 250] on select "Highest education level No schooling Primary Lower Secondary Upper Secondary Oc…" at bounding box center [630, 271] width 272 height 42
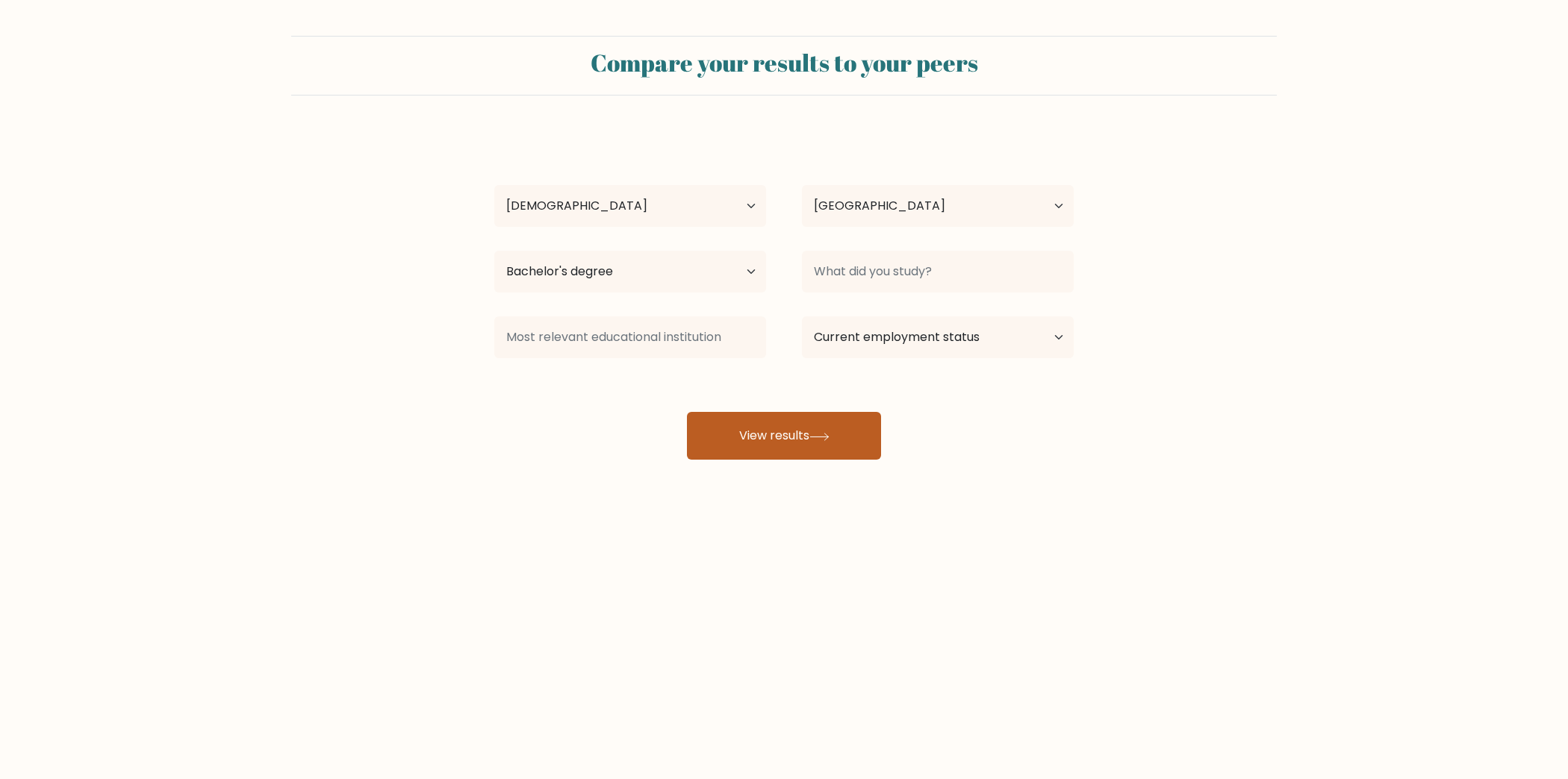
click at [837, 429] on button "View results" at bounding box center [784, 436] width 194 height 48
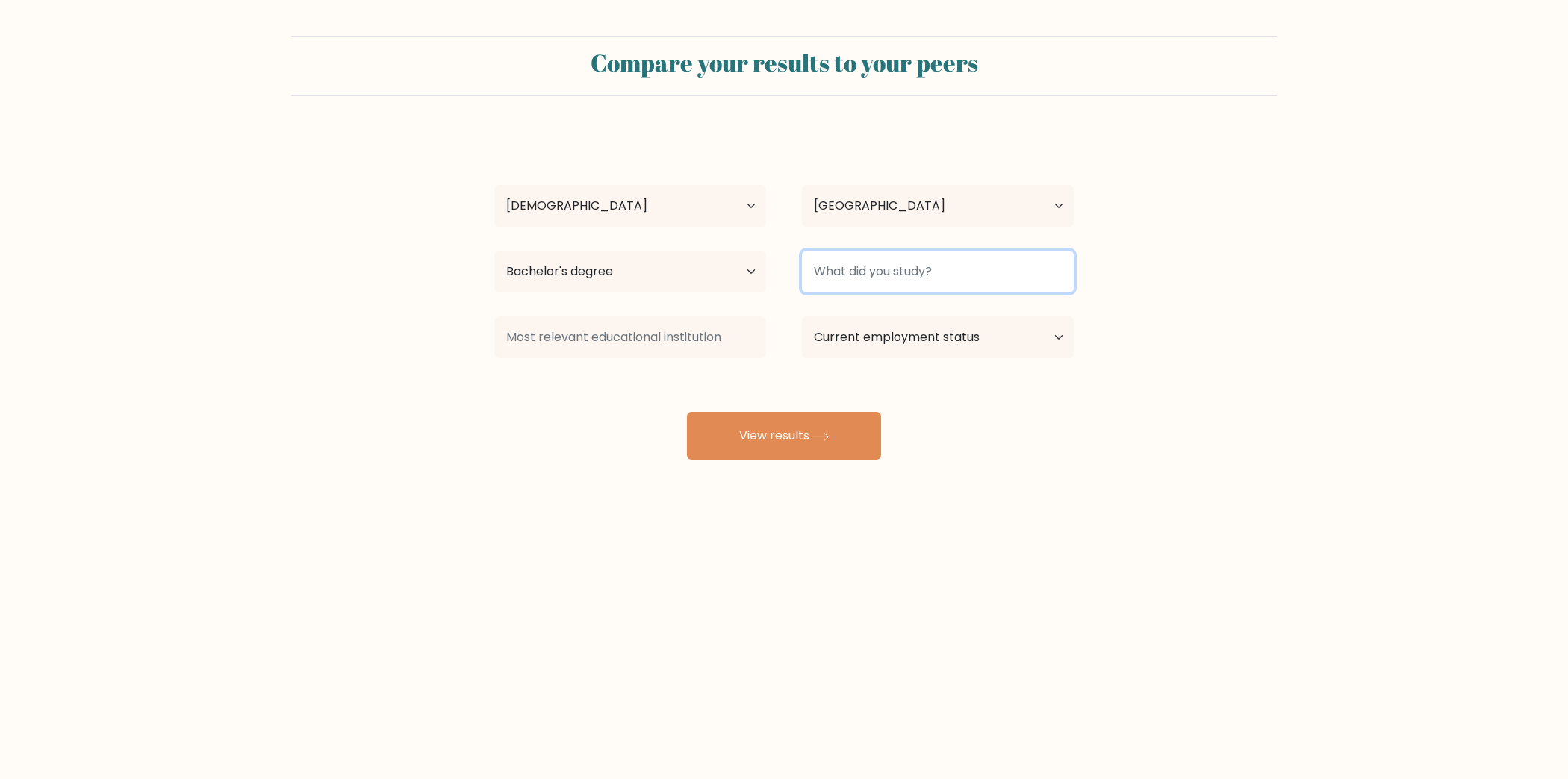
click at [955, 276] on input at bounding box center [938, 271] width 272 height 42
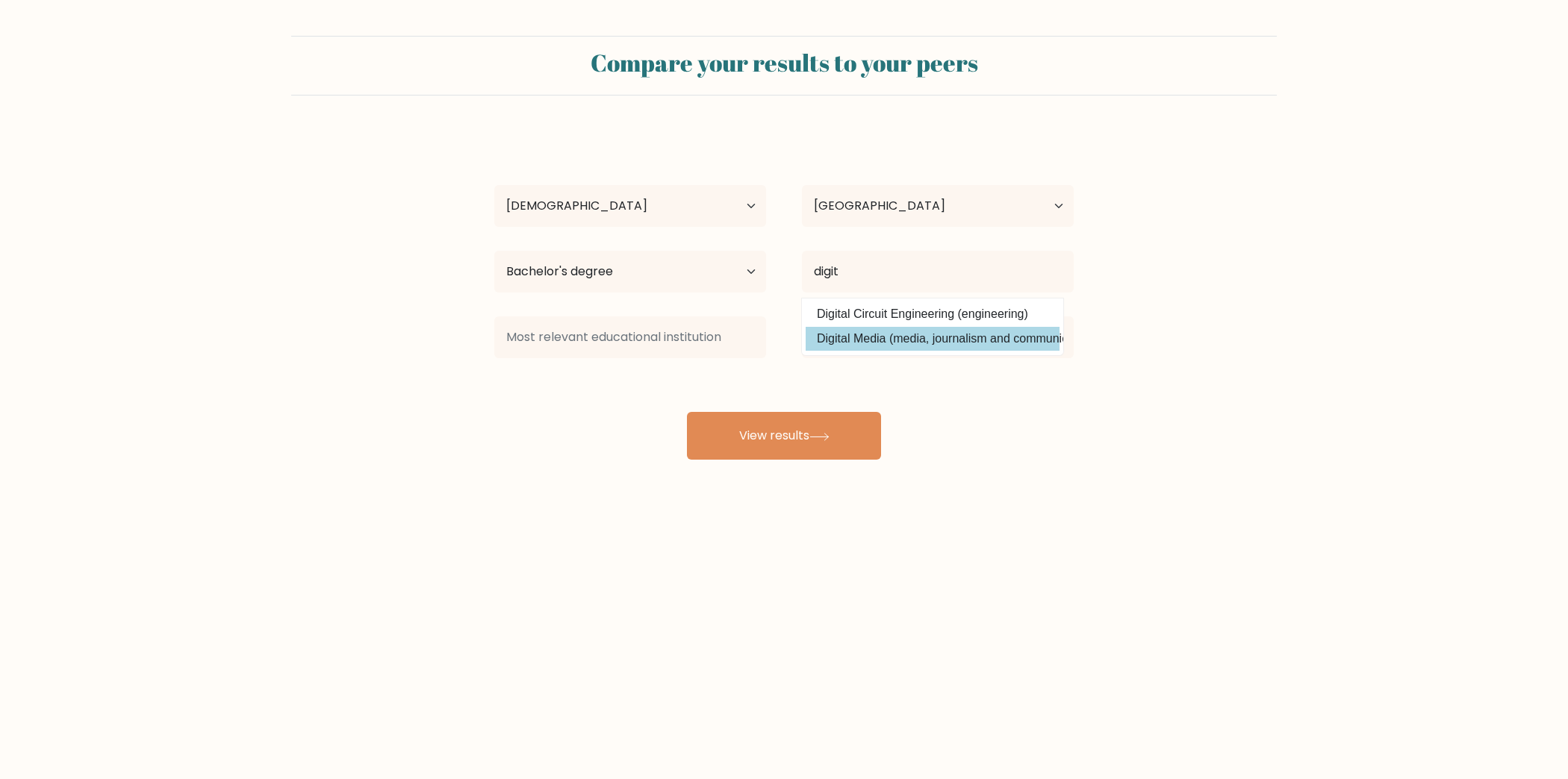
click at [999, 330] on option "Digital Media (media, journalism and communications)" at bounding box center [932, 338] width 254 height 24
type input "Digital Media"
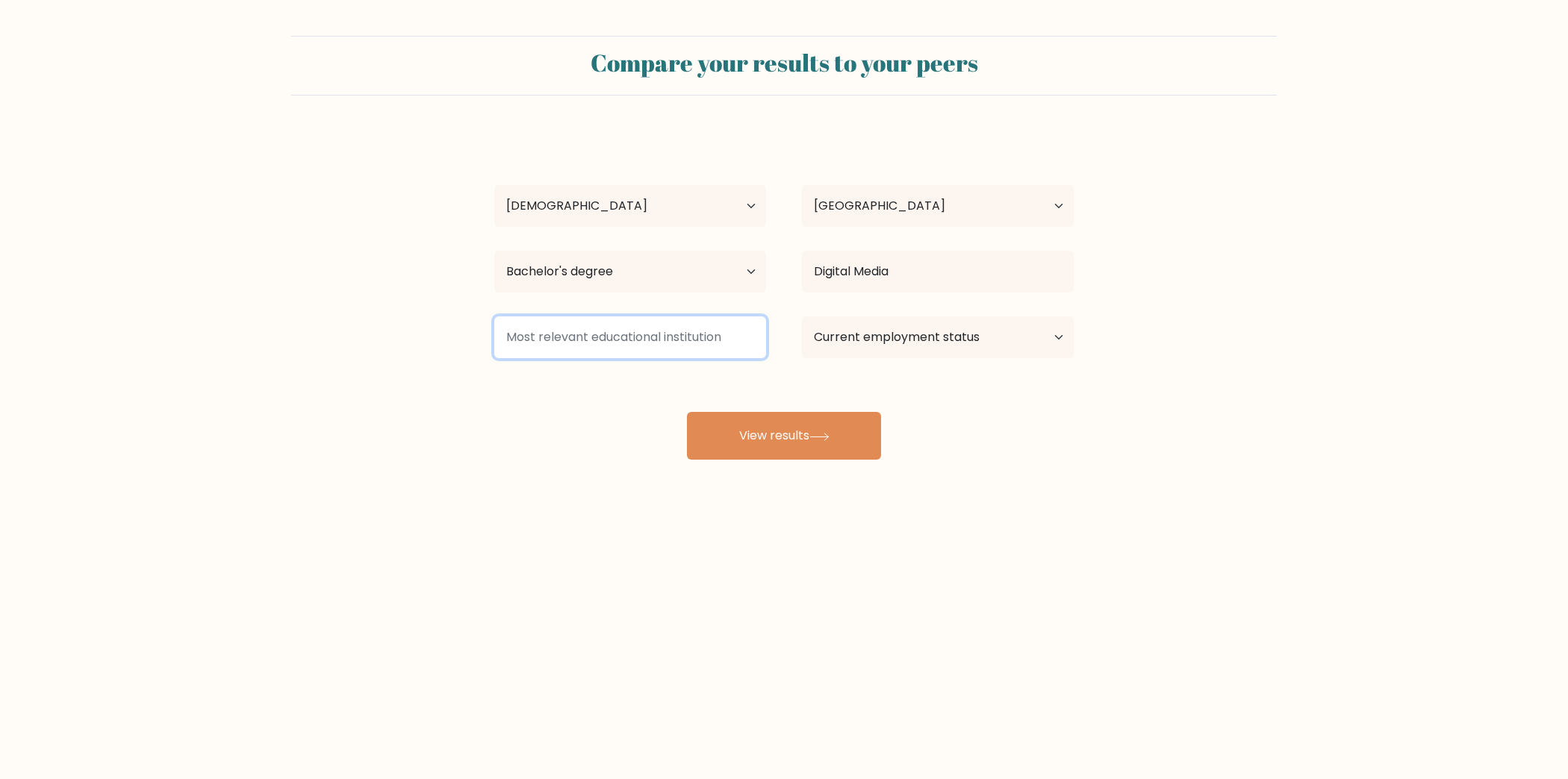
click at [694, 333] on input at bounding box center [630, 338] width 272 height 42
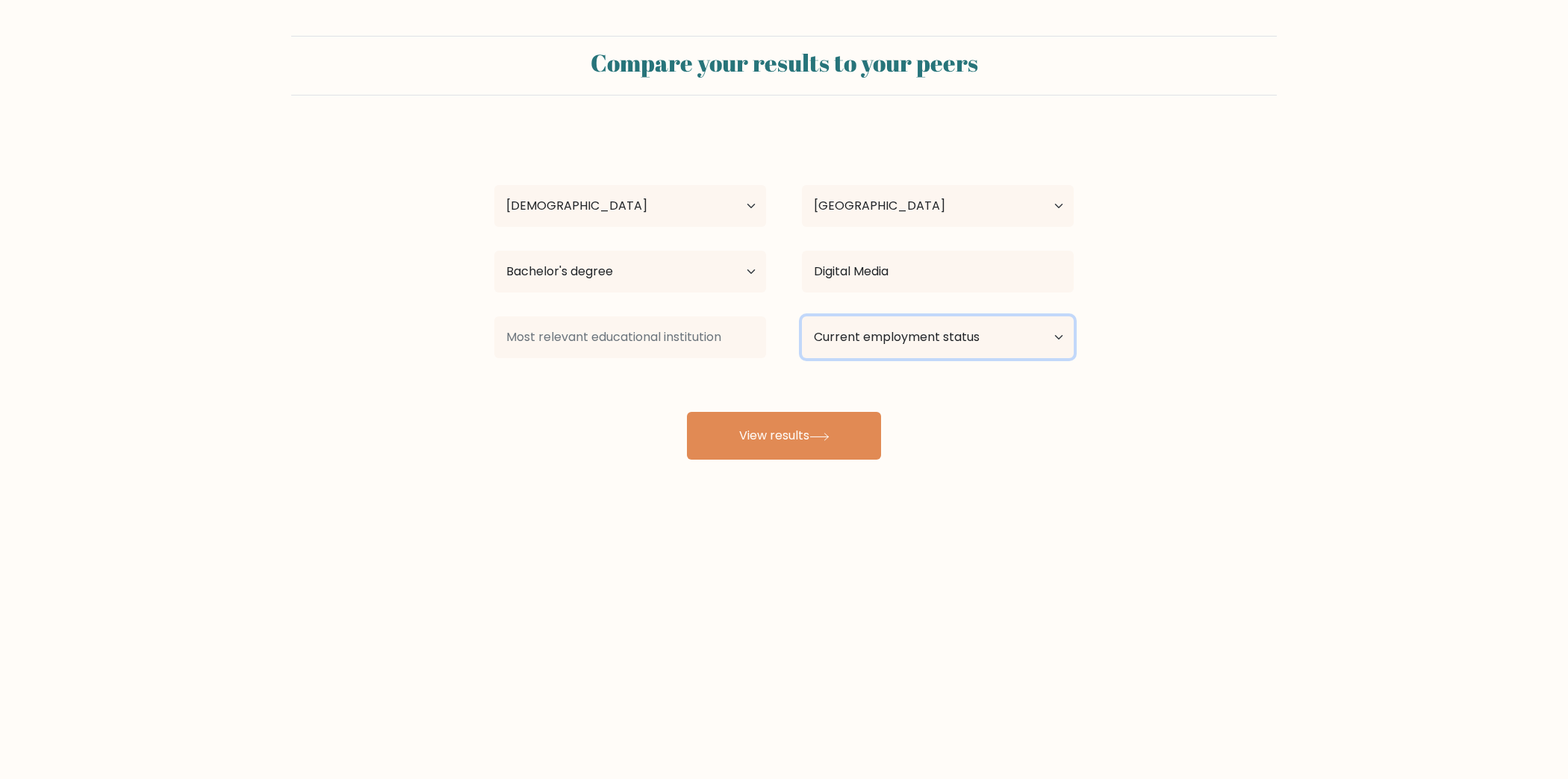
click at [951, 344] on select "Current employment status Employed Student Retired Other / prefer not to answer" at bounding box center [938, 338] width 272 height 42
select select "employed"
click at [802, 317] on select "Current employment status Employed Student Retired Other / prefer not to answer" at bounding box center [938, 338] width 272 height 42
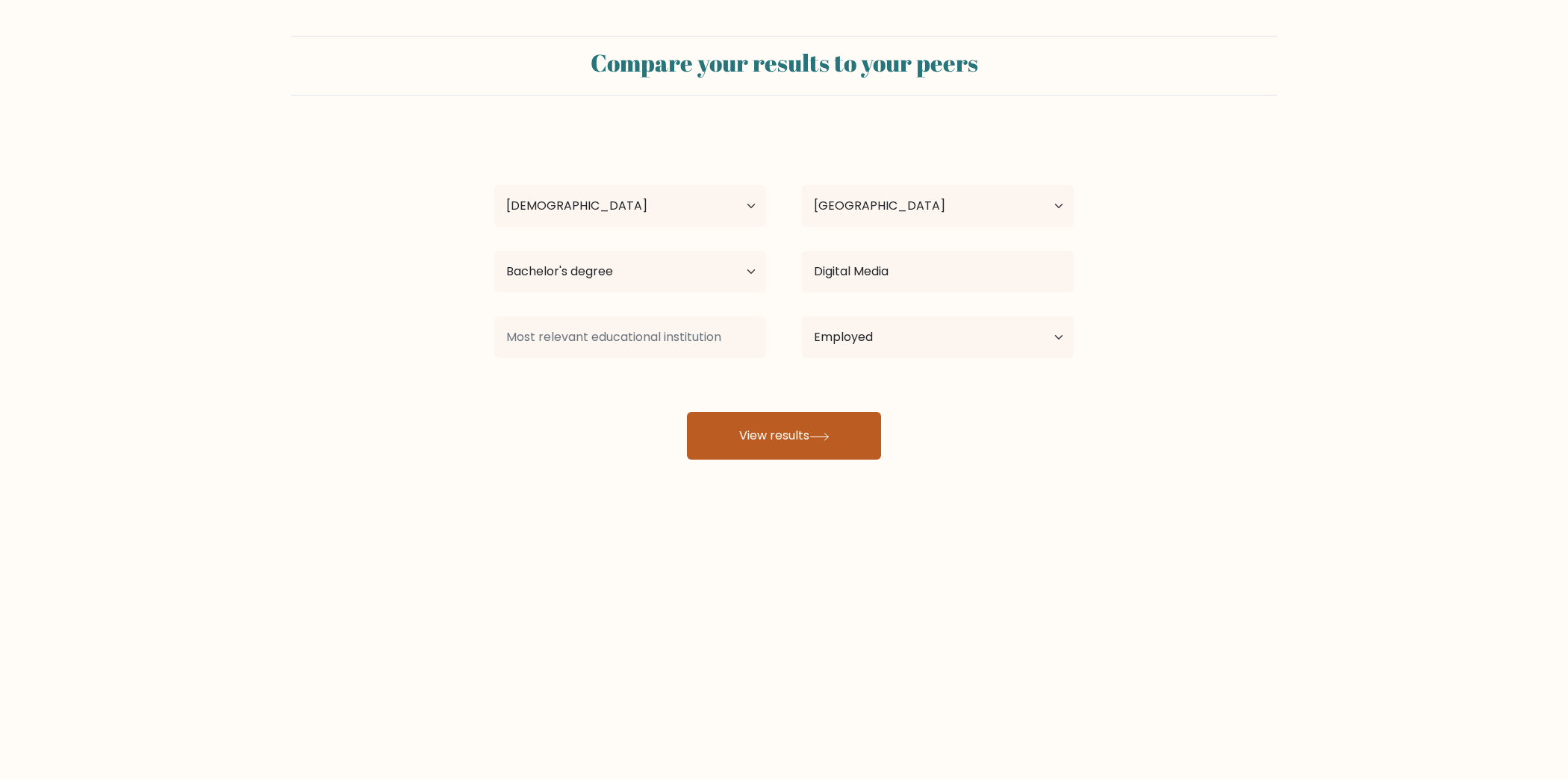
click at [841, 442] on button "View results" at bounding box center [784, 436] width 194 height 48
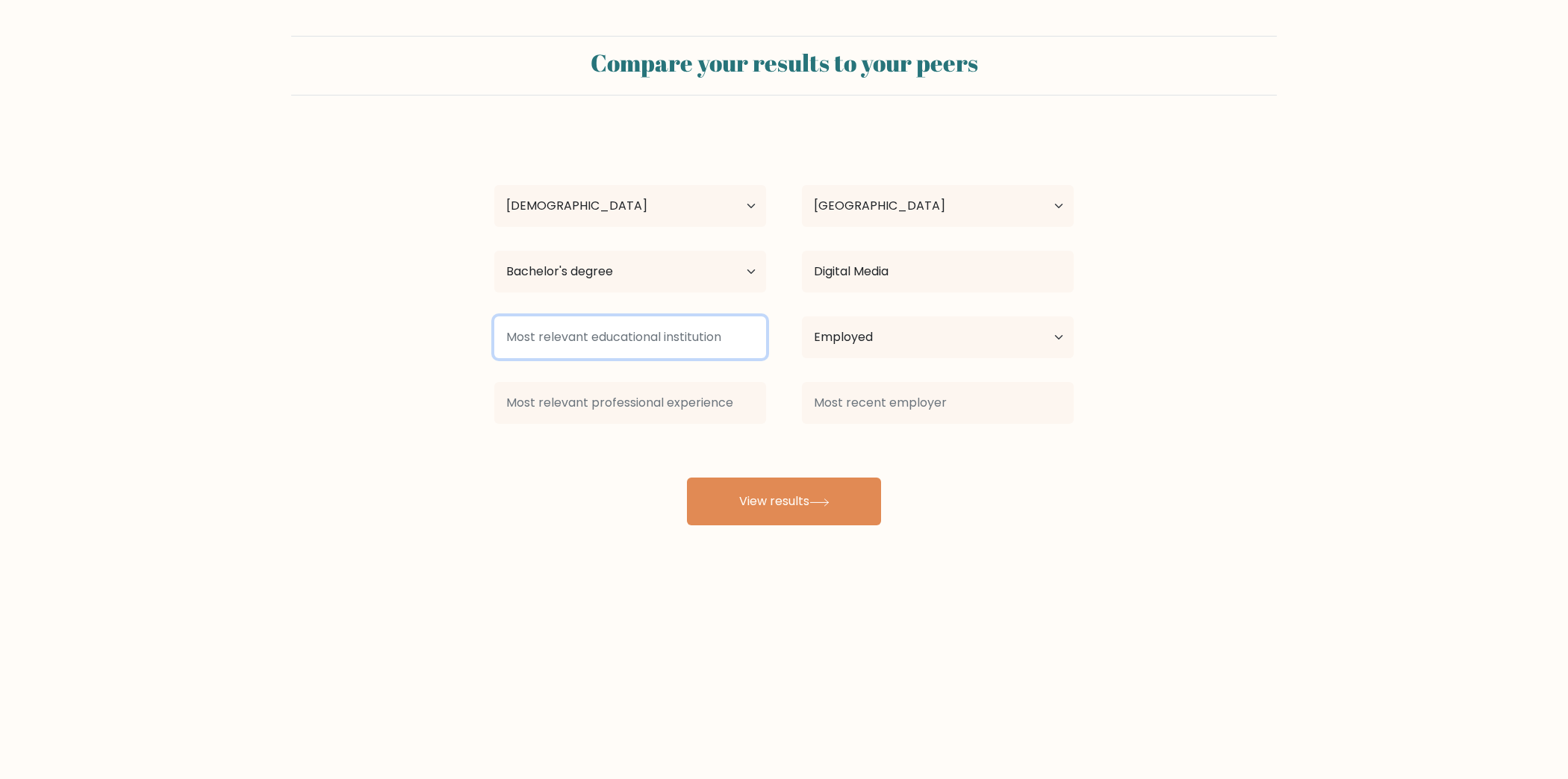
click at [649, 345] on input at bounding box center [630, 338] width 272 height 42
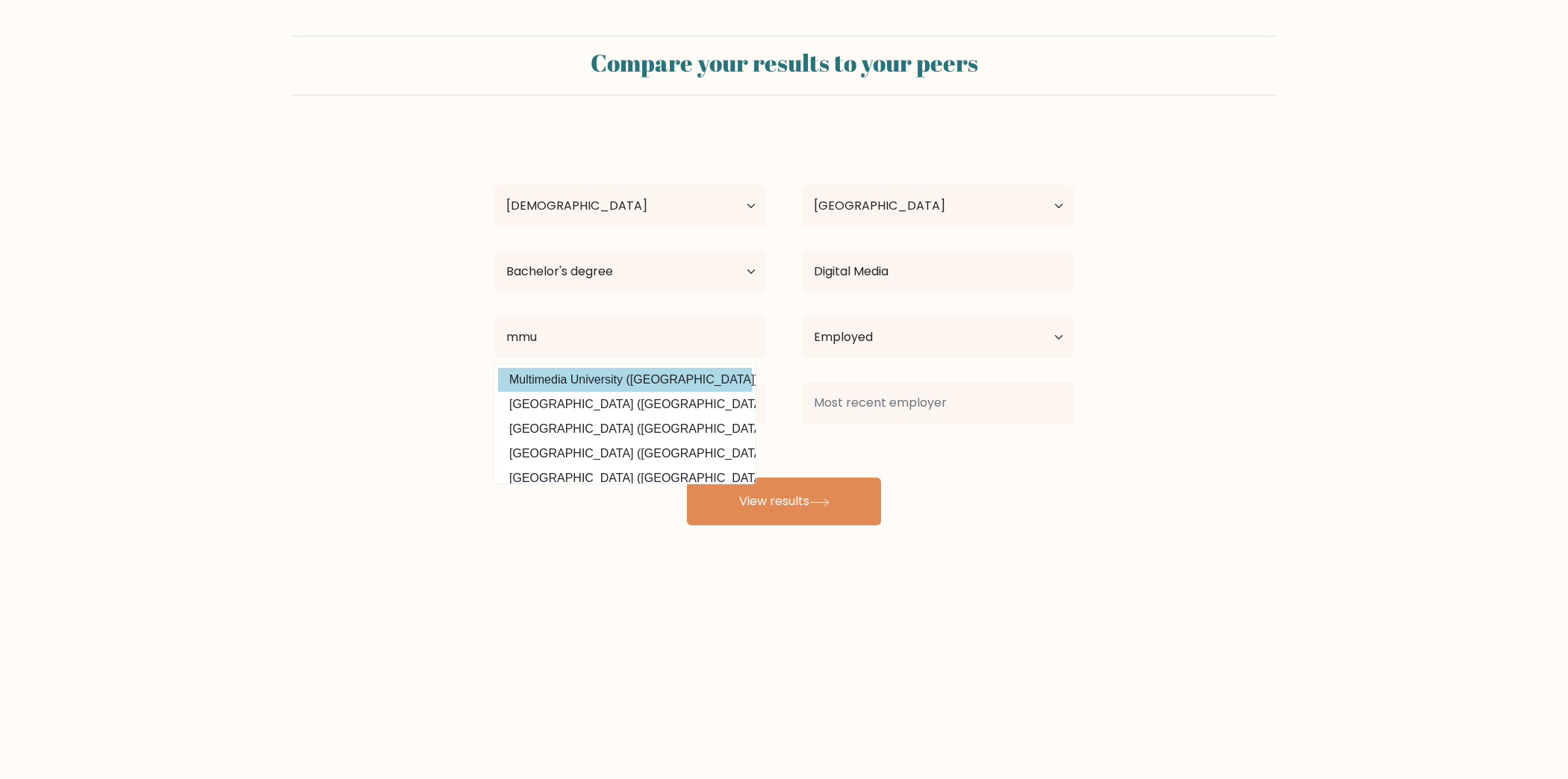
click at [653, 379] on option "Multimedia University (Malaysia)" at bounding box center [624, 379] width 254 height 24
type input "Multimedia University"
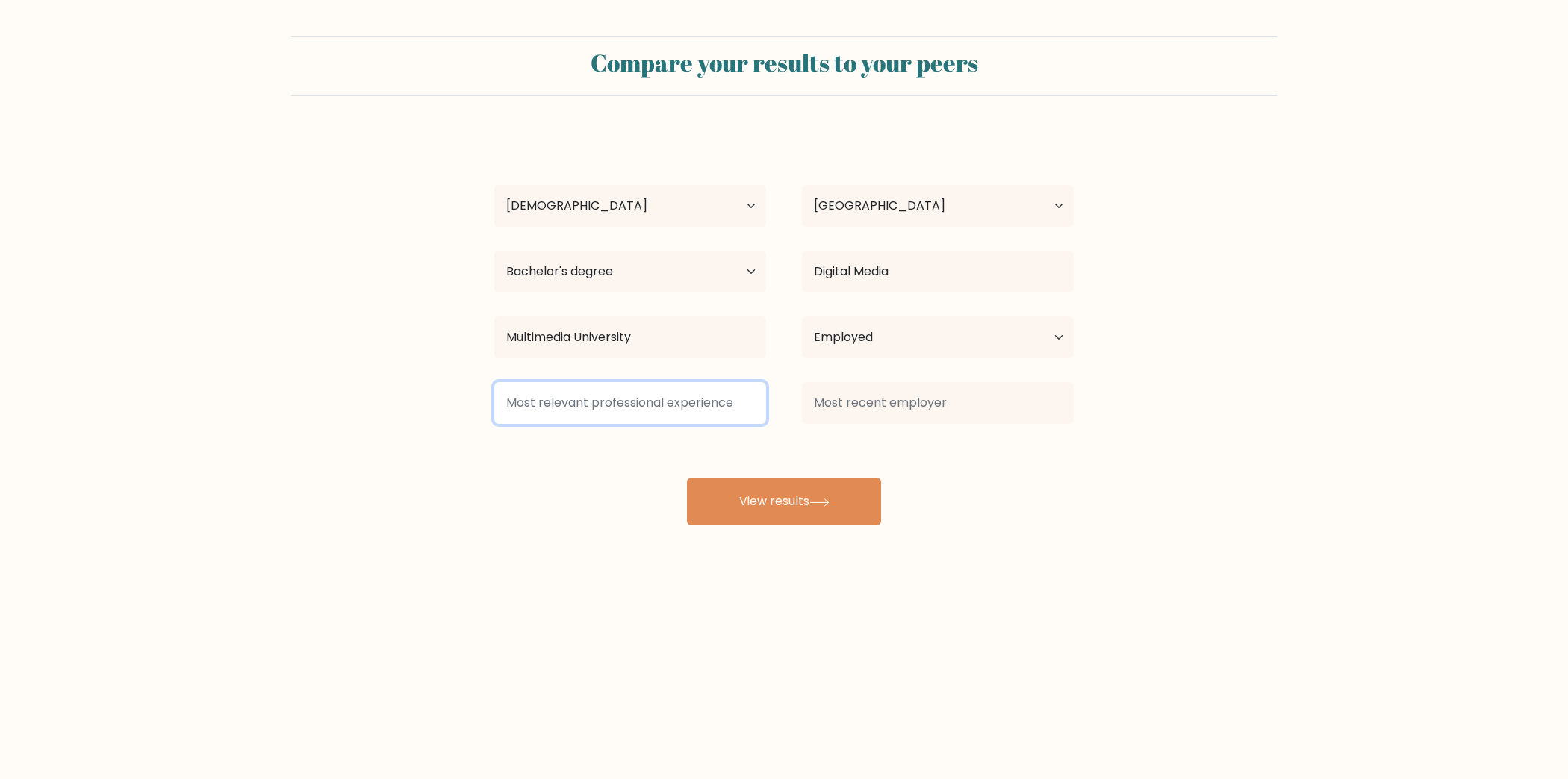
click at [668, 405] on input at bounding box center [630, 403] width 272 height 42
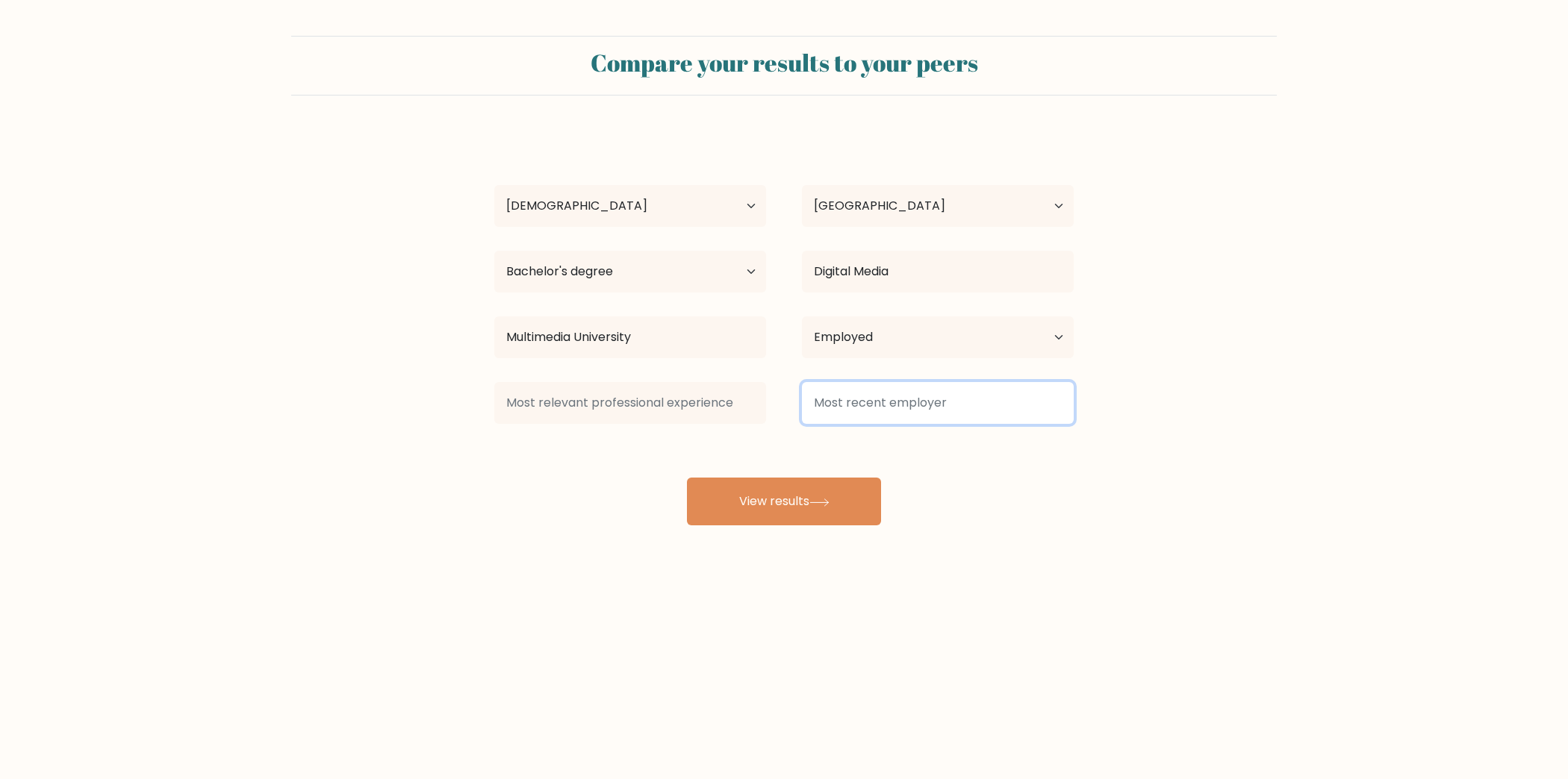
click at [893, 411] on input at bounding box center [938, 403] width 272 height 42
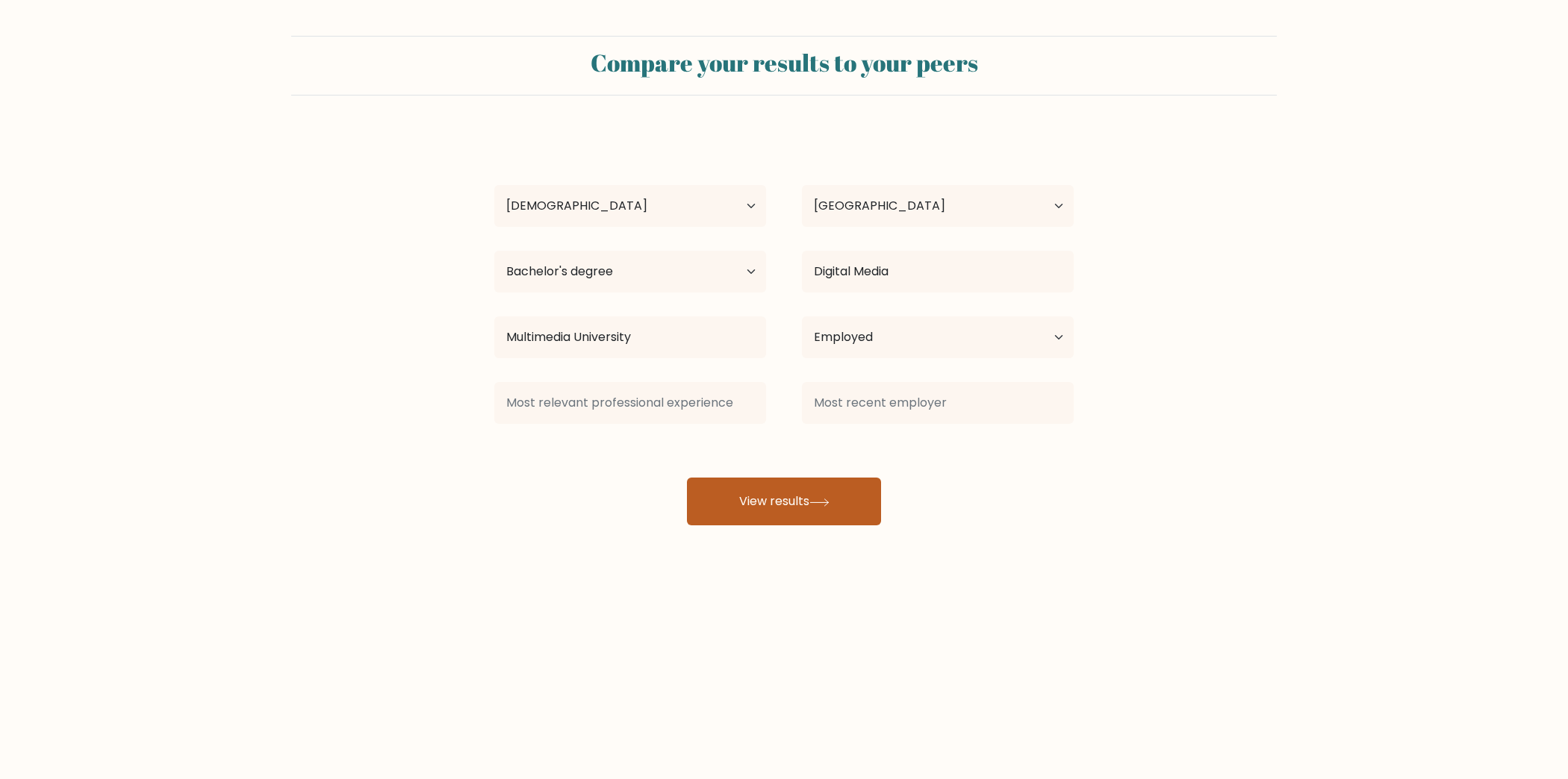
click at [742, 505] on button "View results" at bounding box center [784, 501] width 194 height 48
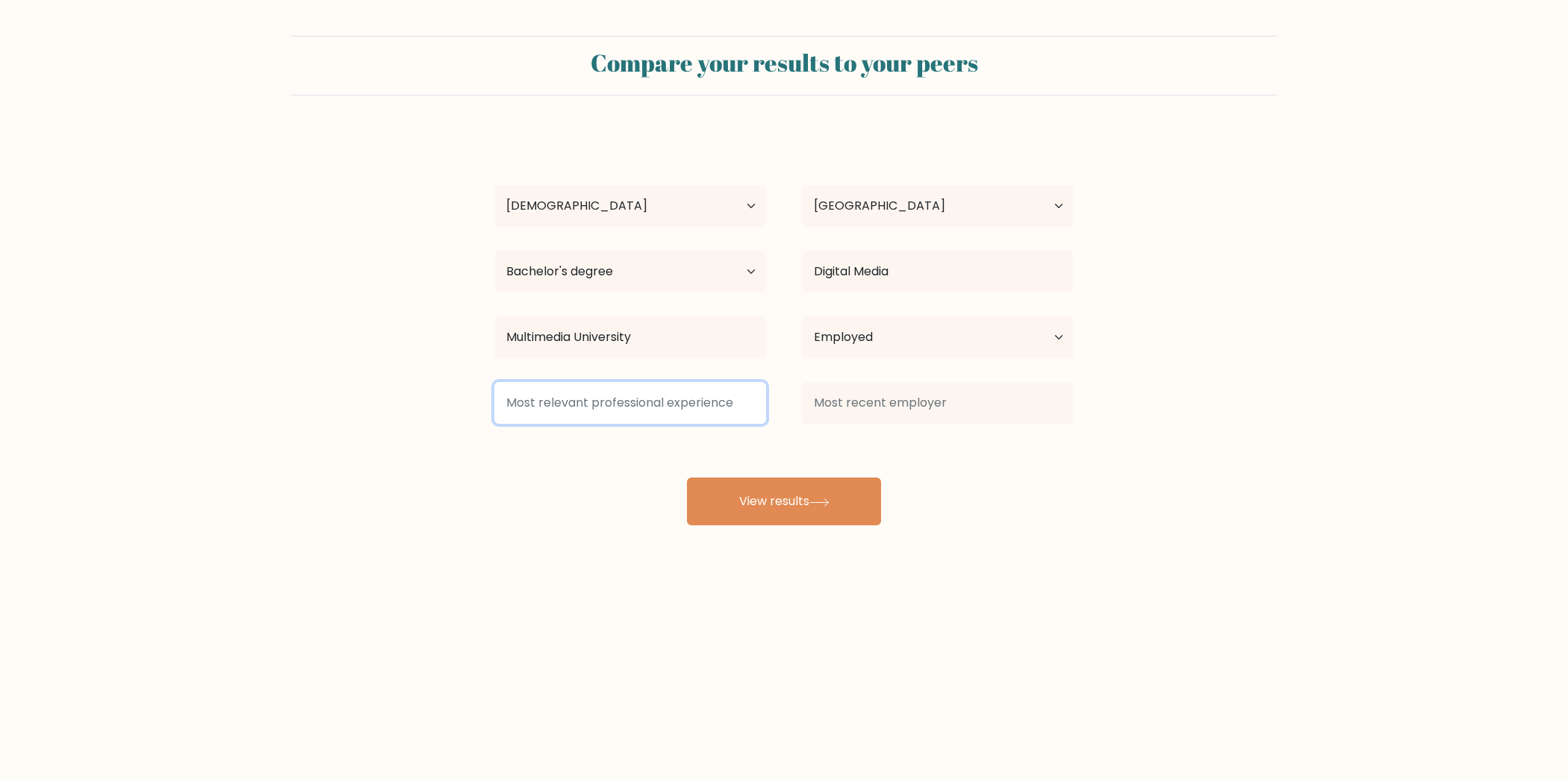
click at [670, 411] on input at bounding box center [630, 403] width 272 height 42
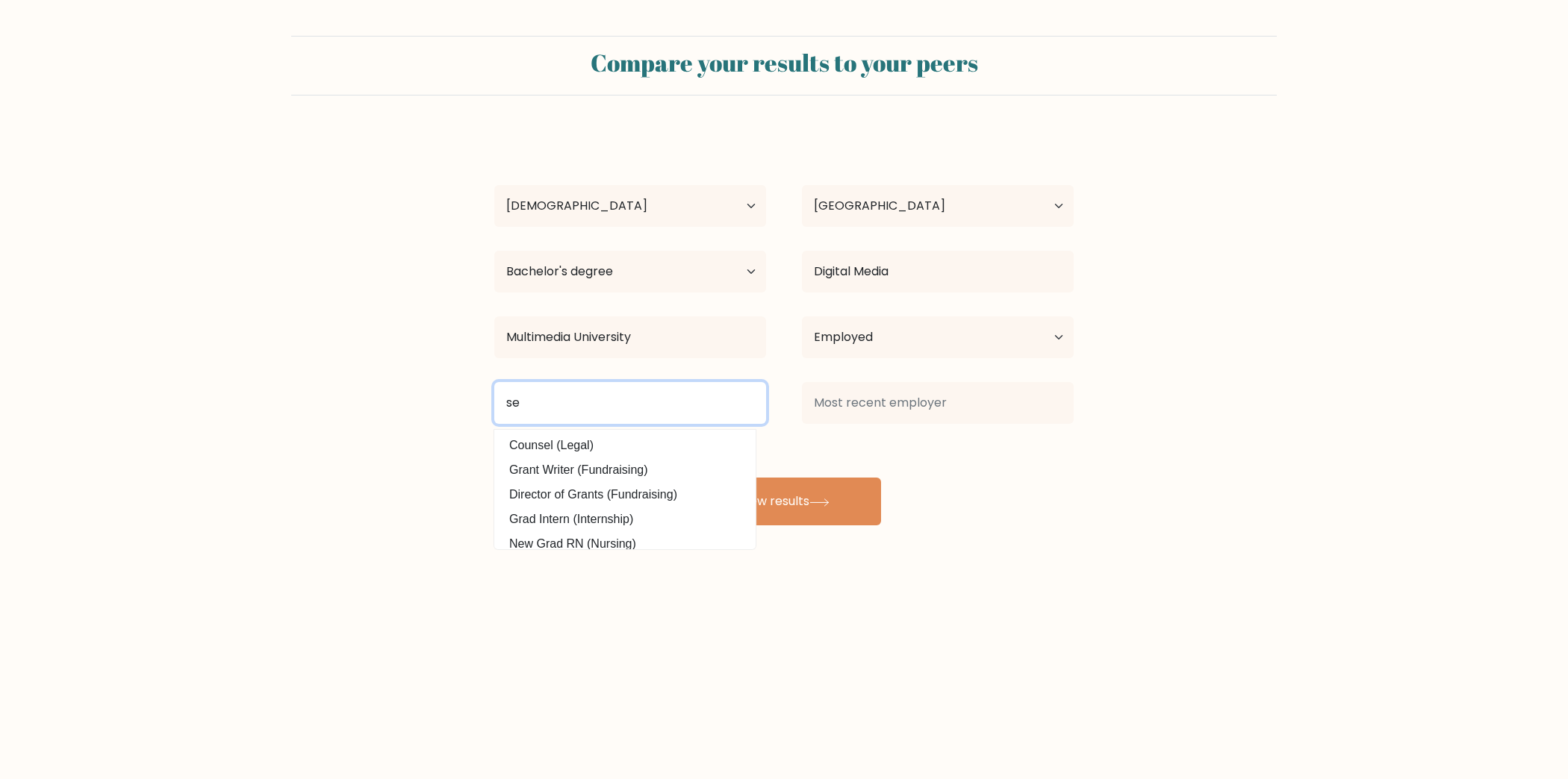
type input "s"
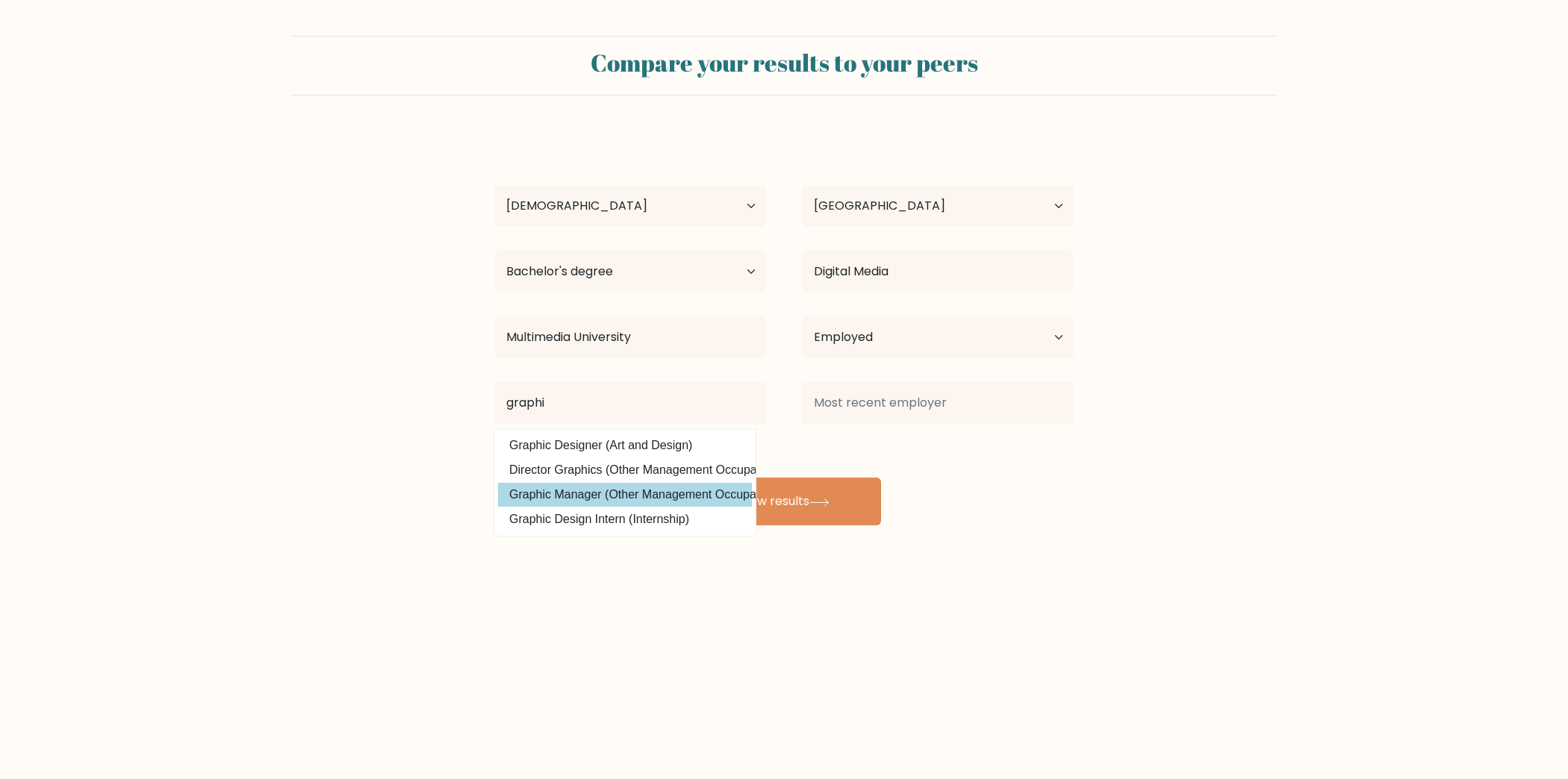
click at [677, 492] on option "Graphic Manager (Other Management Occupations)" at bounding box center [624, 494] width 254 height 24
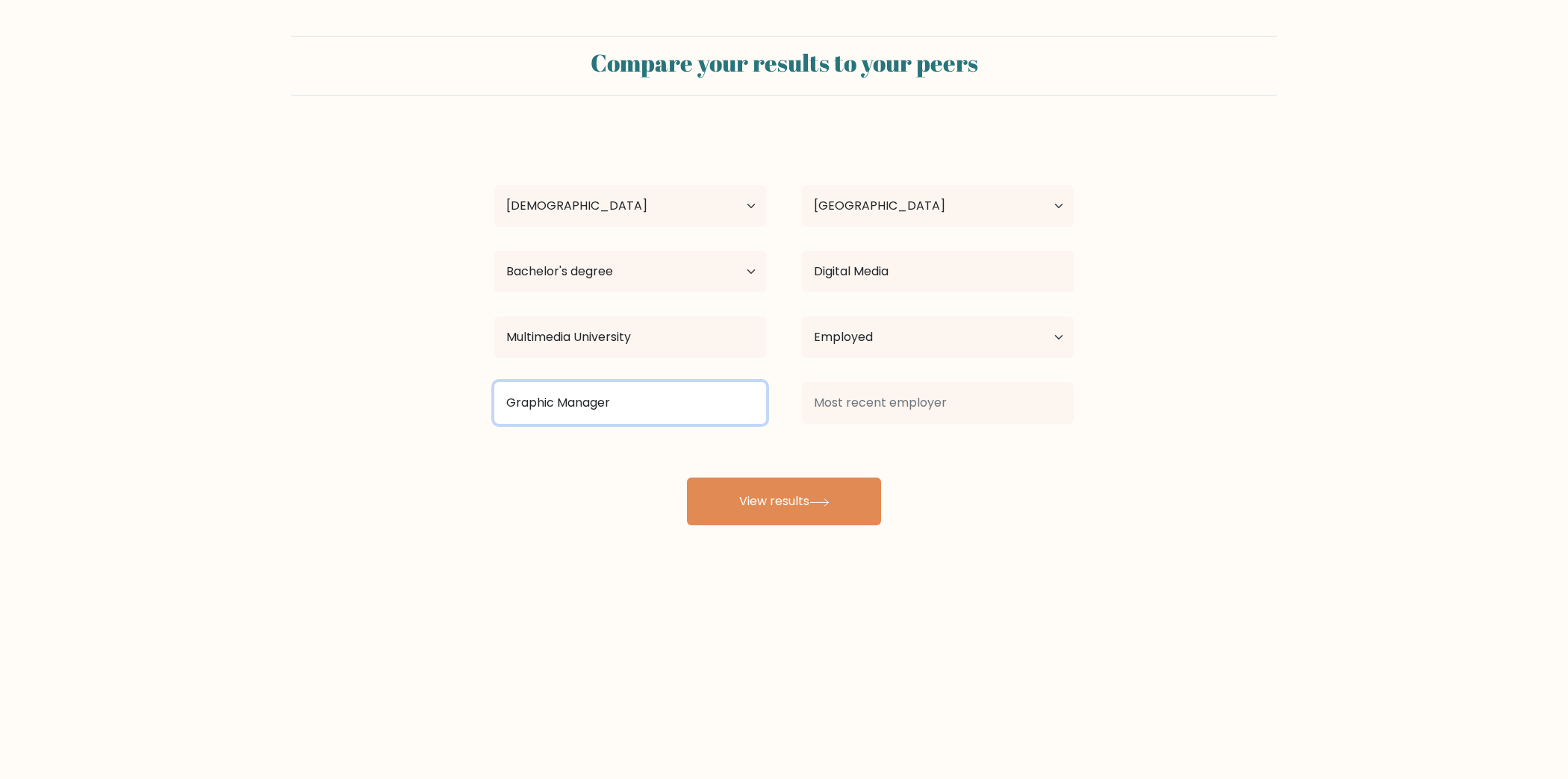
click at [687, 418] on input "Graphic Manager" at bounding box center [630, 403] width 272 height 42
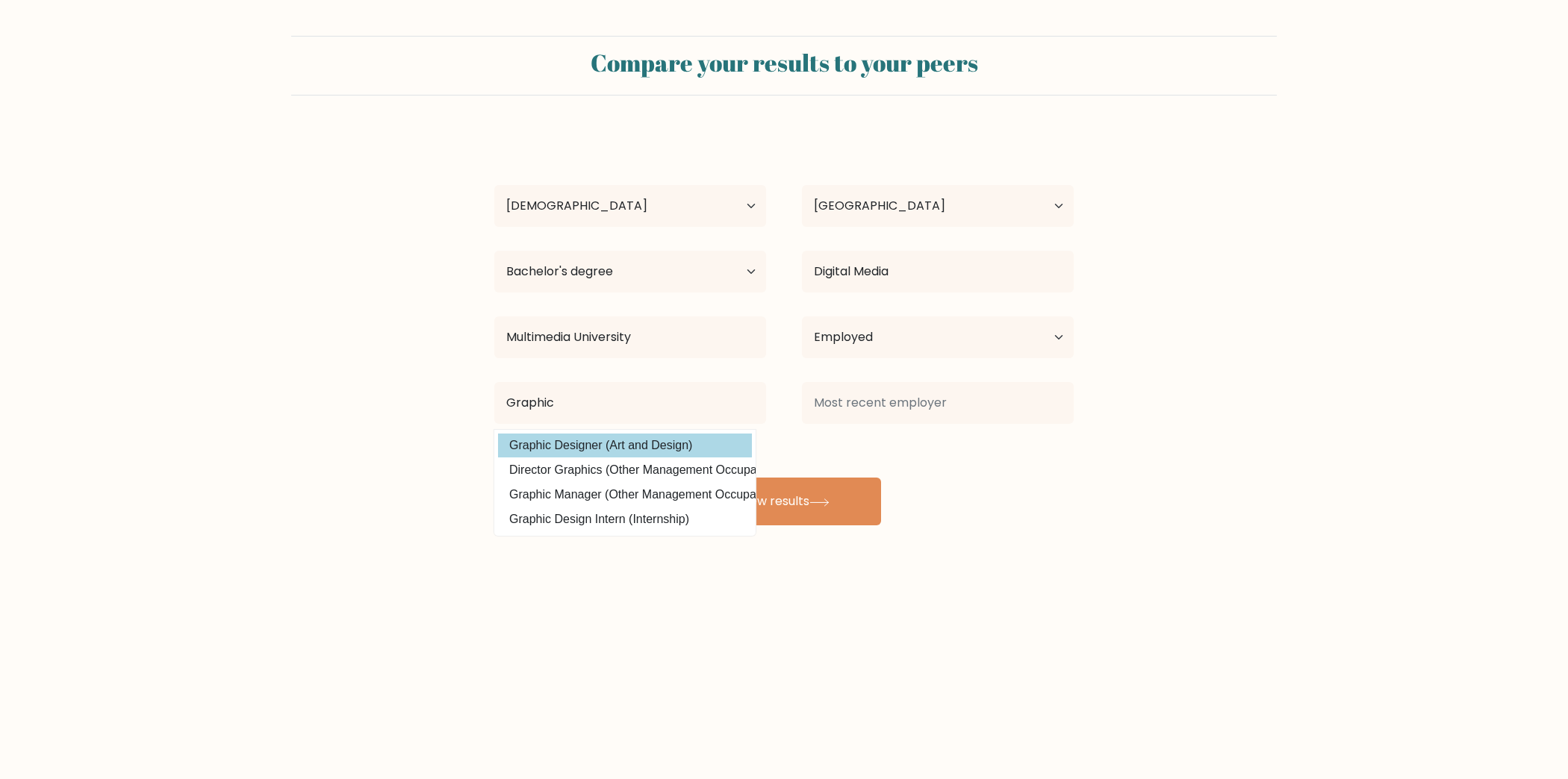
click at [644, 452] on option "Graphic Designer (Art and Design)" at bounding box center [624, 446] width 254 height 24
type input "Graphic Designer"
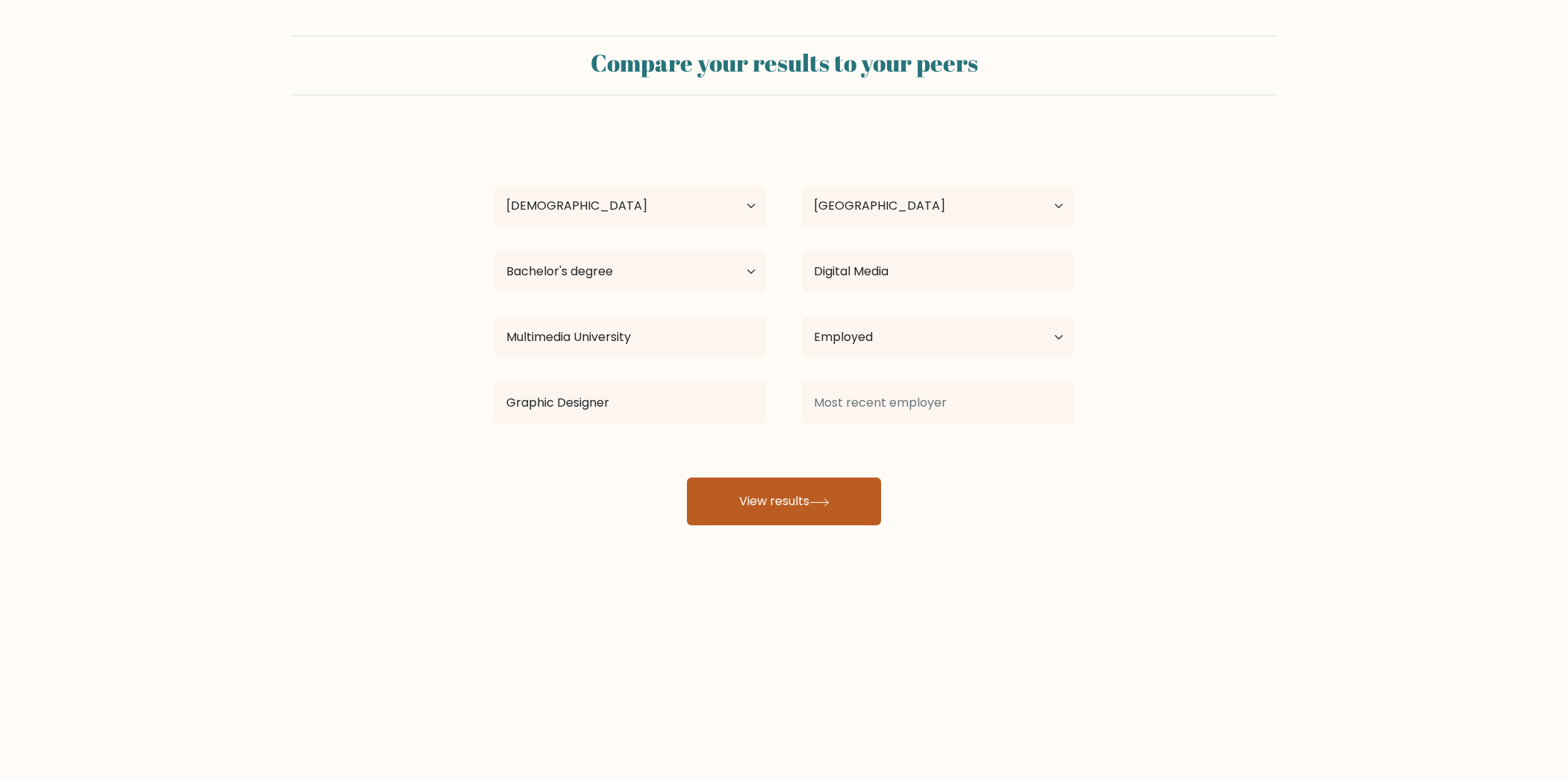
click at [789, 482] on button "View results" at bounding box center [784, 501] width 194 height 48
type input "."
click at [845, 497] on button "View results" at bounding box center [784, 501] width 194 height 48
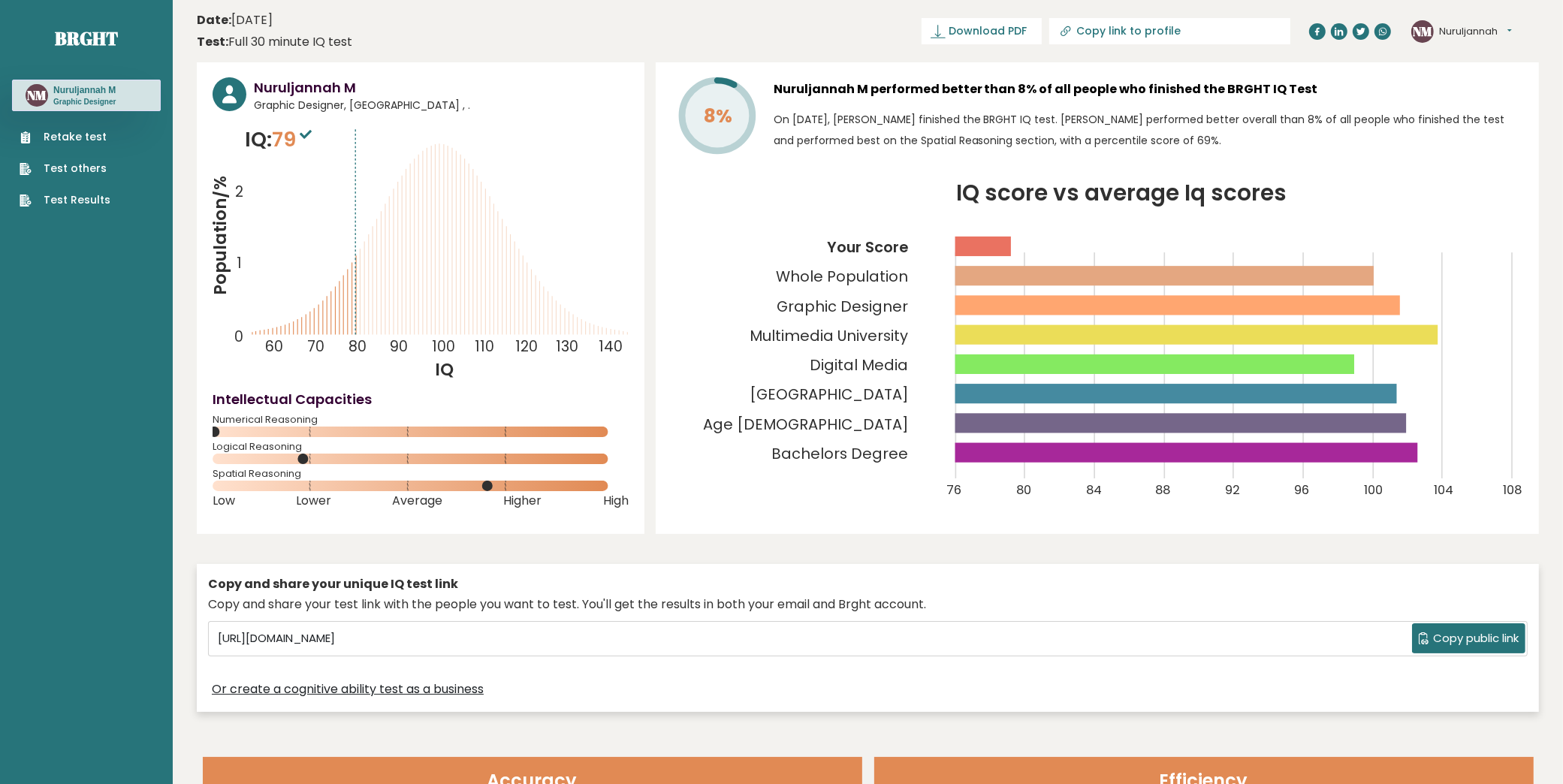
click at [59, 140] on link "Retake test" at bounding box center [65, 137] width 91 height 16
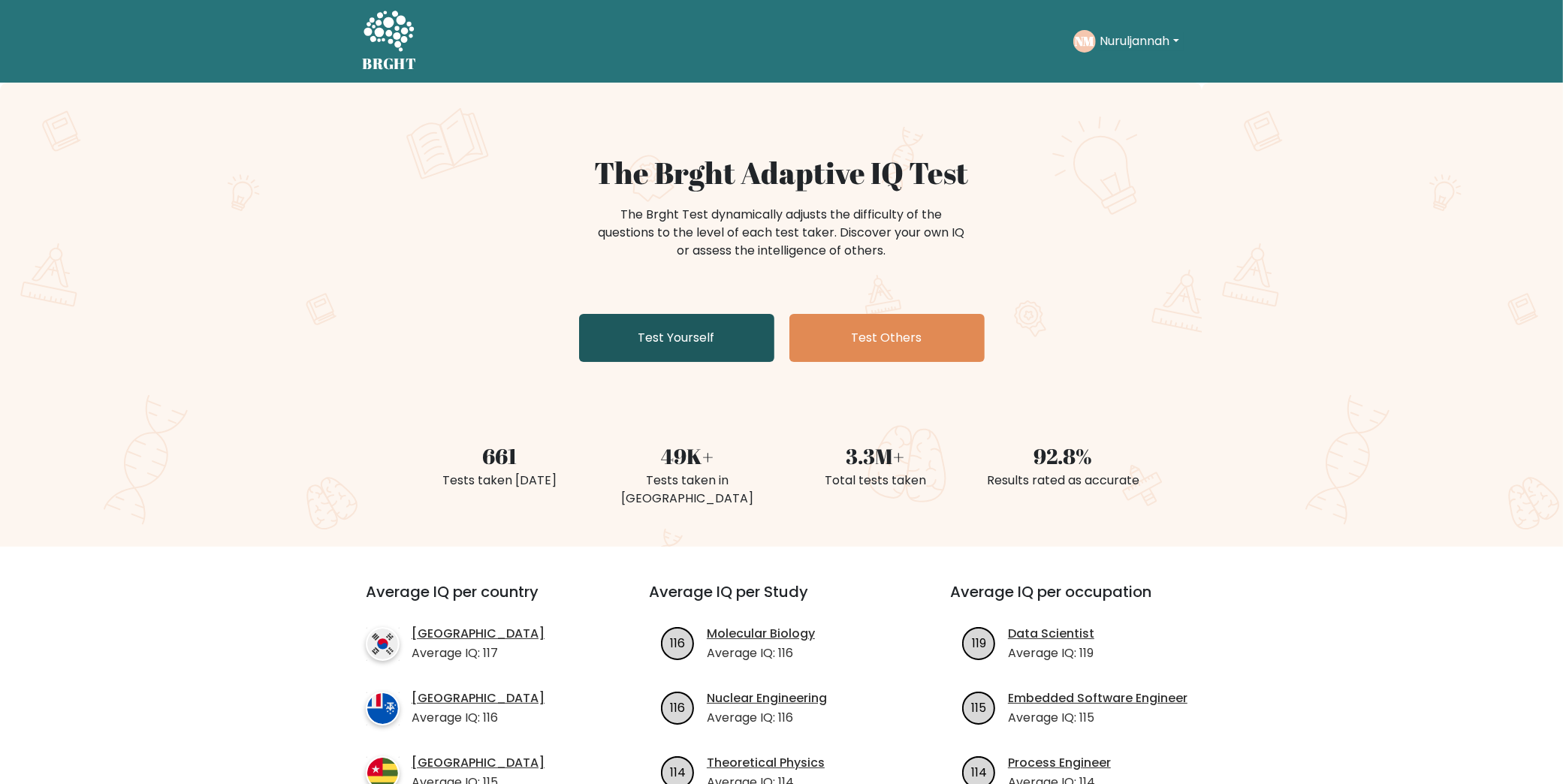
click at [648, 343] on link "Test Yourself" at bounding box center [677, 337] width 196 height 48
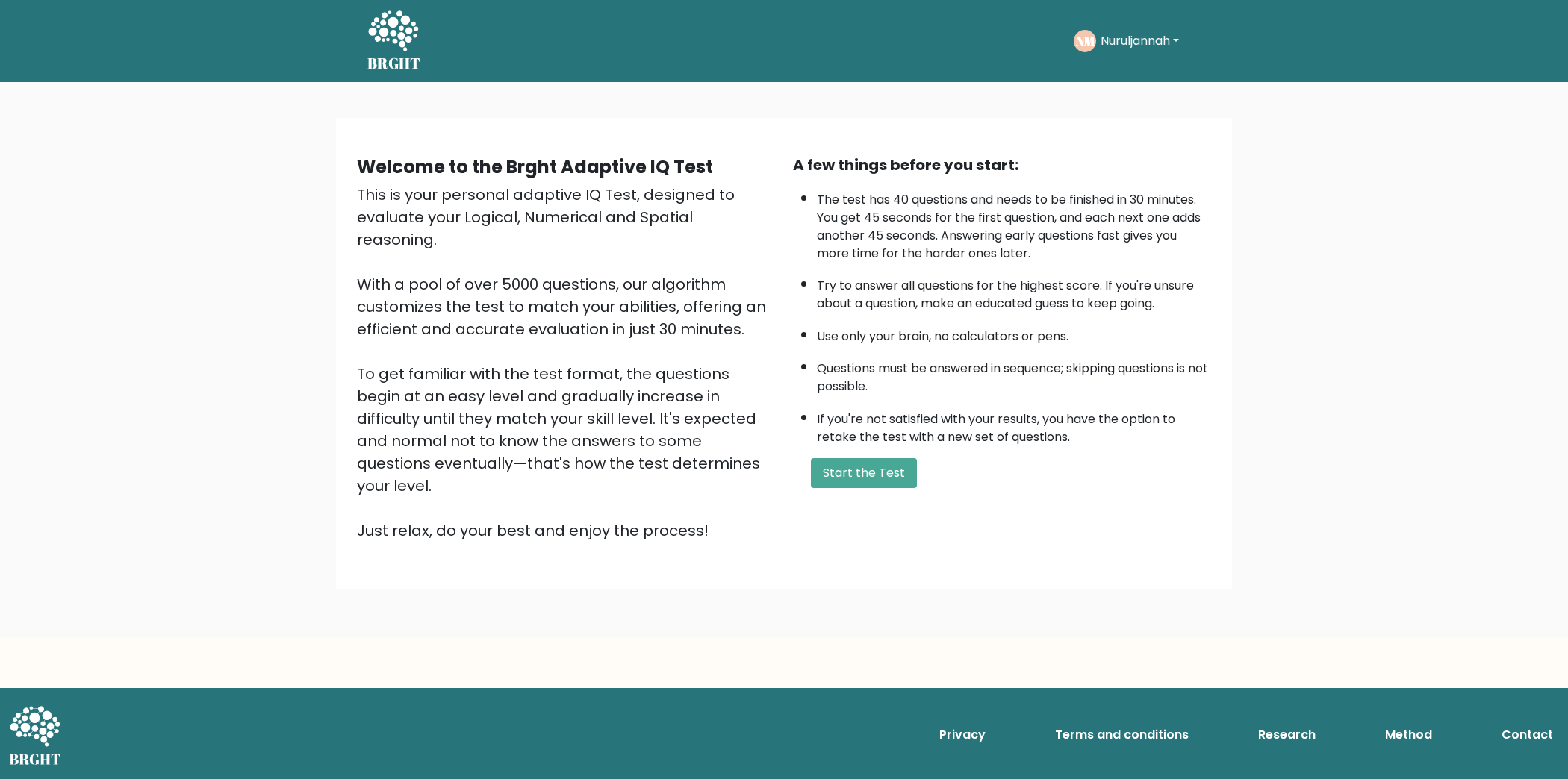
click at [1134, 42] on button "Nuruljannah" at bounding box center [1140, 40] width 87 height 19
click at [1132, 81] on link "Dashboard" at bounding box center [1133, 80] width 118 height 24
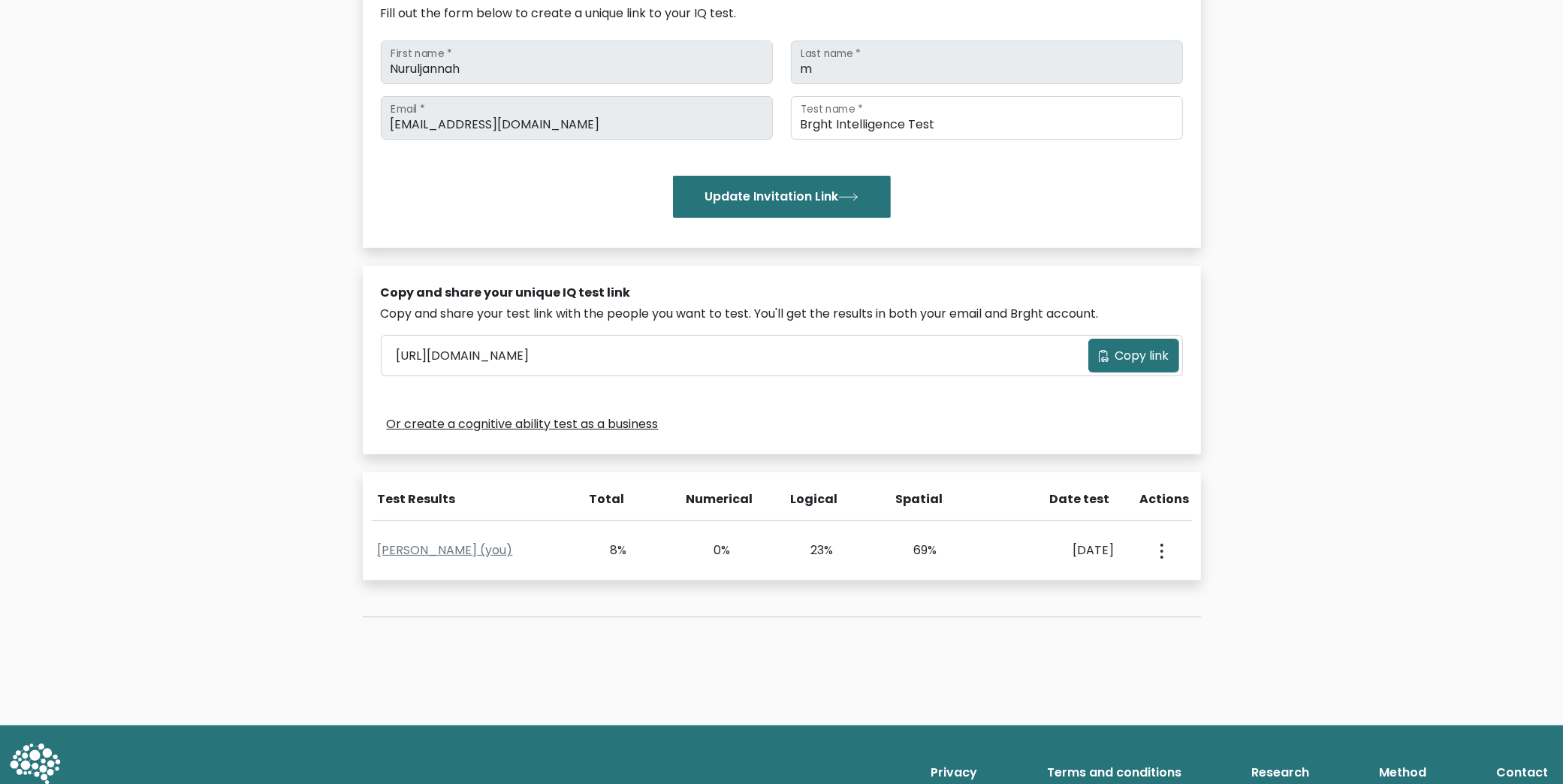
scroll to position [239, 0]
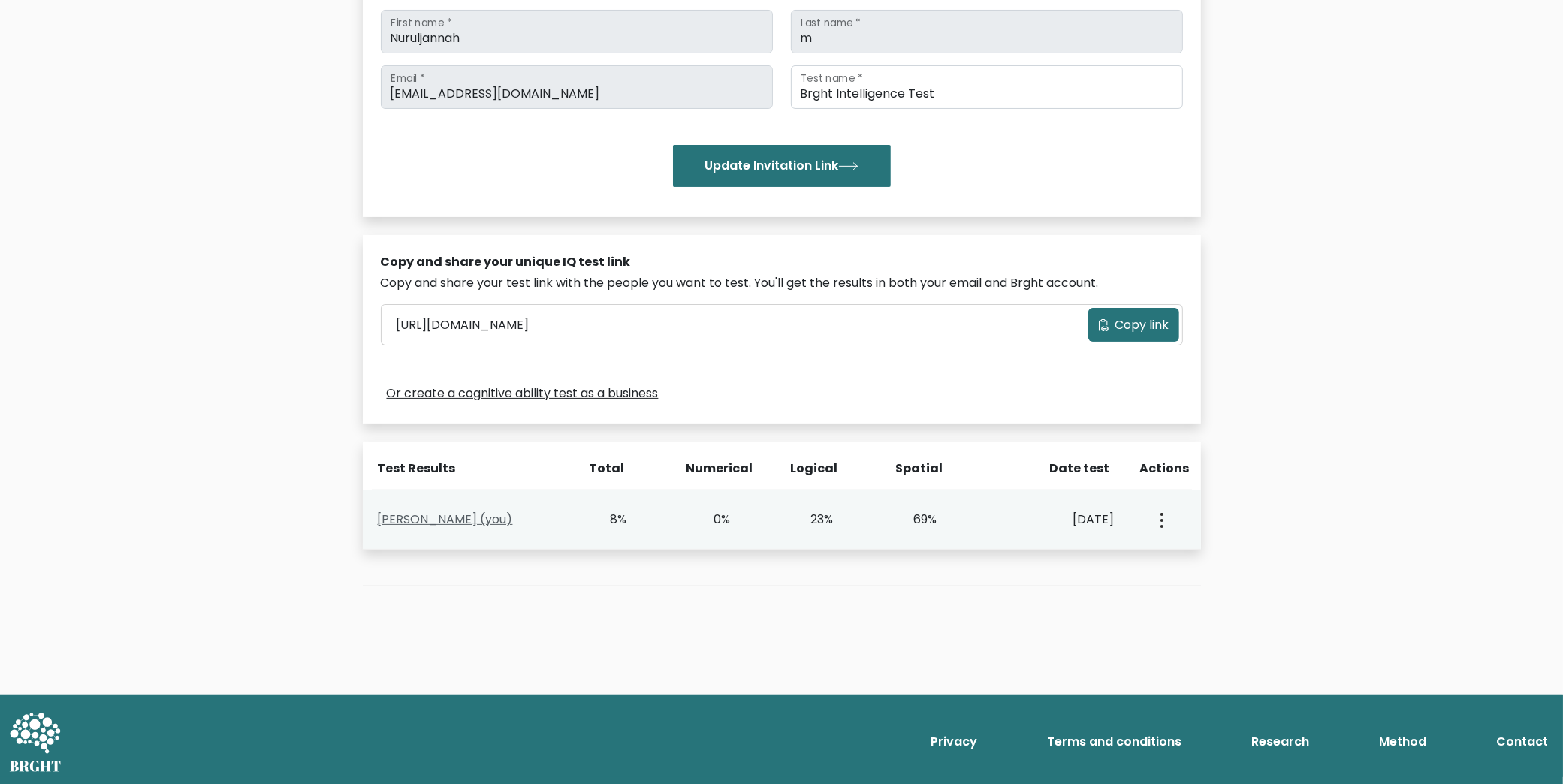
click at [445, 519] on link "[PERSON_NAME] (you)" at bounding box center [445, 519] width 135 height 17
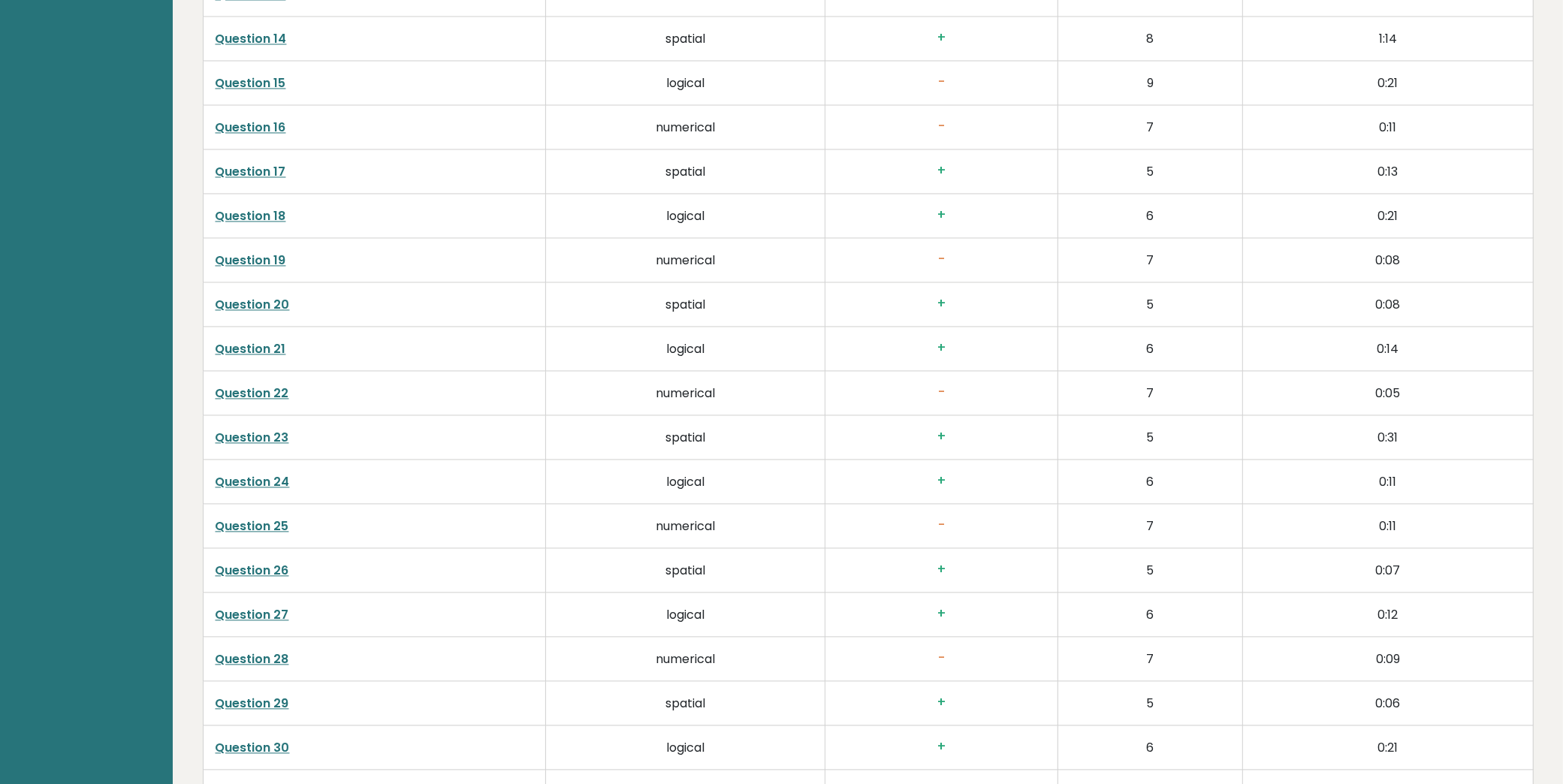
scroll to position [3903, 0]
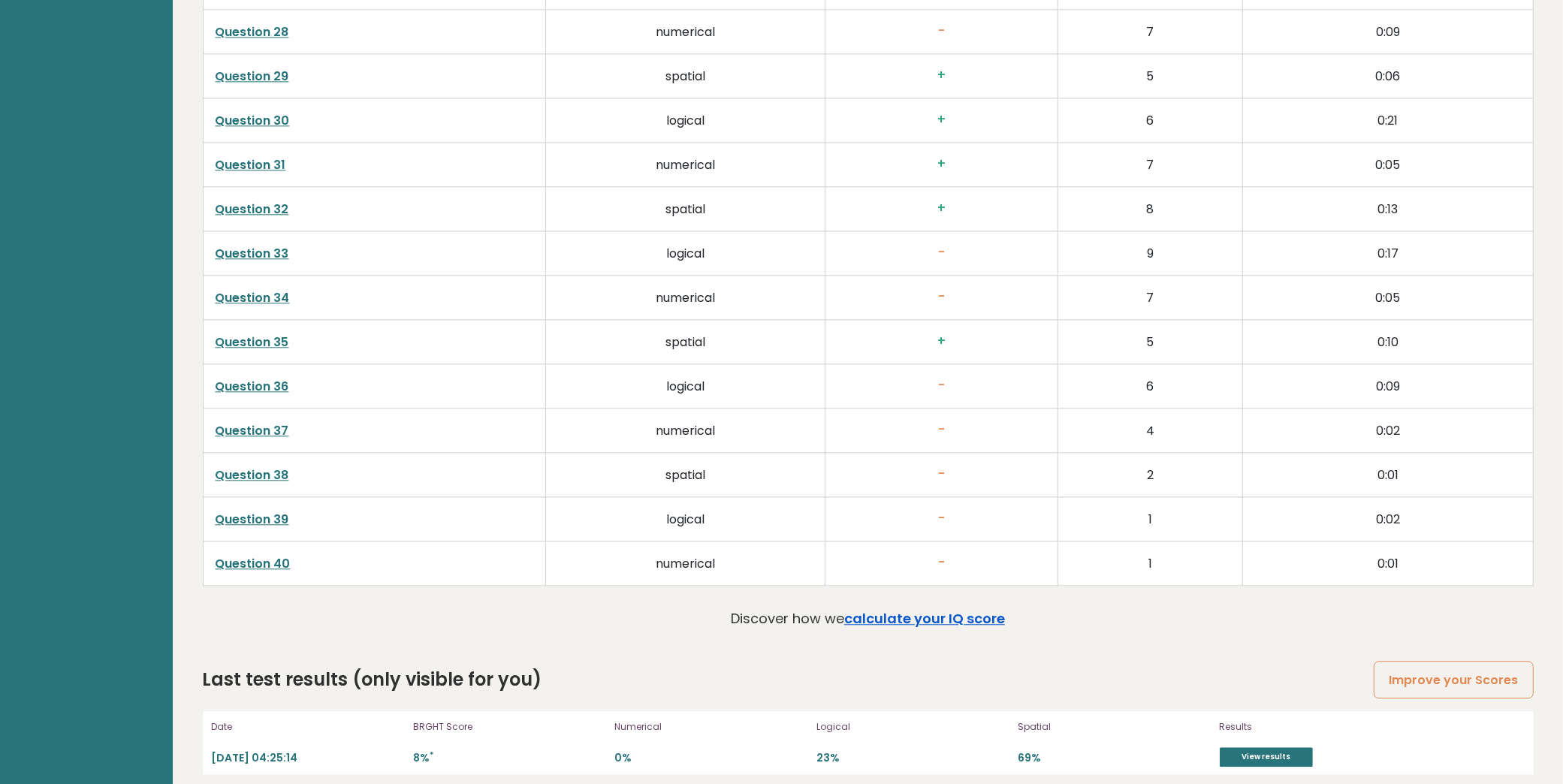
click at [954, 609] on link "calculate your IQ score" at bounding box center [925, 619] width 161 height 19
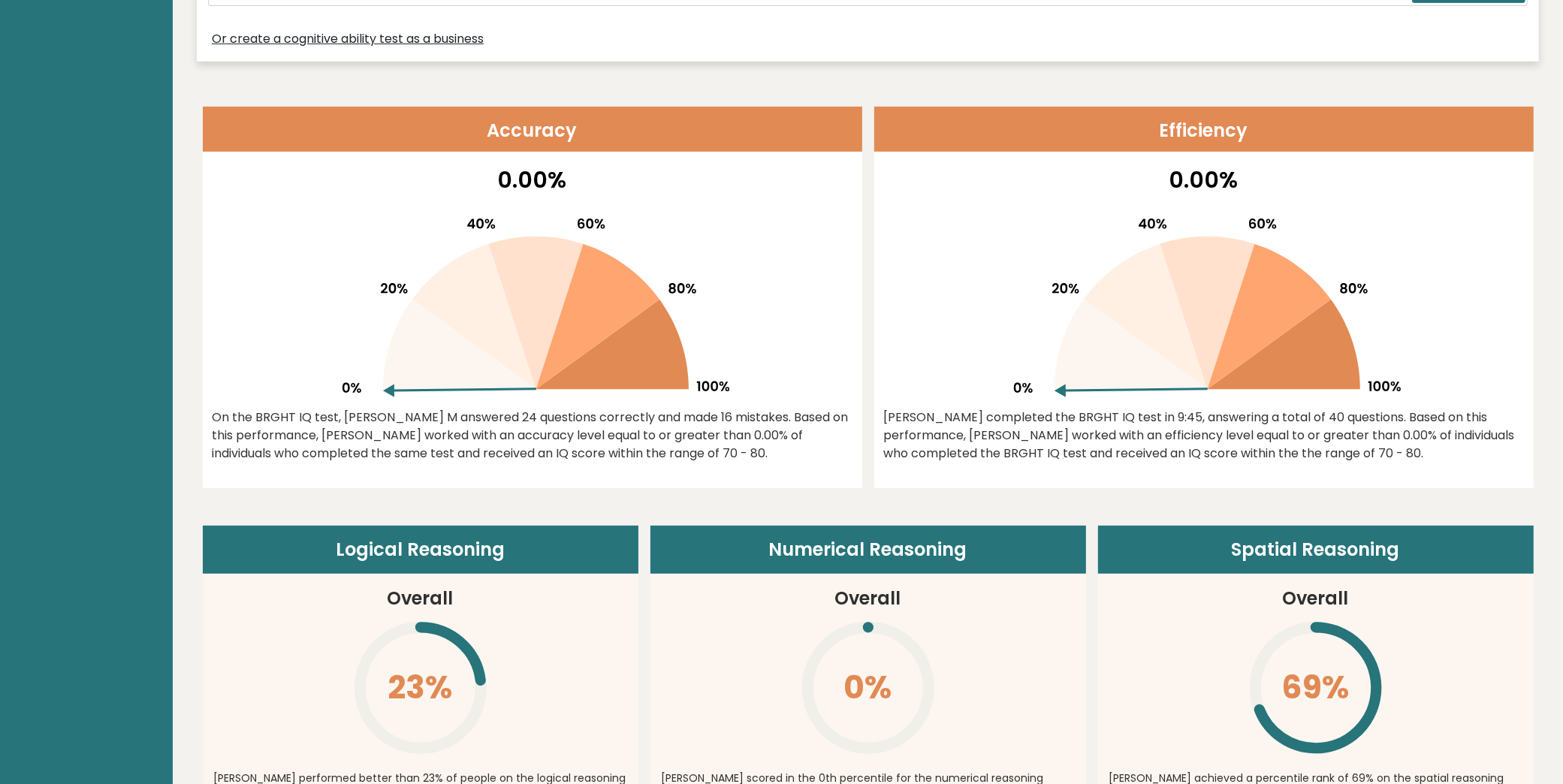
scroll to position [815, 0]
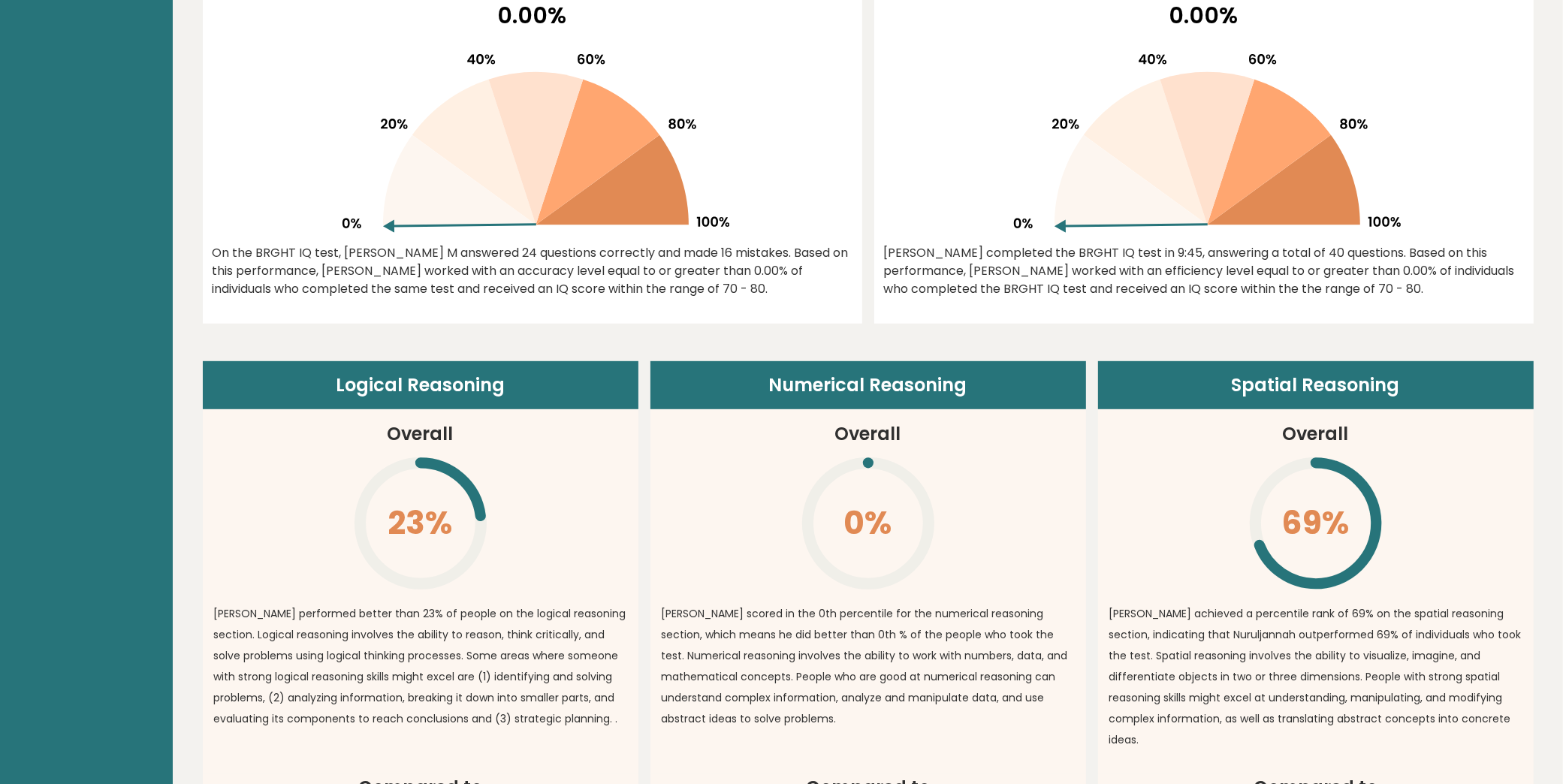
click at [1388, 391] on header "Spatial Reasoning" at bounding box center [1316, 385] width 436 height 48
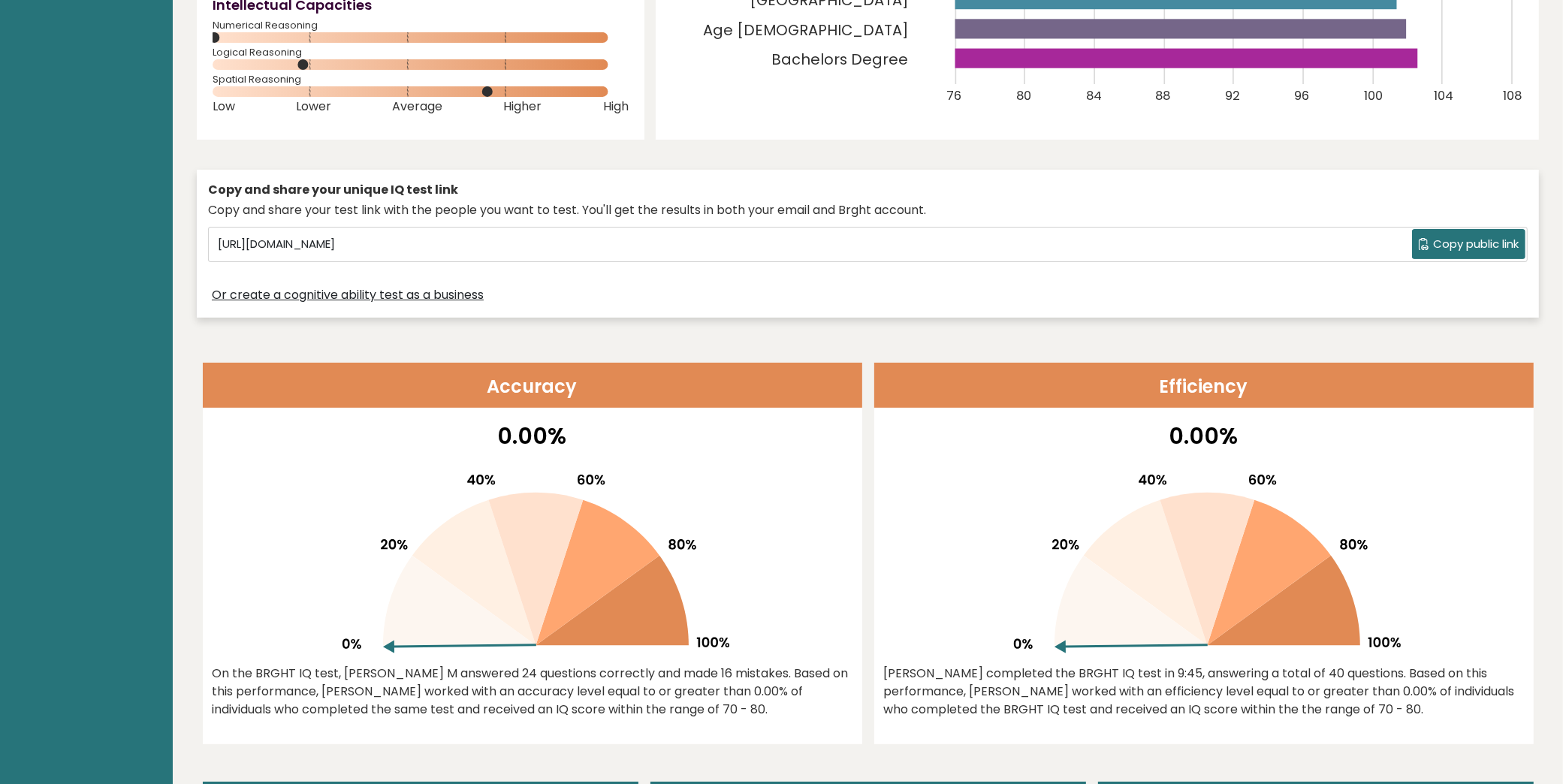
scroll to position [862, 0]
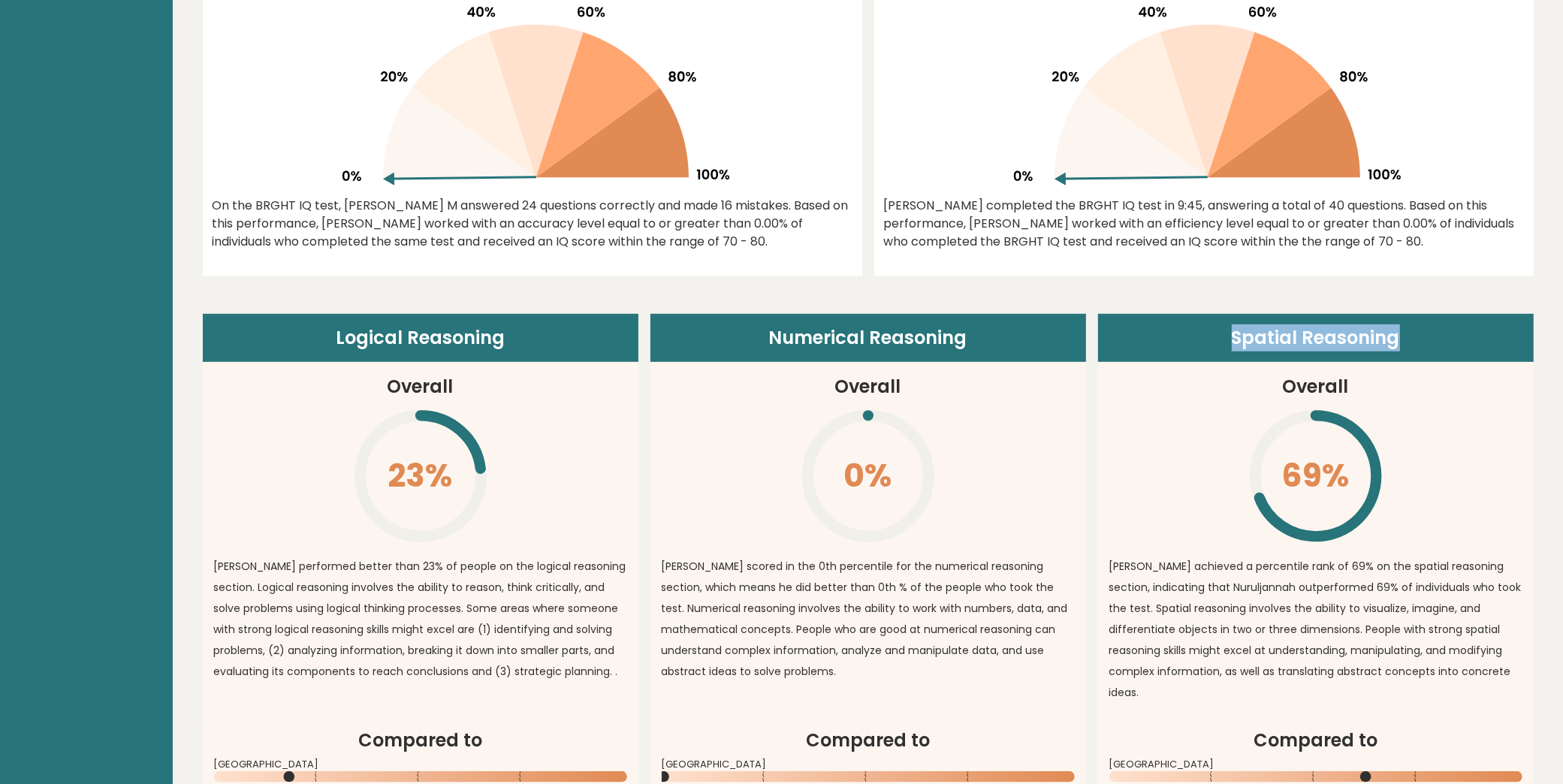
drag, startPoint x: 1229, startPoint y: 340, endPoint x: 1464, endPoint y: 346, distance: 235.1
click at [1464, 346] on header "Spatial Reasoning" at bounding box center [1316, 337] width 436 height 48
copy header "Spatial Reasoning"
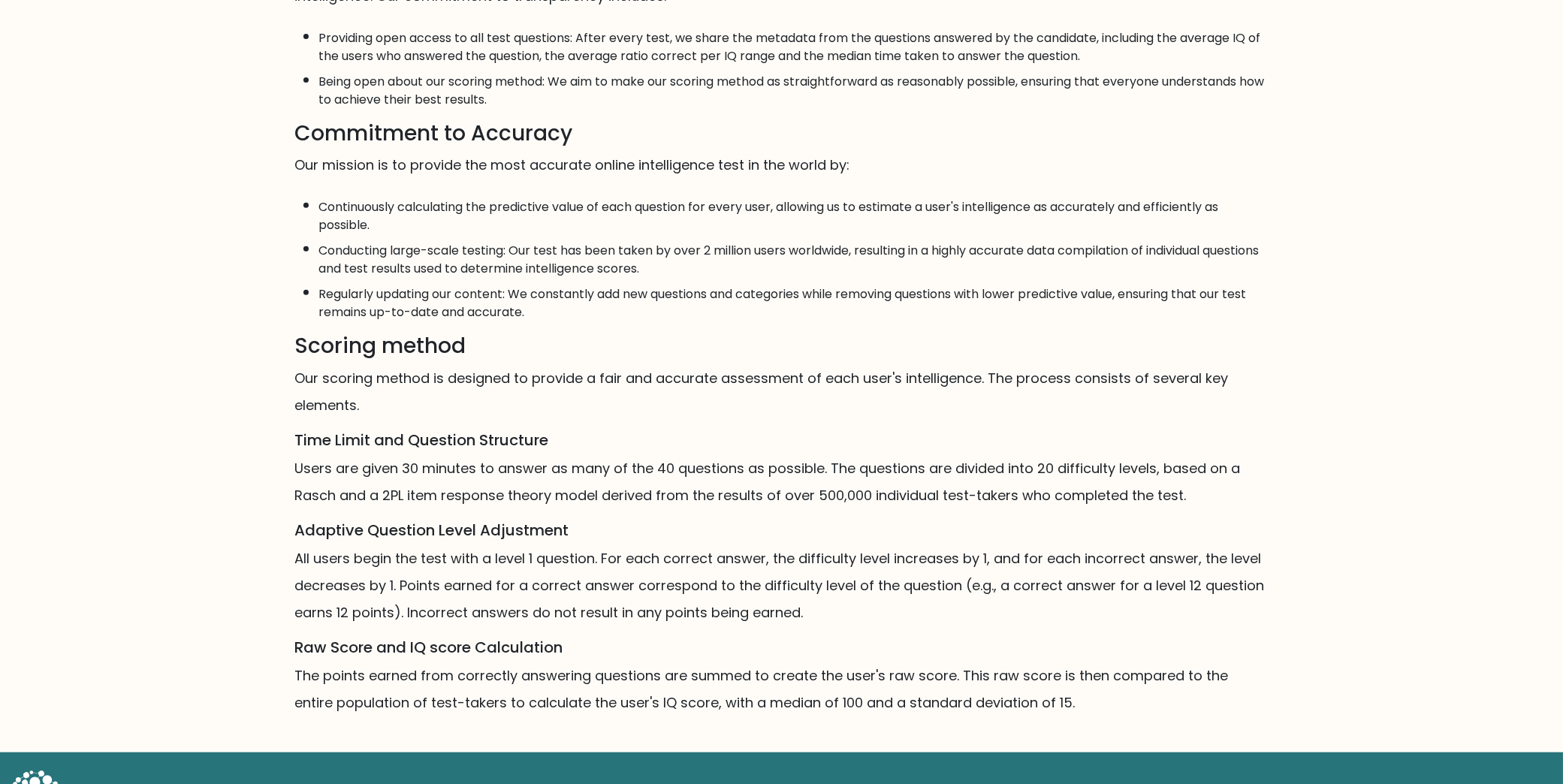
scroll to position [658, 0]
